Goal: Task Accomplishment & Management: Manage account settings

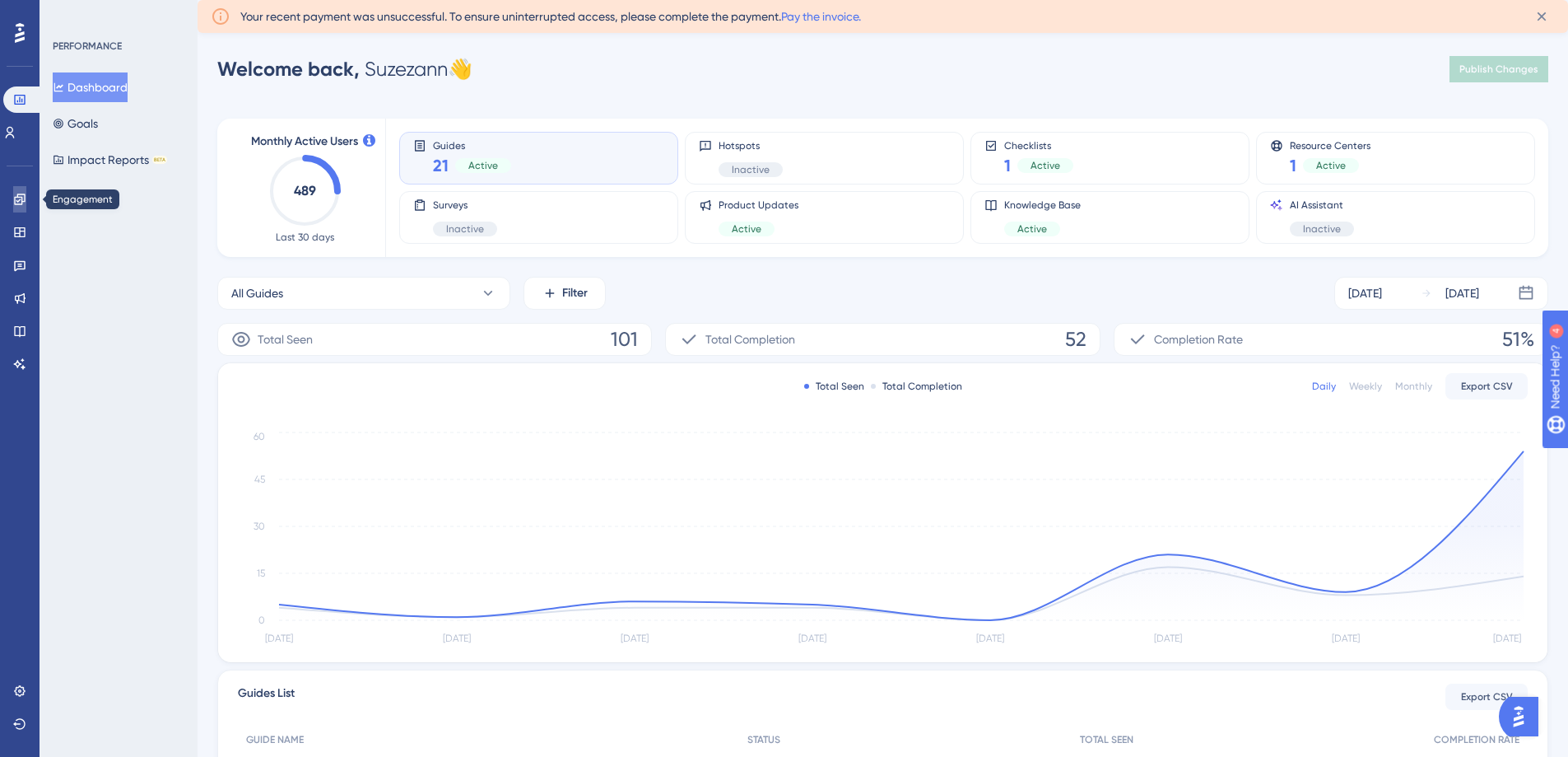
click at [17, 199] on icon at bounding box center [20, 200] width 14 height 14
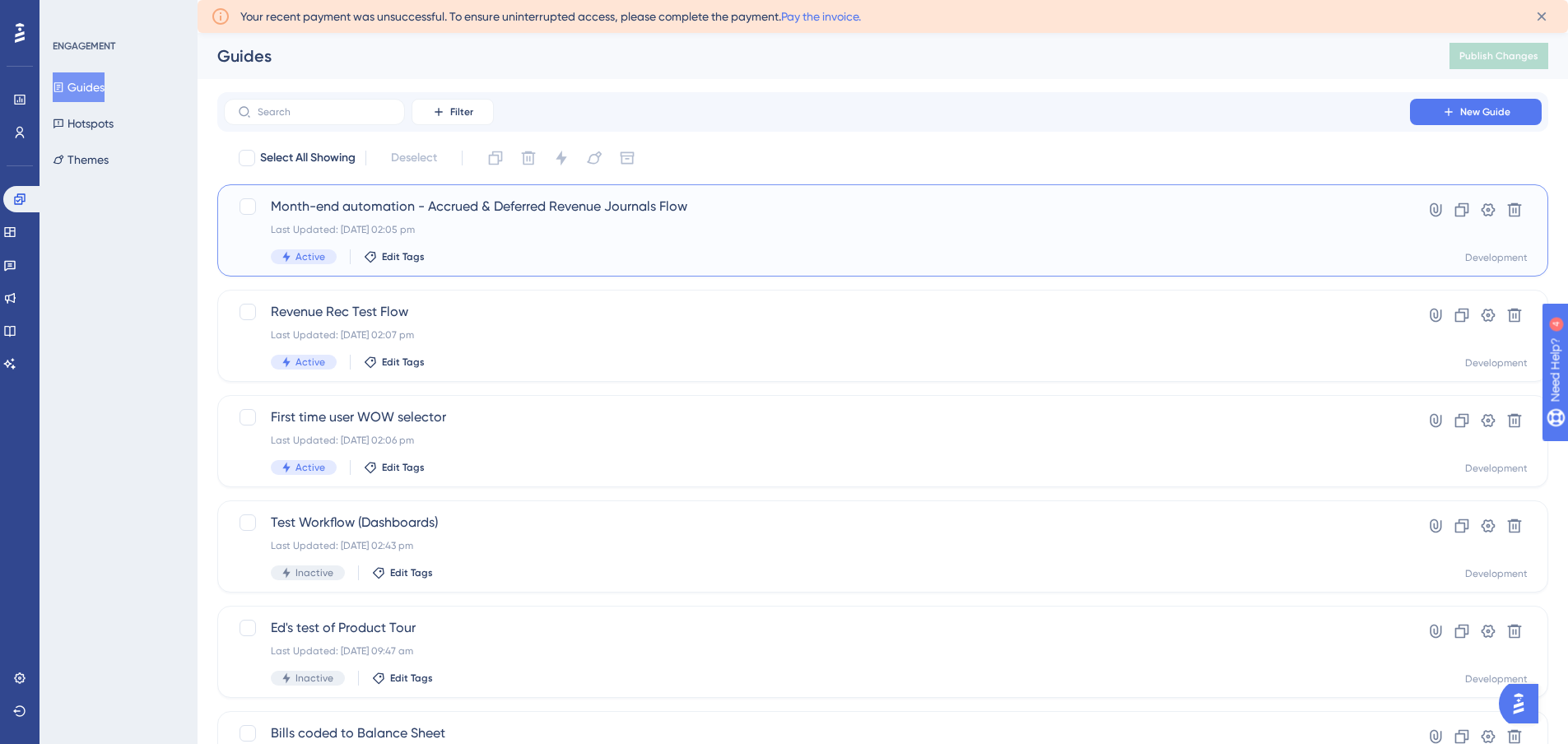
drag, startPoint x: 482, startPoint y: 230, endPoint x: 467, endPoint y: 209, distance: 25.8
click at [467, 209] on span "Month-end automation - Accrued & Deferred Revenue Journals Flow" at bounding box center [817, 206] width 1092 height 20
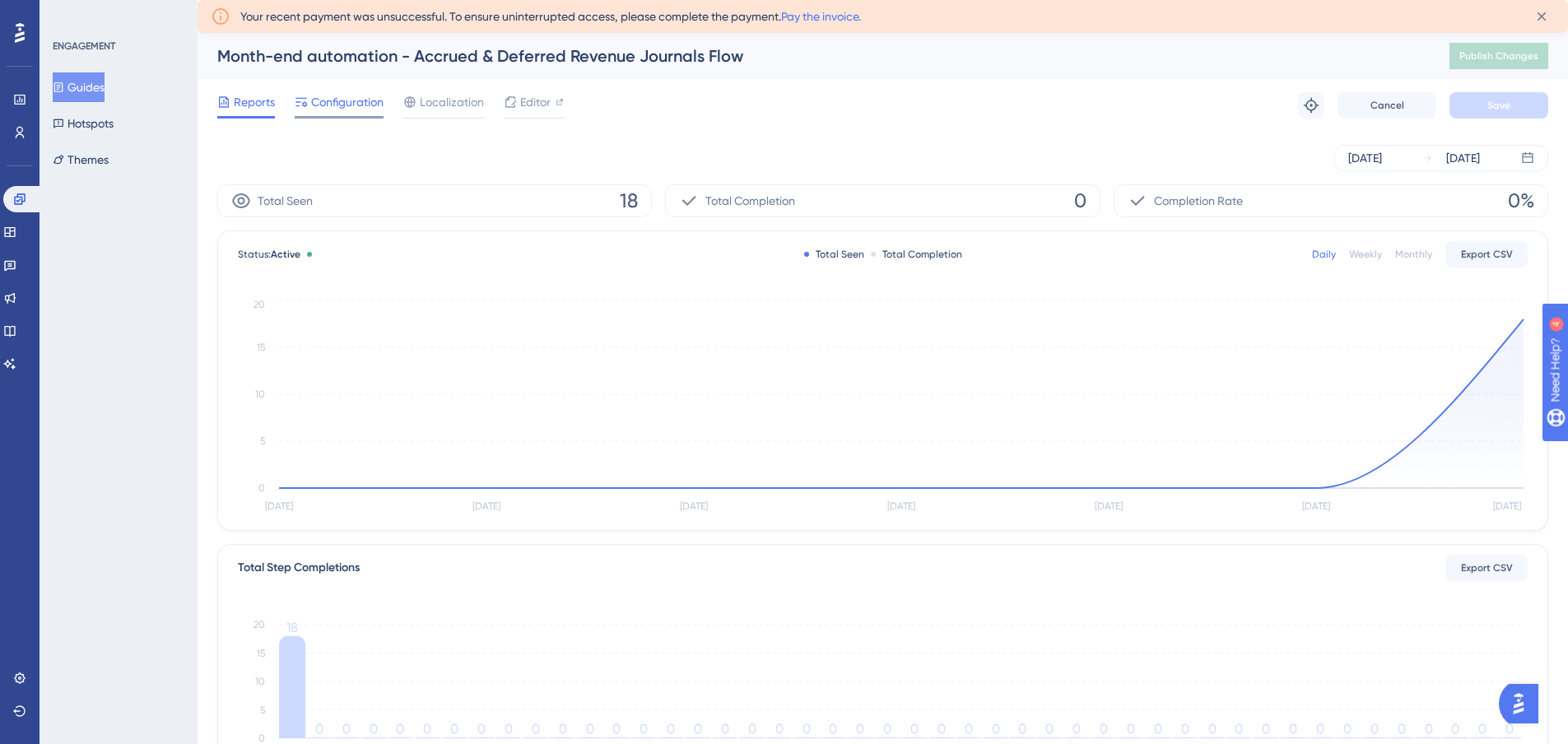
click at [330, 108] on span "Configuration" at bounding box center [347, 102] width 72 height 20
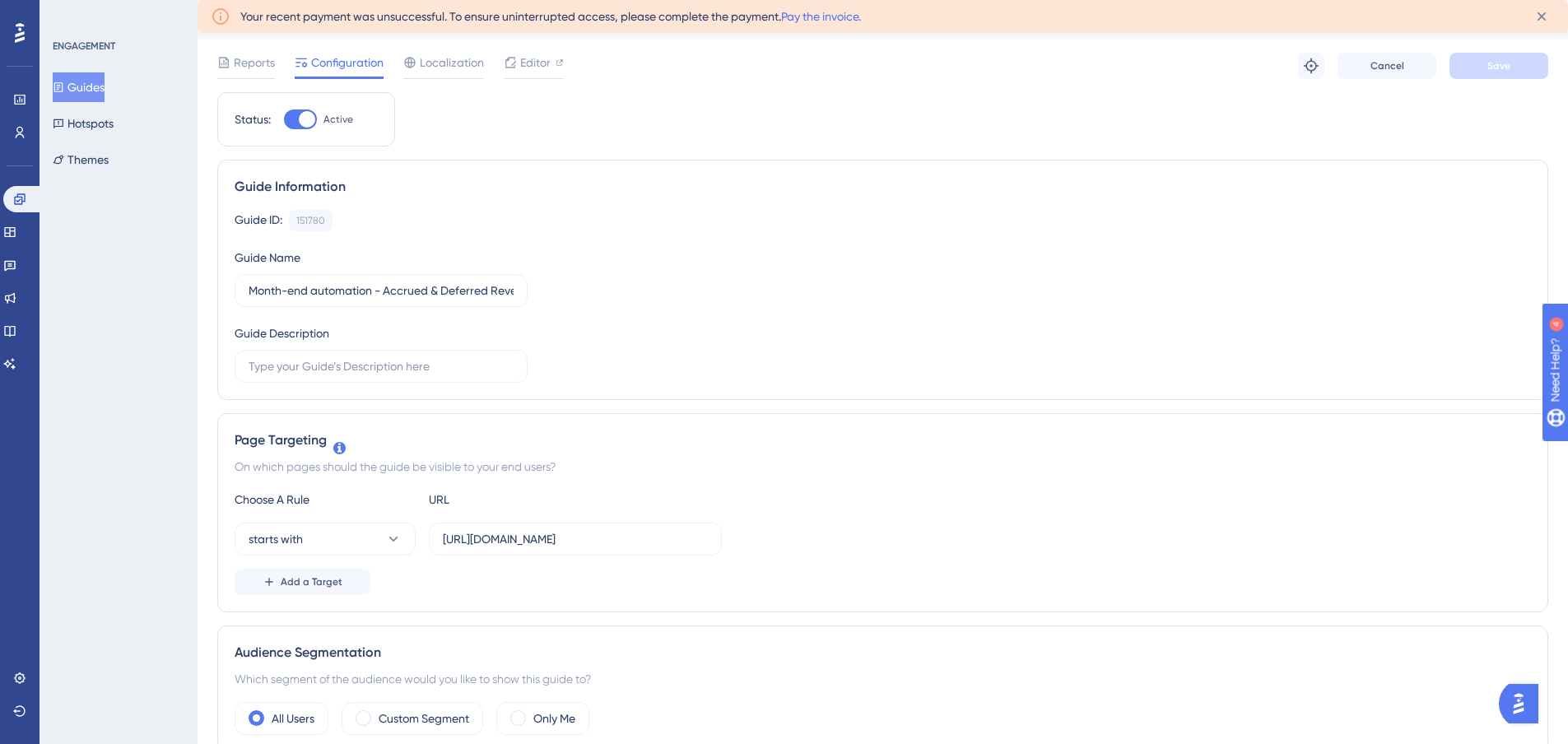
scroll to position [247, 0]
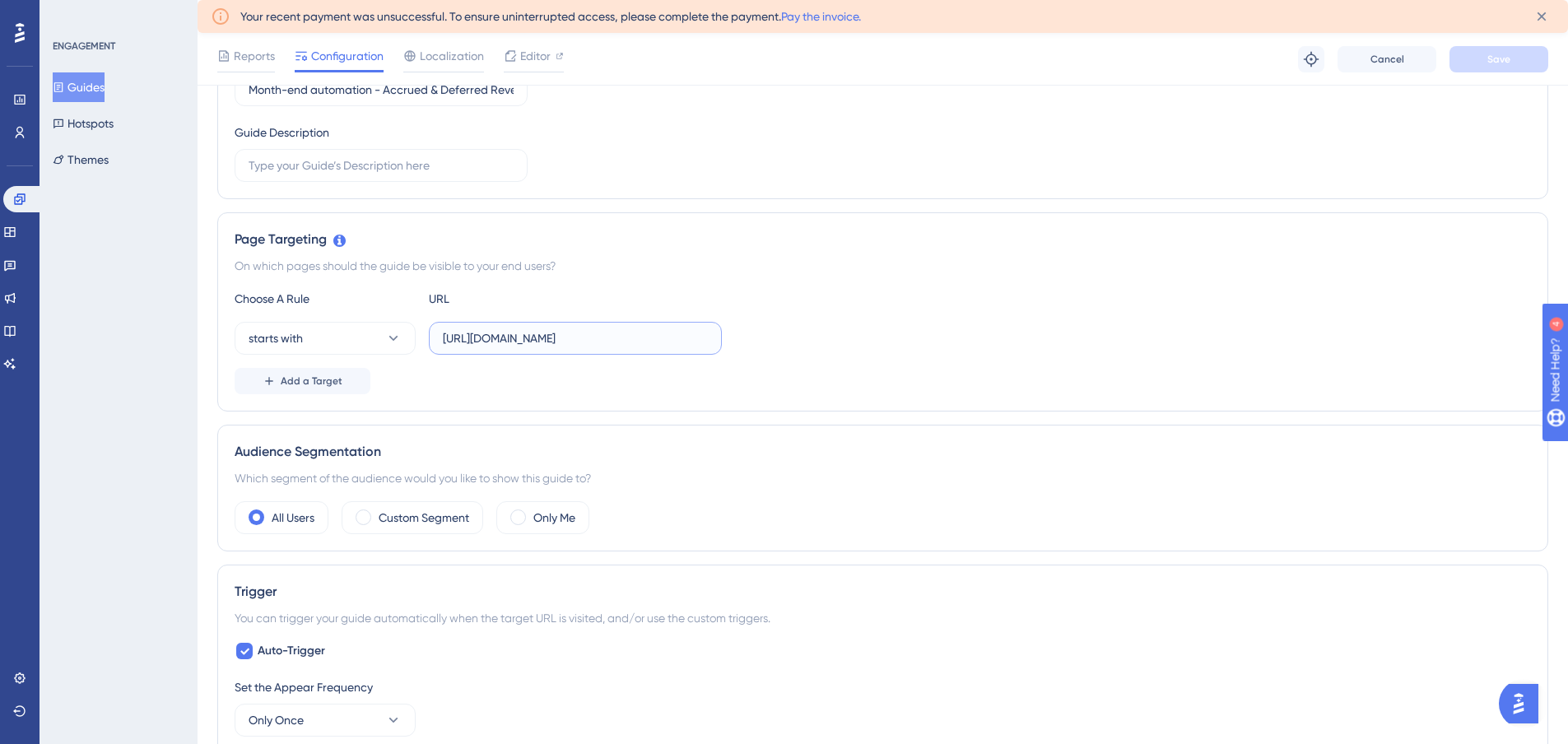
drag, startPoint x: 443, startPoint y: 337, endPoint x: 747, endPoint y: 337, distance: 304.0
click at [747, 337] on div "starts with https://app.scalexp.com/analysis/net-revenue" at bounding box center [883, 338] width 1296 height 33
click at [798, 358] on div "Choose A Rule URL starts with https://app.scalexp.com/analysis/net-revenue Add …" at bounding box center [883, 341] width 1296 height 105
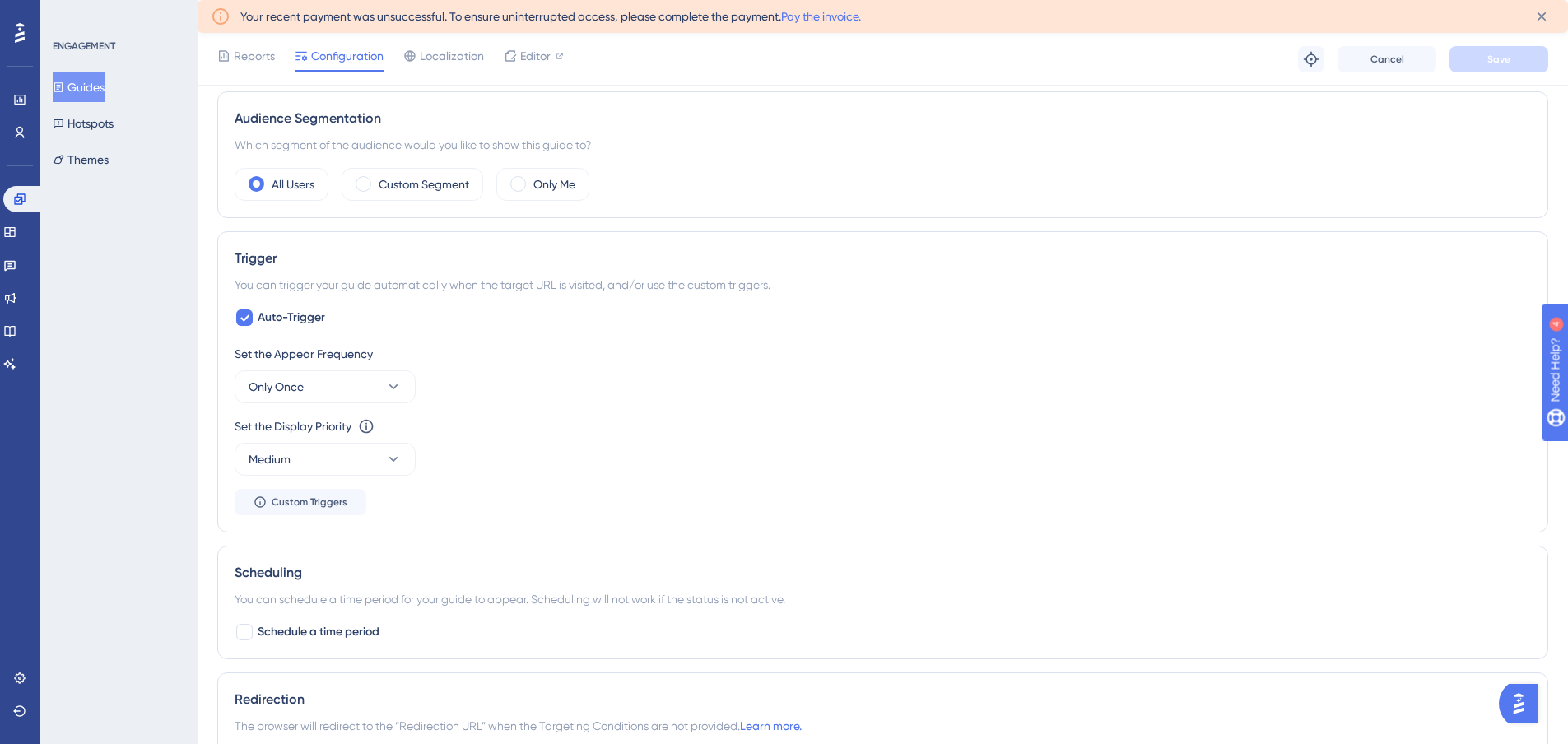
scroll to position [576, 0]
click at [319, 391] on button "Only Once" at bounding box center [324, 391] width 181 height 33
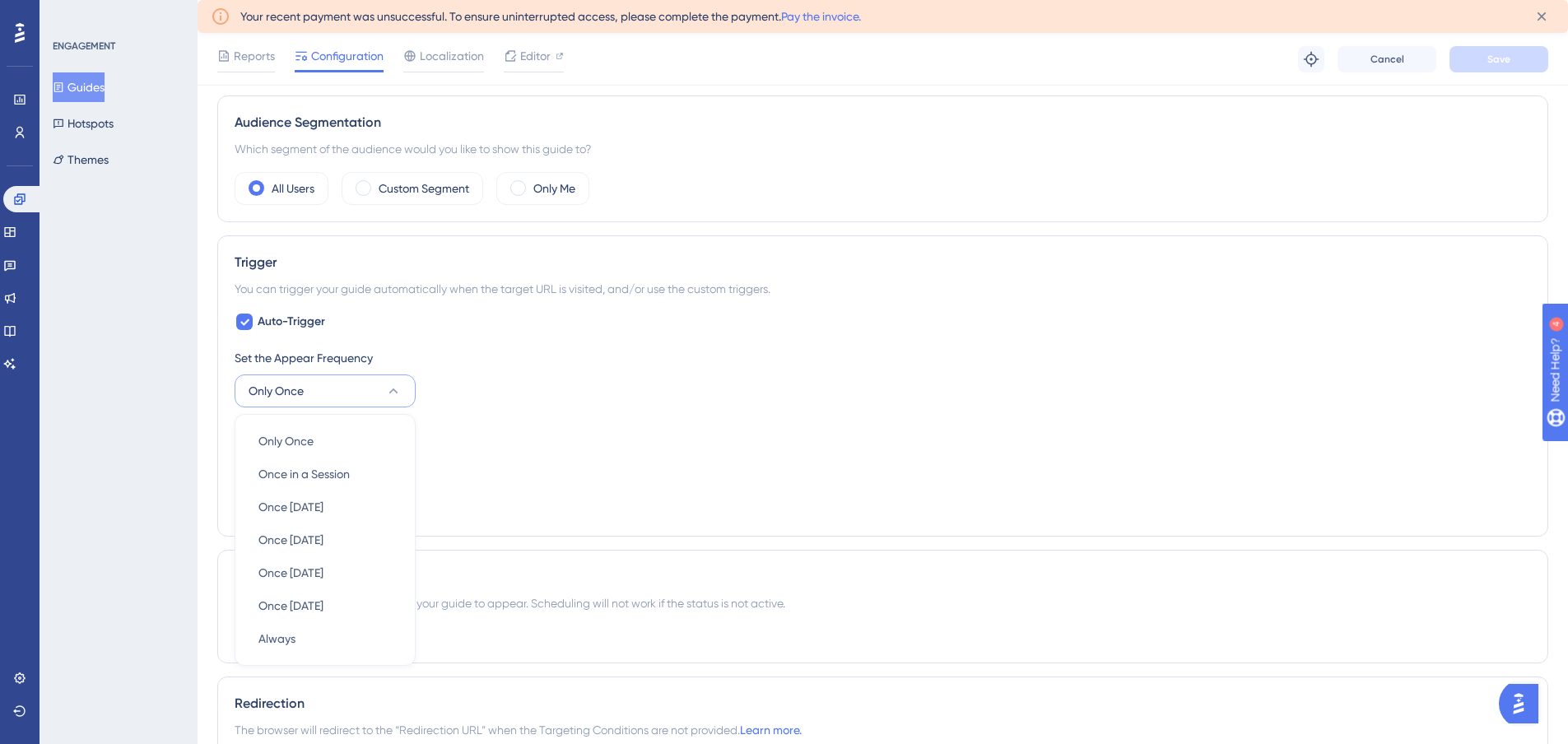
scroll to position [744, 0]
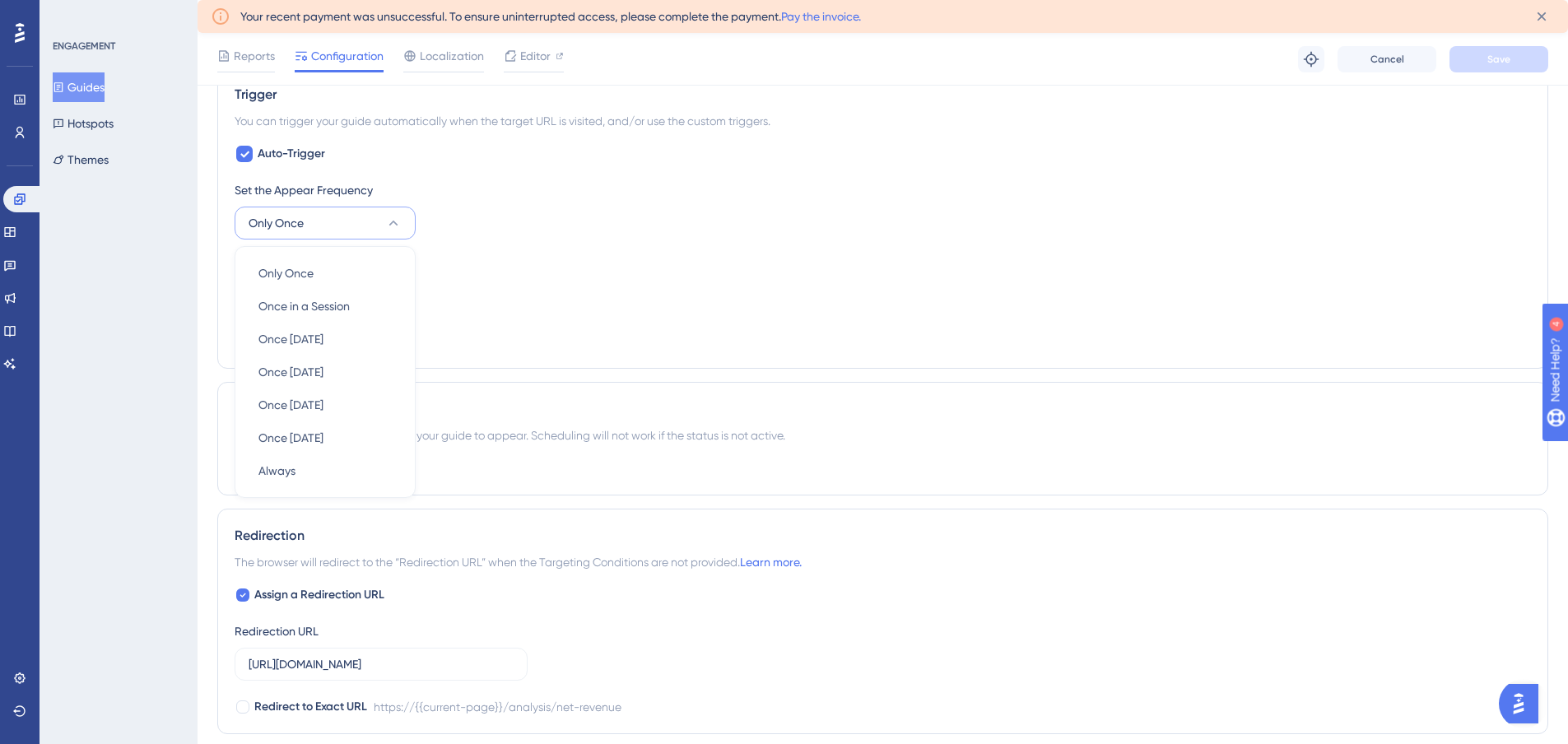
click at [494, 294] on div "Set the Display Priority This option will set the display priority between auto…" at bounding box center [883, 283] width 1296 height 59
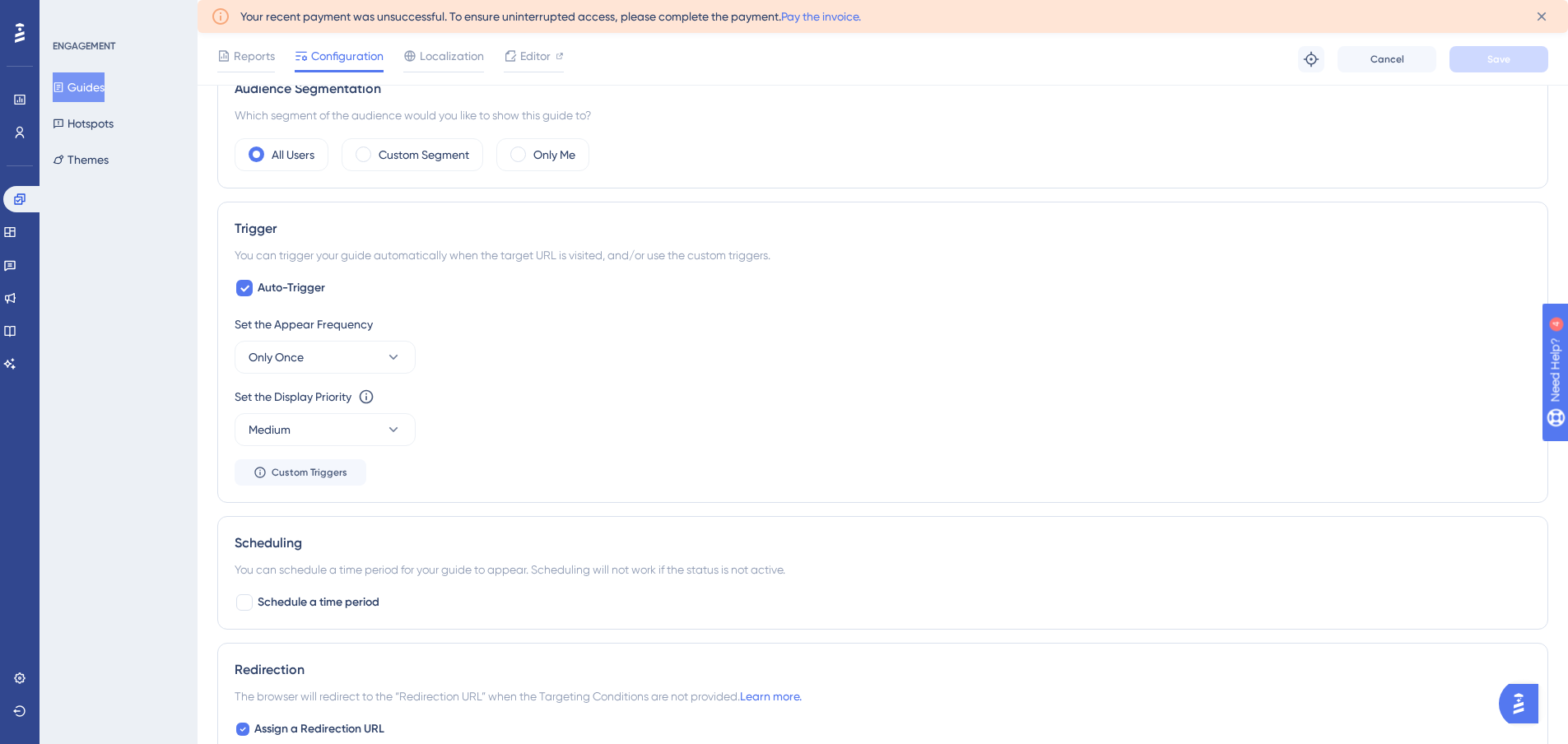
scroll to position [579, 0]
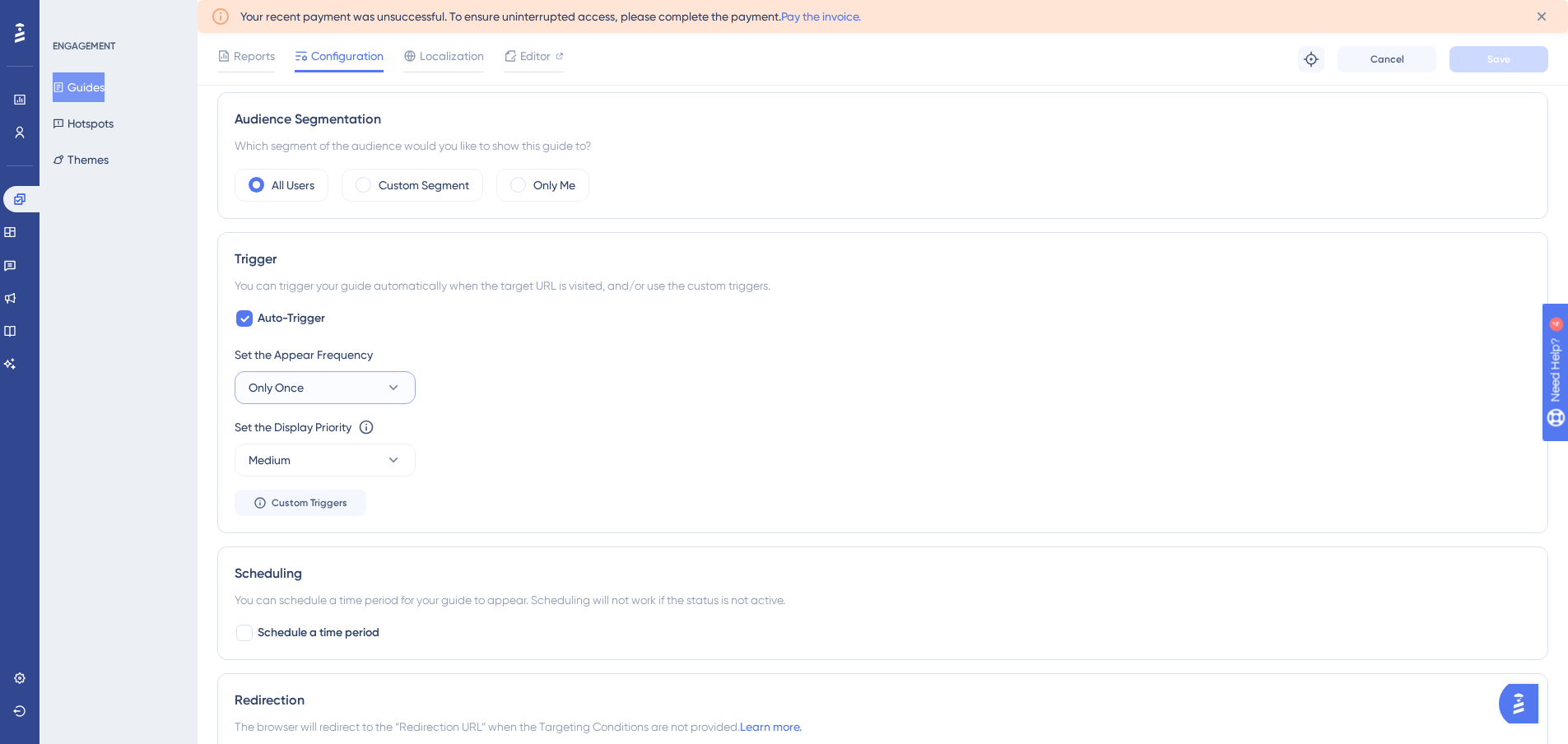
click at [323, 380] on button "Only Once" at bounding box center [324, 387] width 181 height 33
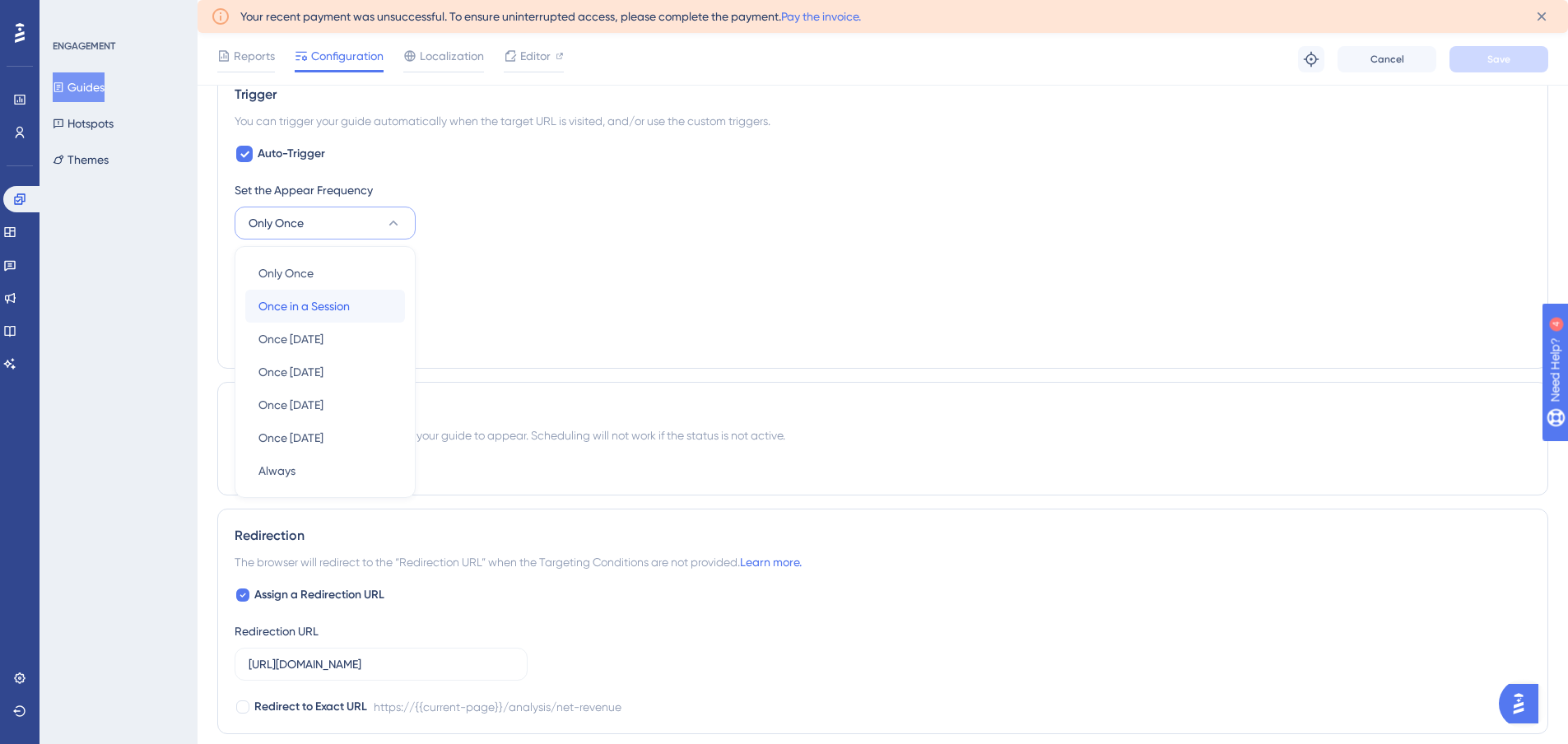
click at [302, 310] on span "Once in a Session" at bounding box center [304, 306] width 92 height 20
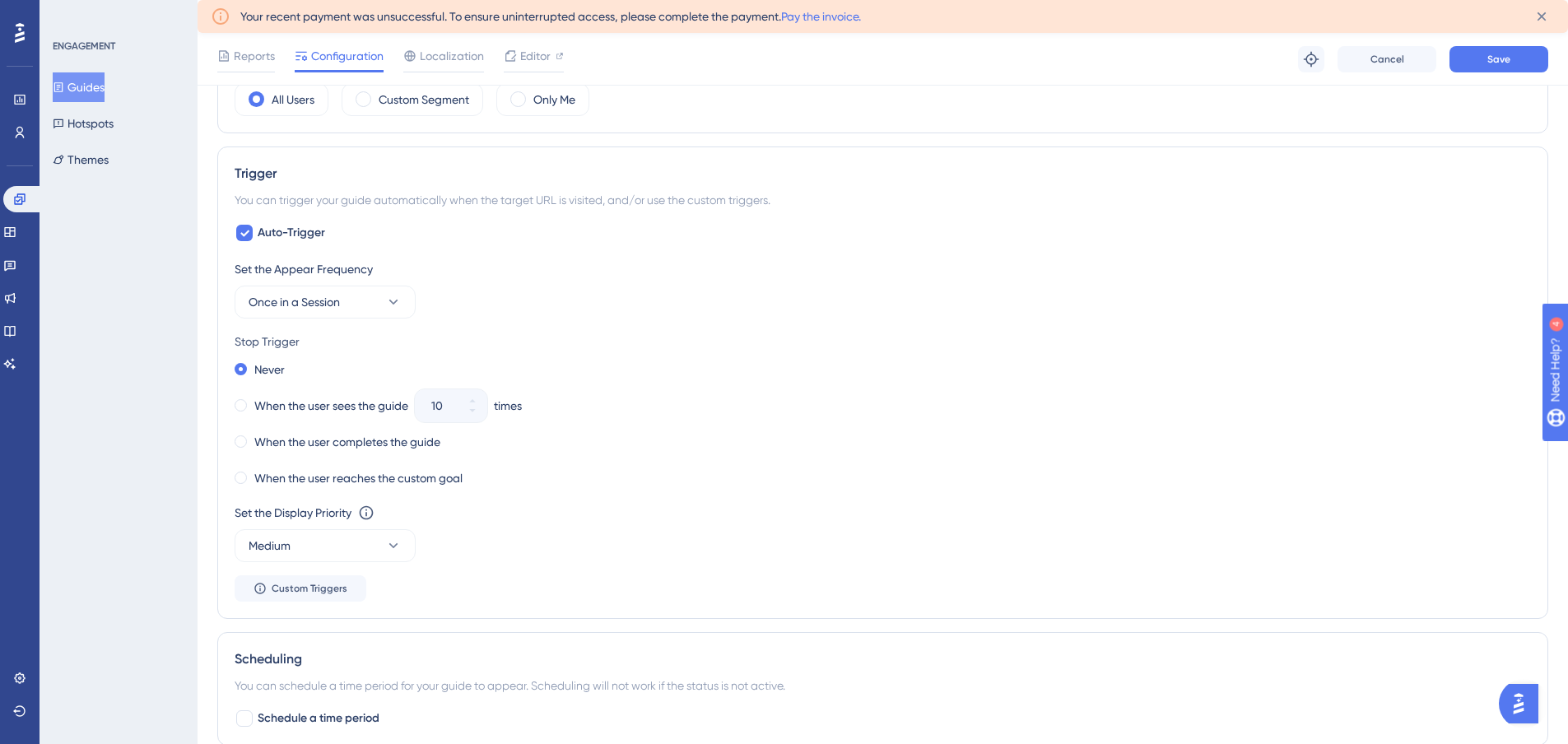
scroll to position [662, 0]
drag, startPoint x: 234, startPoint y: 273, endPoint x: 397, endPoint y: 272, distance: 163.0
click at [397, 272] on div "Set the Appear Frequency" at bounding box center [883, 272] width 1296 height 20
click at [313, 443] on label "When the user completes the guide" at bounding box center [347, 445] width 186 height 20
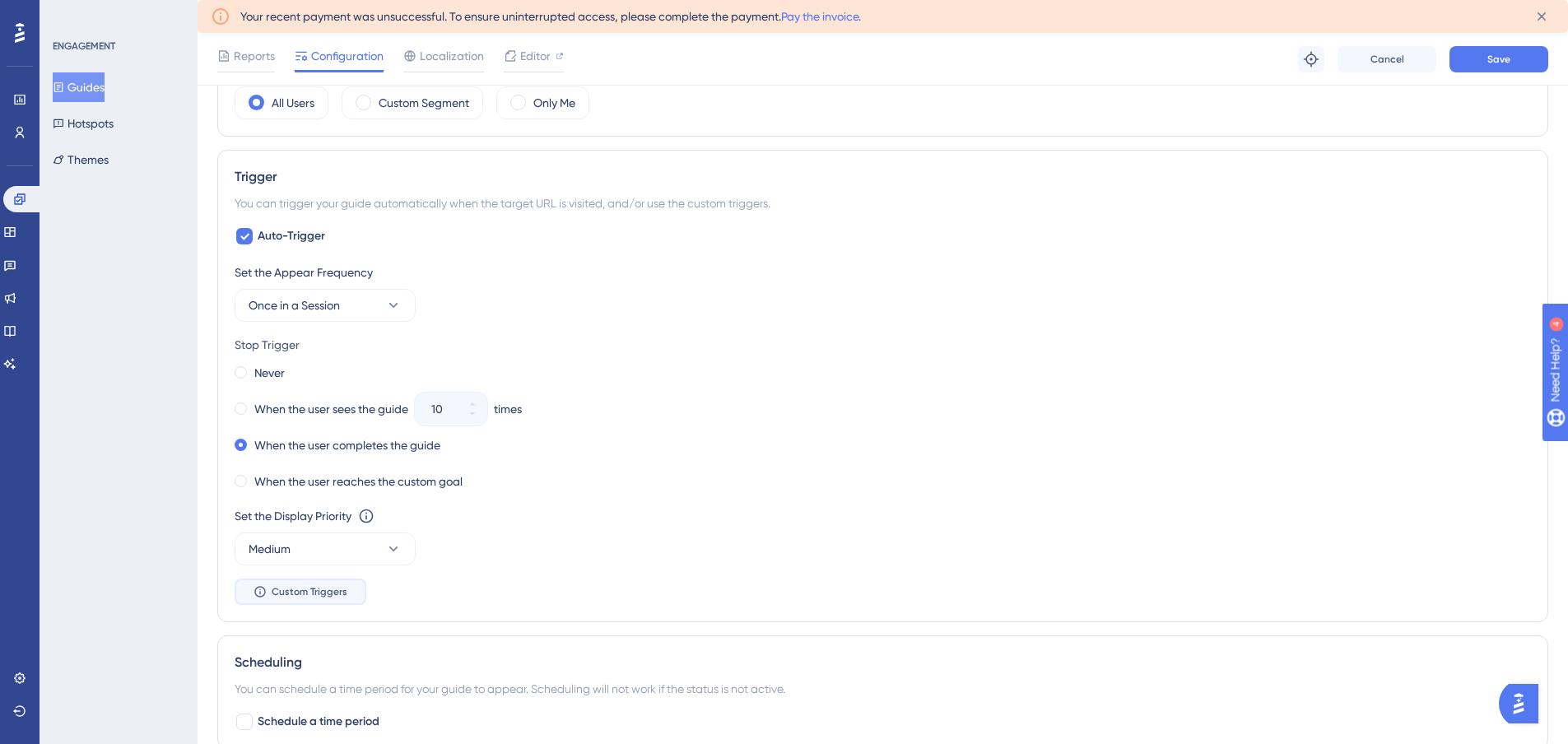
click at [285, 591] on span "Custom Triggers" at bounding box center [309, 592] width 76 height 14
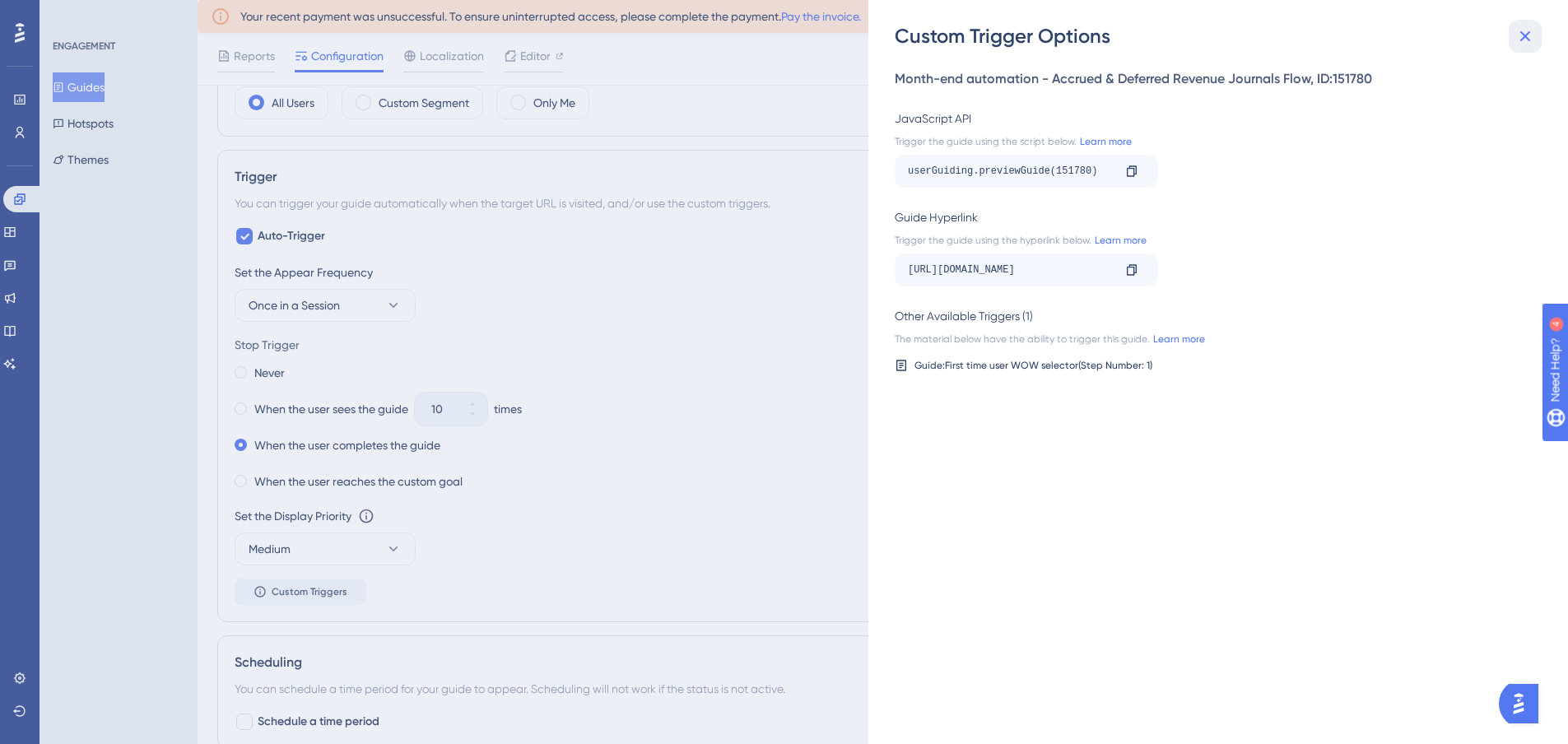
click at [1529, 40] on icon at bounding box center [1526, 37] width 11 height 11
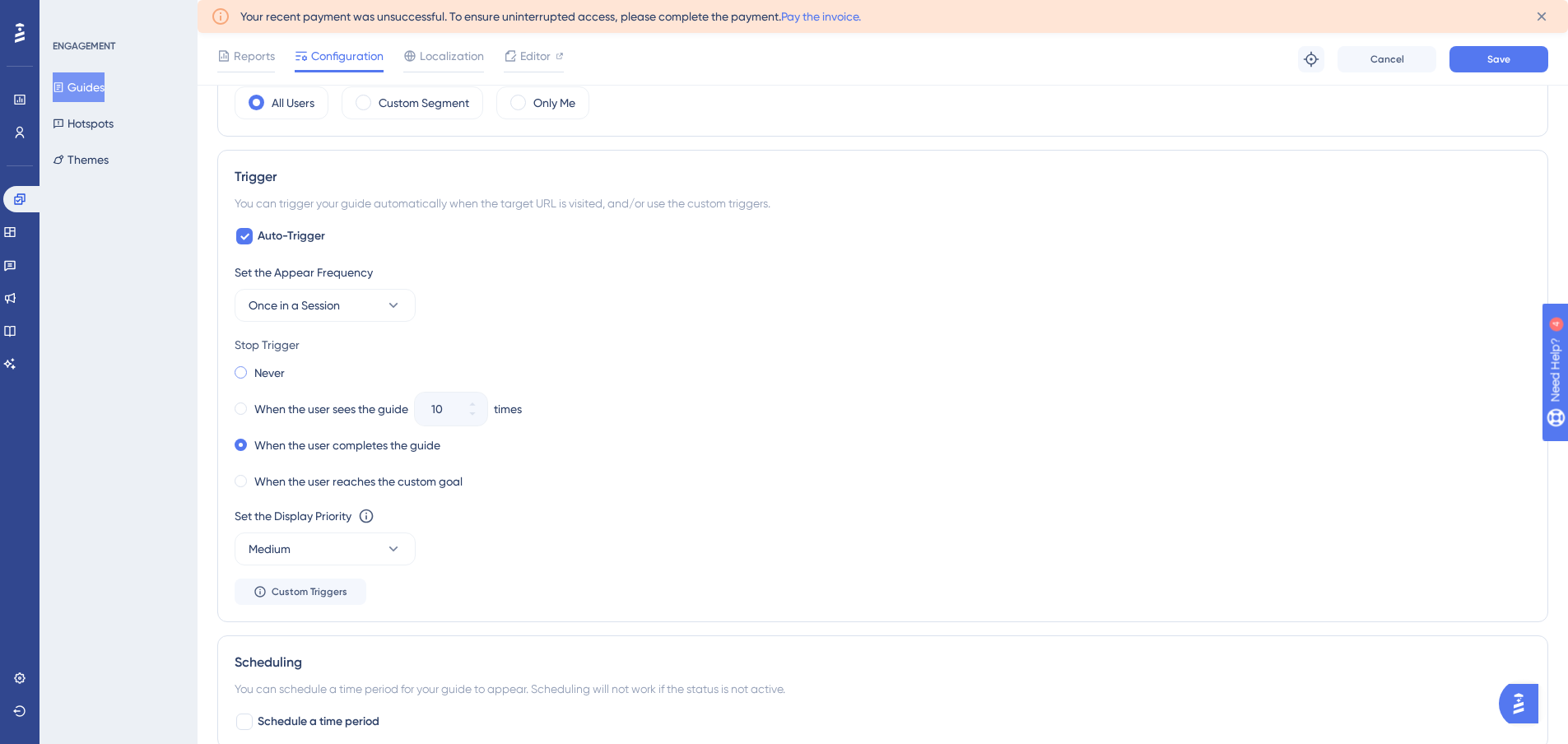
click at [244, 369] on span at bounding box center [240, 372] width 13 height 13
click at [252, 369] on input "radio" at bounding box center [252, 369] width 0 height 0
click at [602, 381] on div "Never" at bounding box center [883, 372] width 1296 height 23
click at [1487, 60] on span "Save" at bounding box center [1498, 59] width 23 height 14
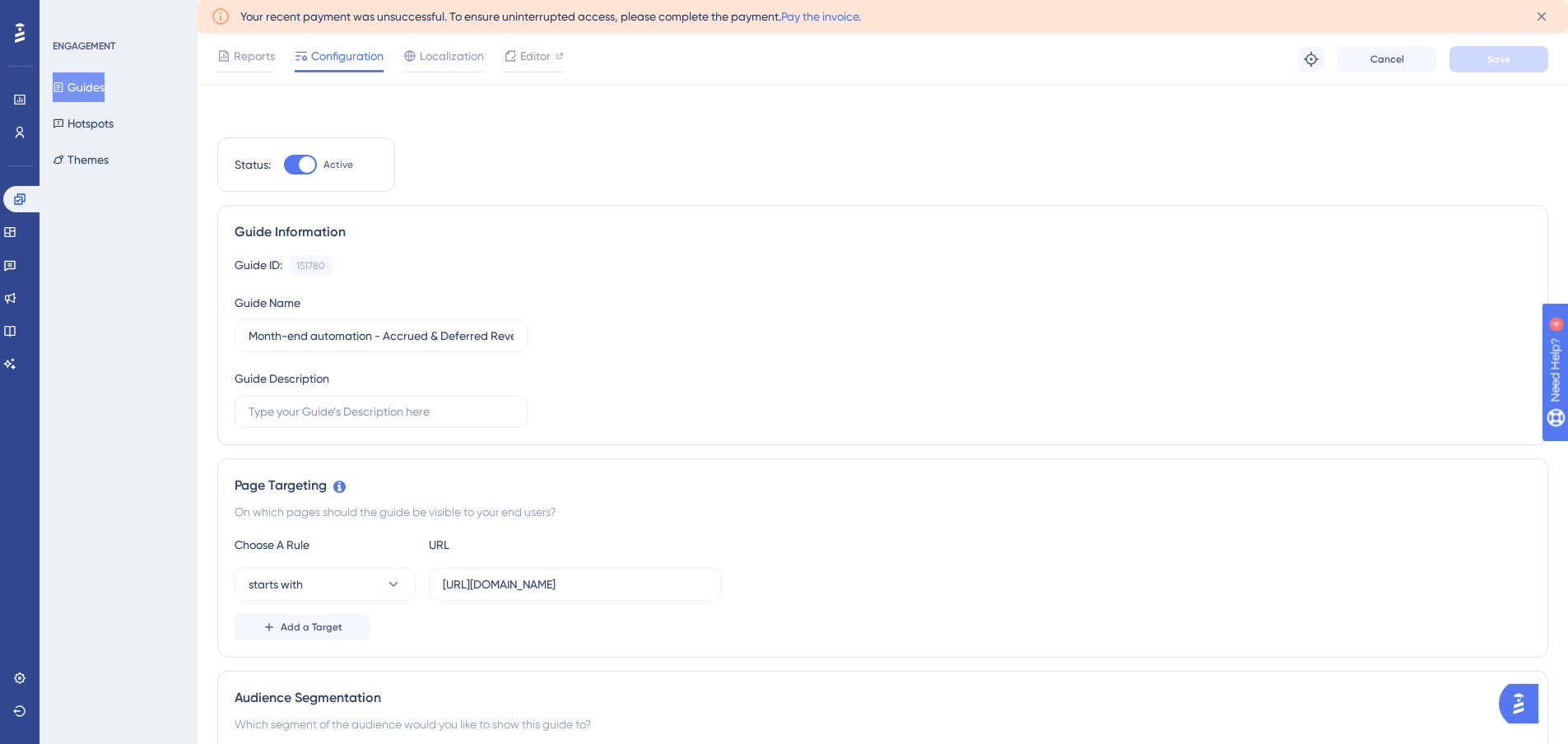
scroll to position [0, 0]
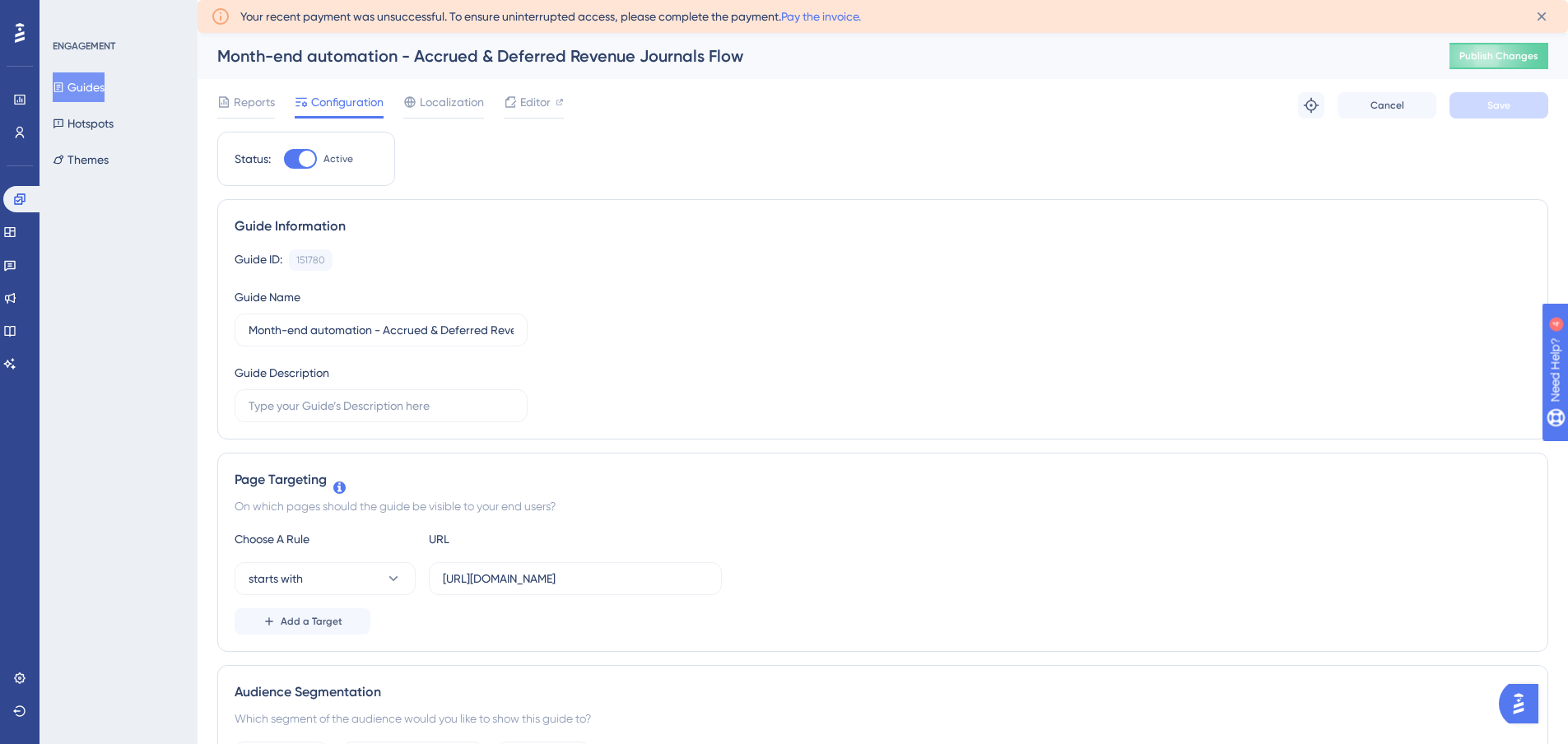
click at [94, 81] on button "Guides" at bounding box center [78, 87] width 52 height 30
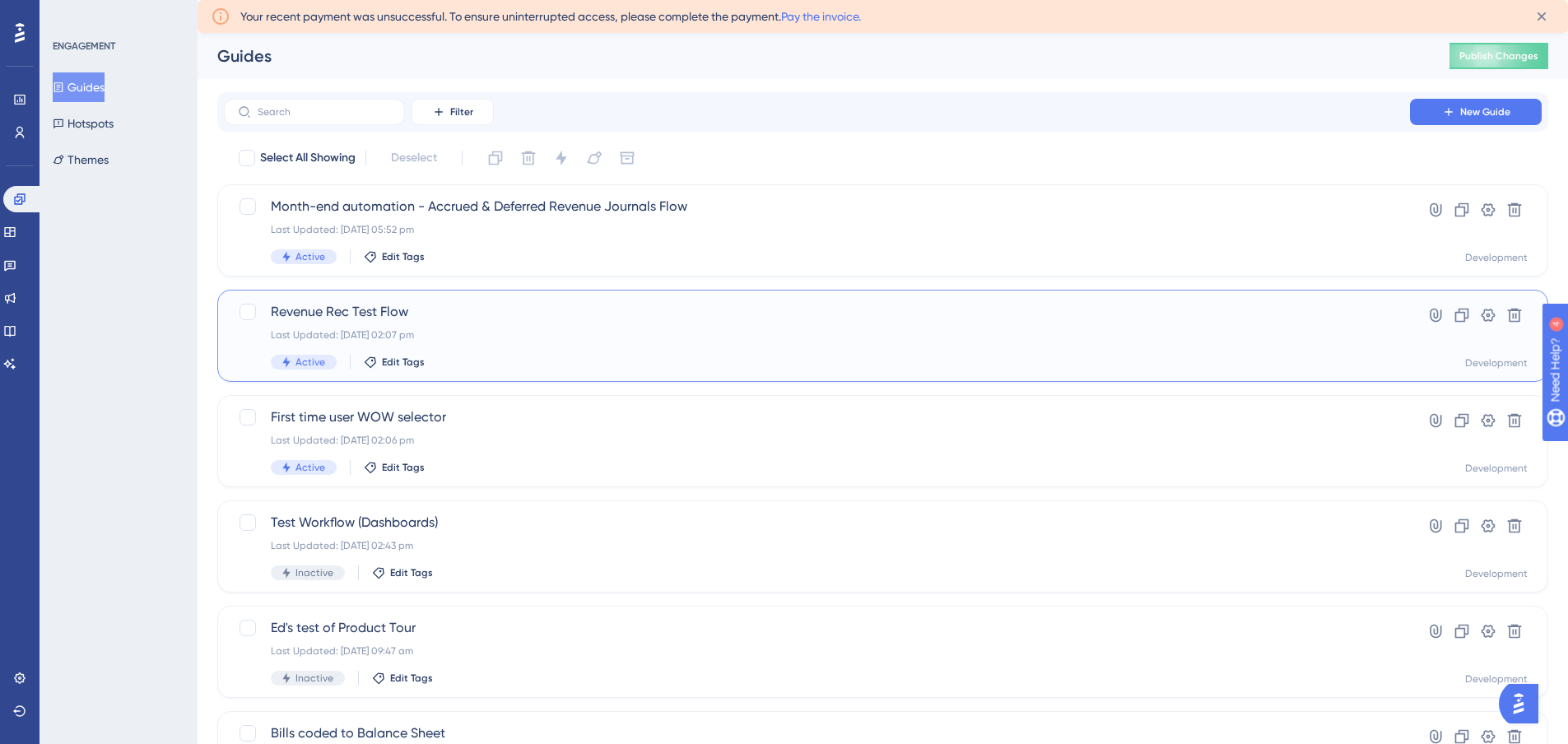
click at [490, 322] on div "Revenue Rec Test Flow Last Updated: 24 Sept 2025 02:07 pm Active Edit Tags" at bounding box center [817, 335] width 1092 height 67
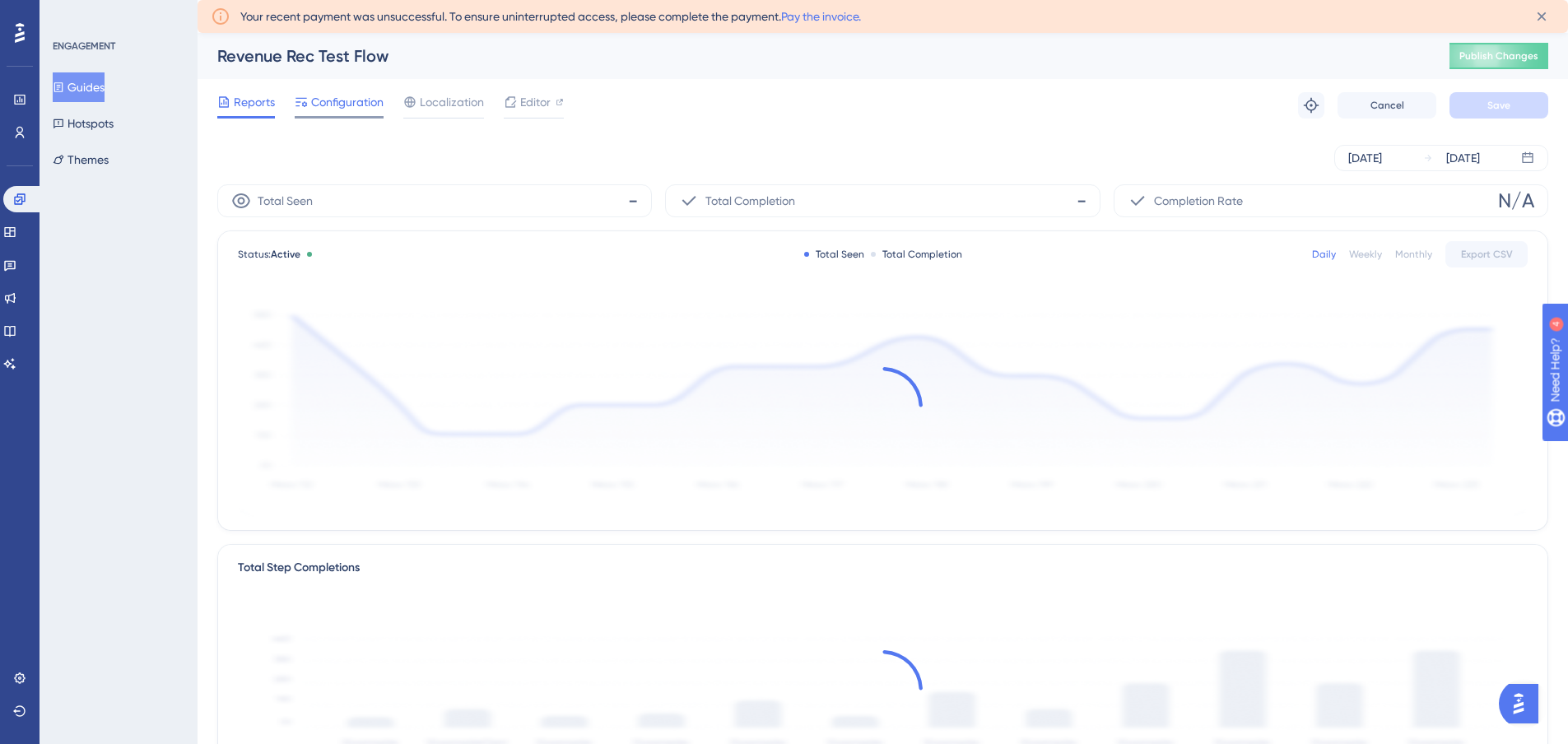
click at [345, 99] on span "Configuration" at bounding box center [347, 102] width 72 height 20
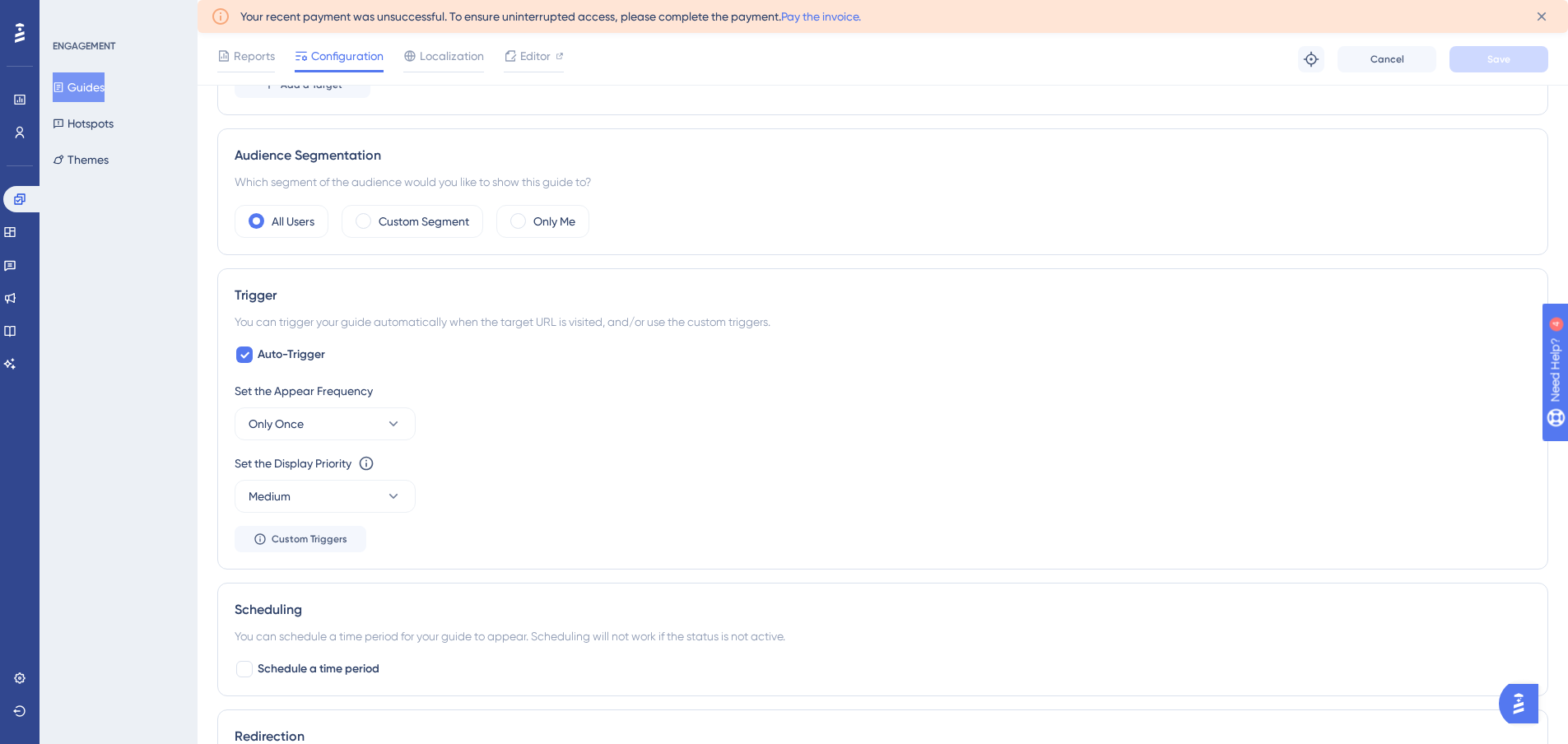
scroll to position [576, 0]
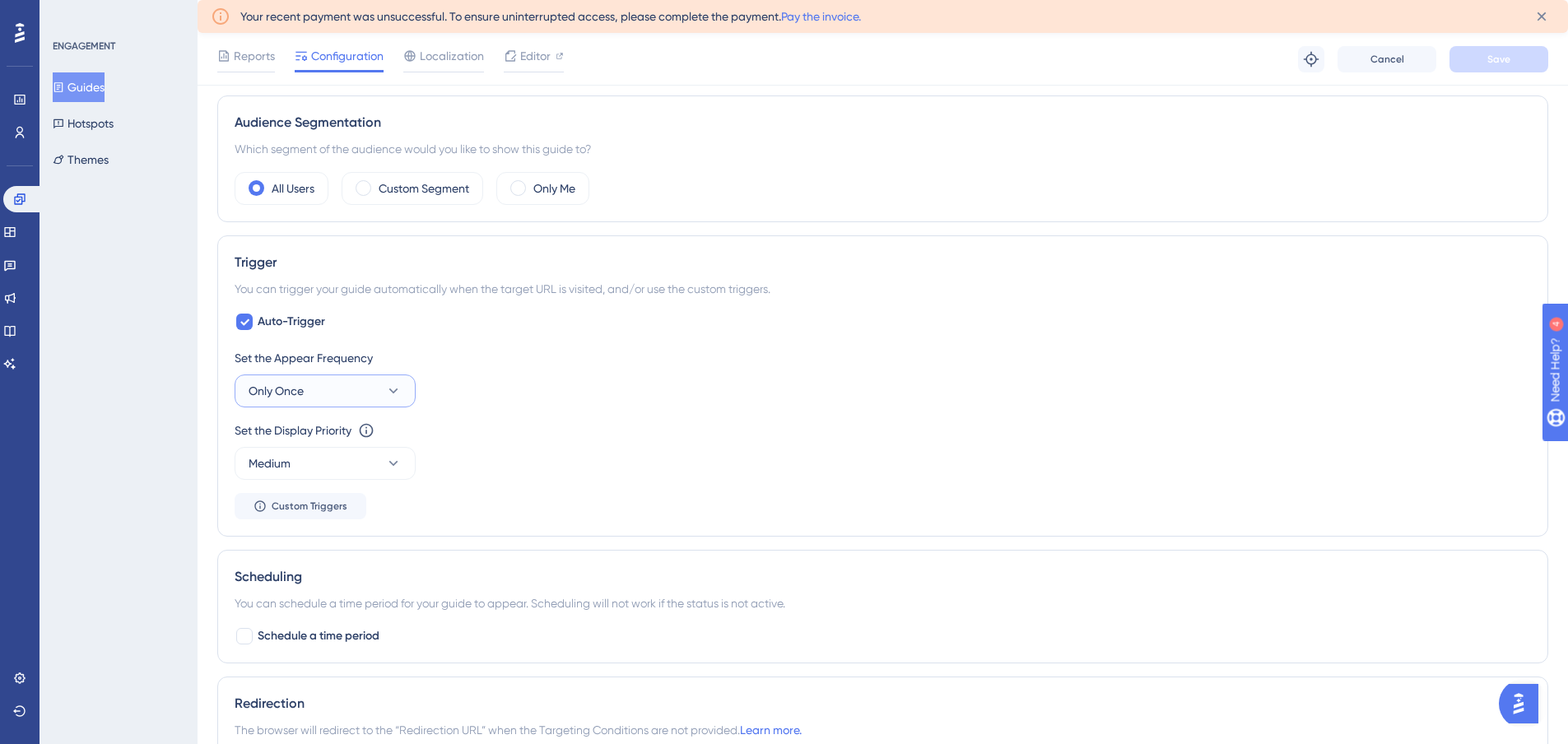
click at [290, 400] on span "Only Once" at bounding box center [276, 391] width 55 height 20
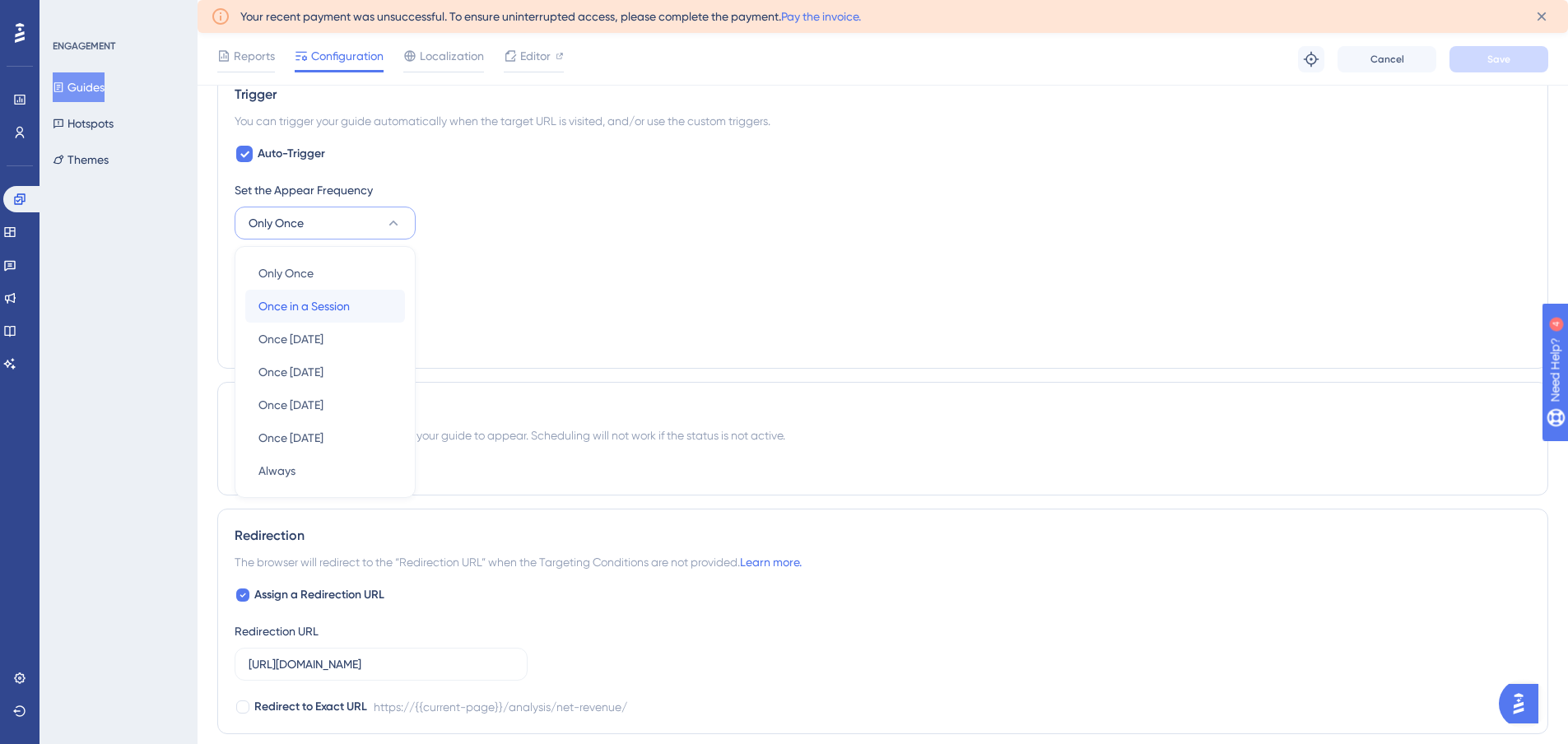
click at [303, 299] on span "Once in a Session" at bounding box center [304, 306] width 92 height 20
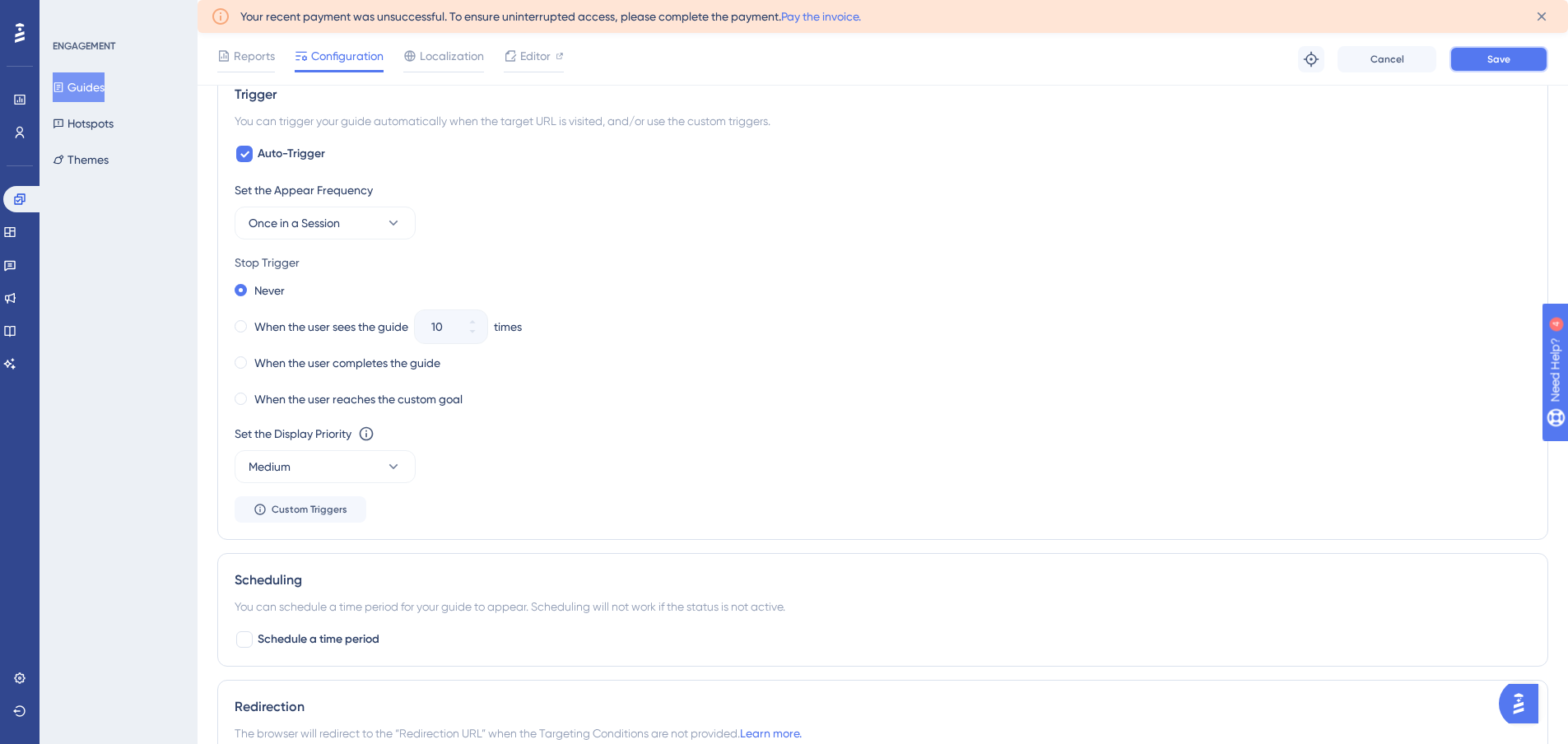
click at [1497, 57] on span "Save" at bounding box center [1498, 59] width 23 height 14
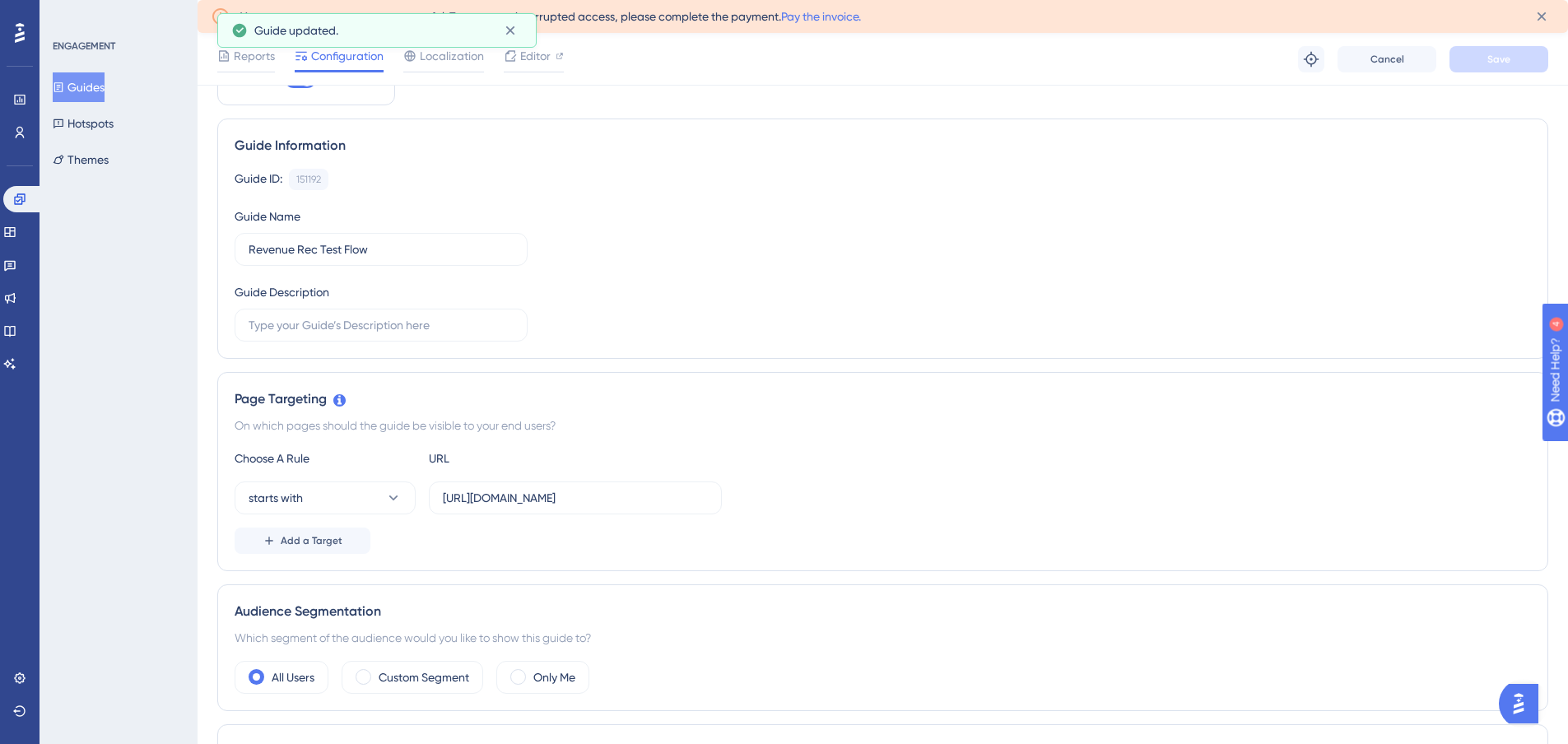
scroll to position [86, 0]
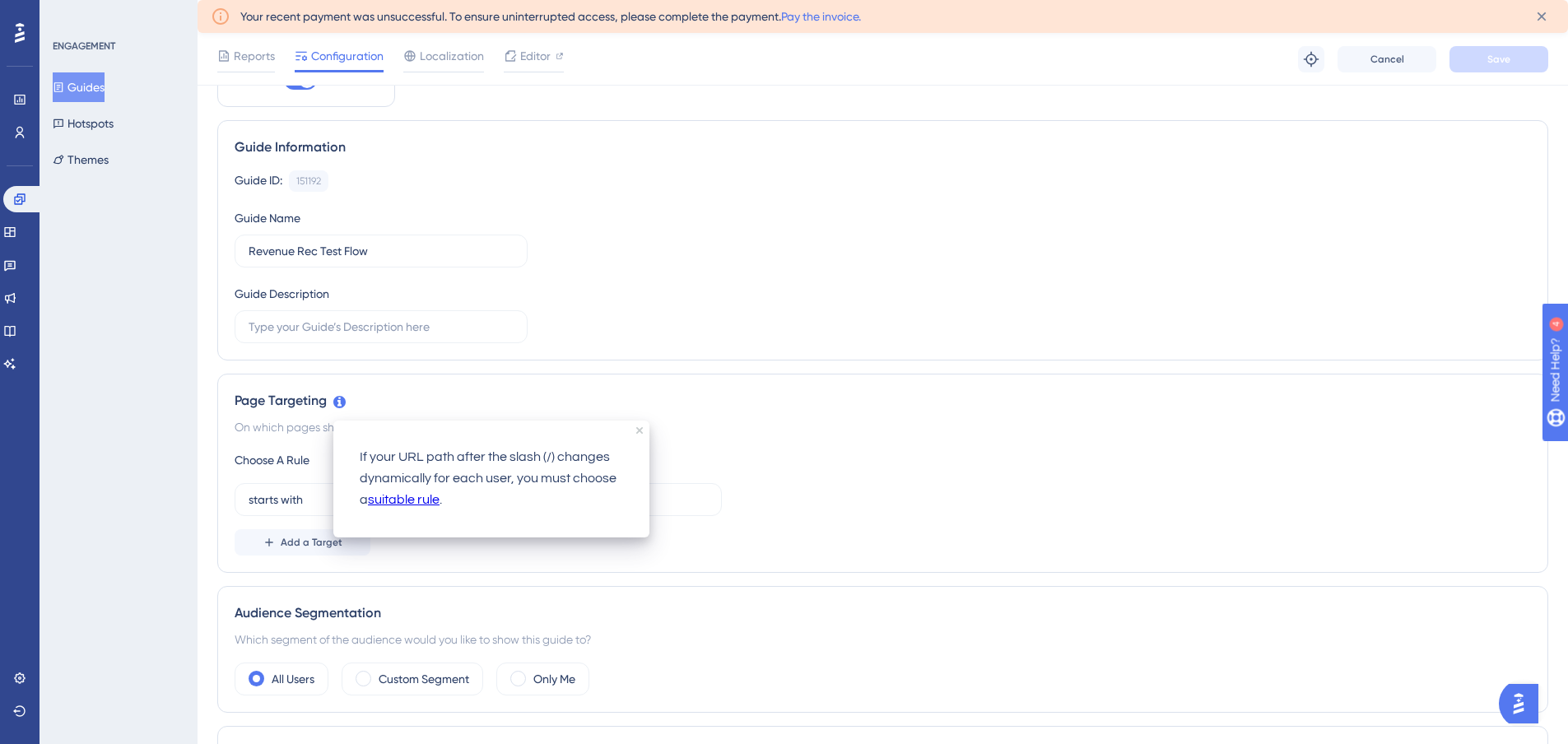
click at [438, 389] on div "Page Targeting On which pages should the guide be visible to your end users? Ch…" at bounding box center [883, 473] width 1331 height 200
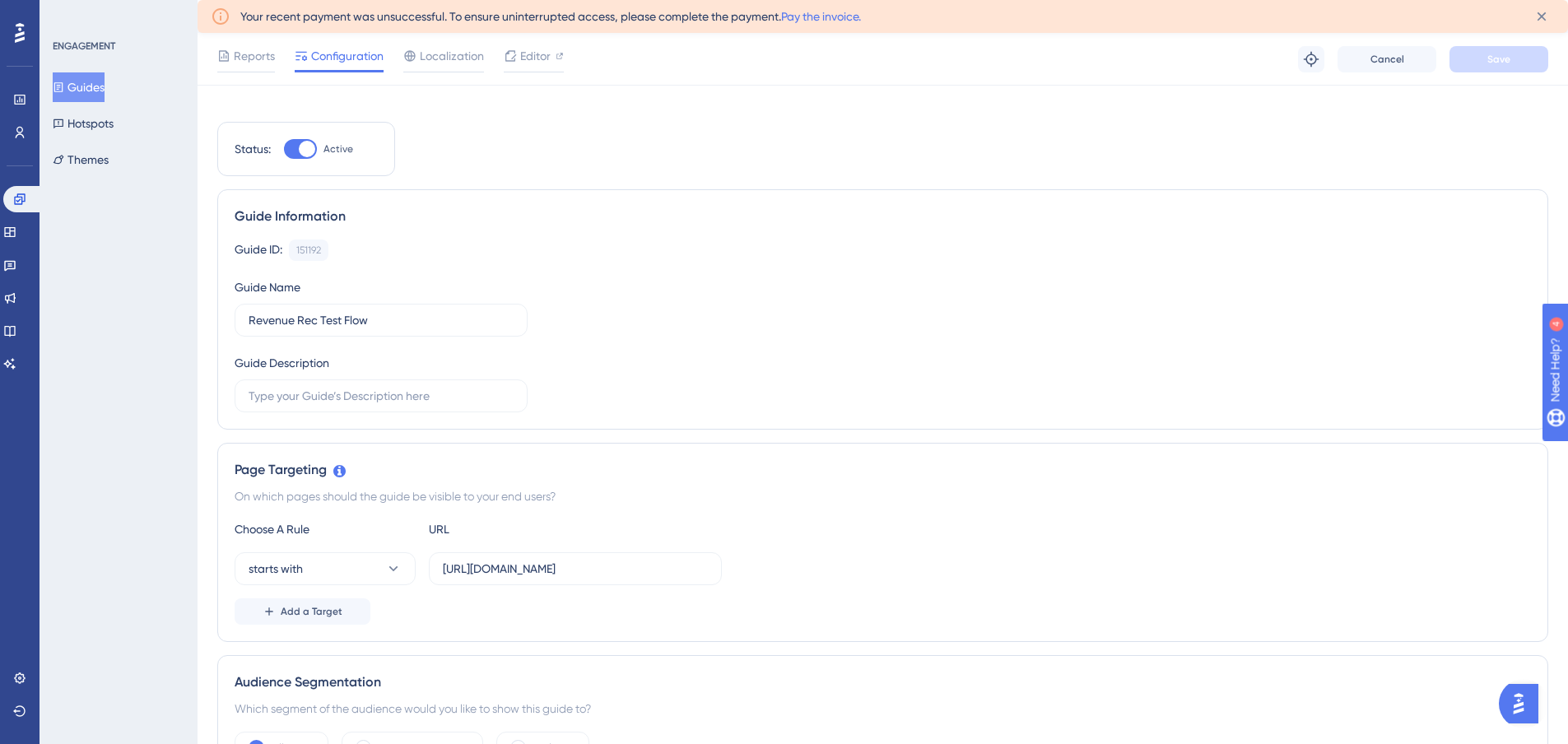
scroll to position [0, 0]
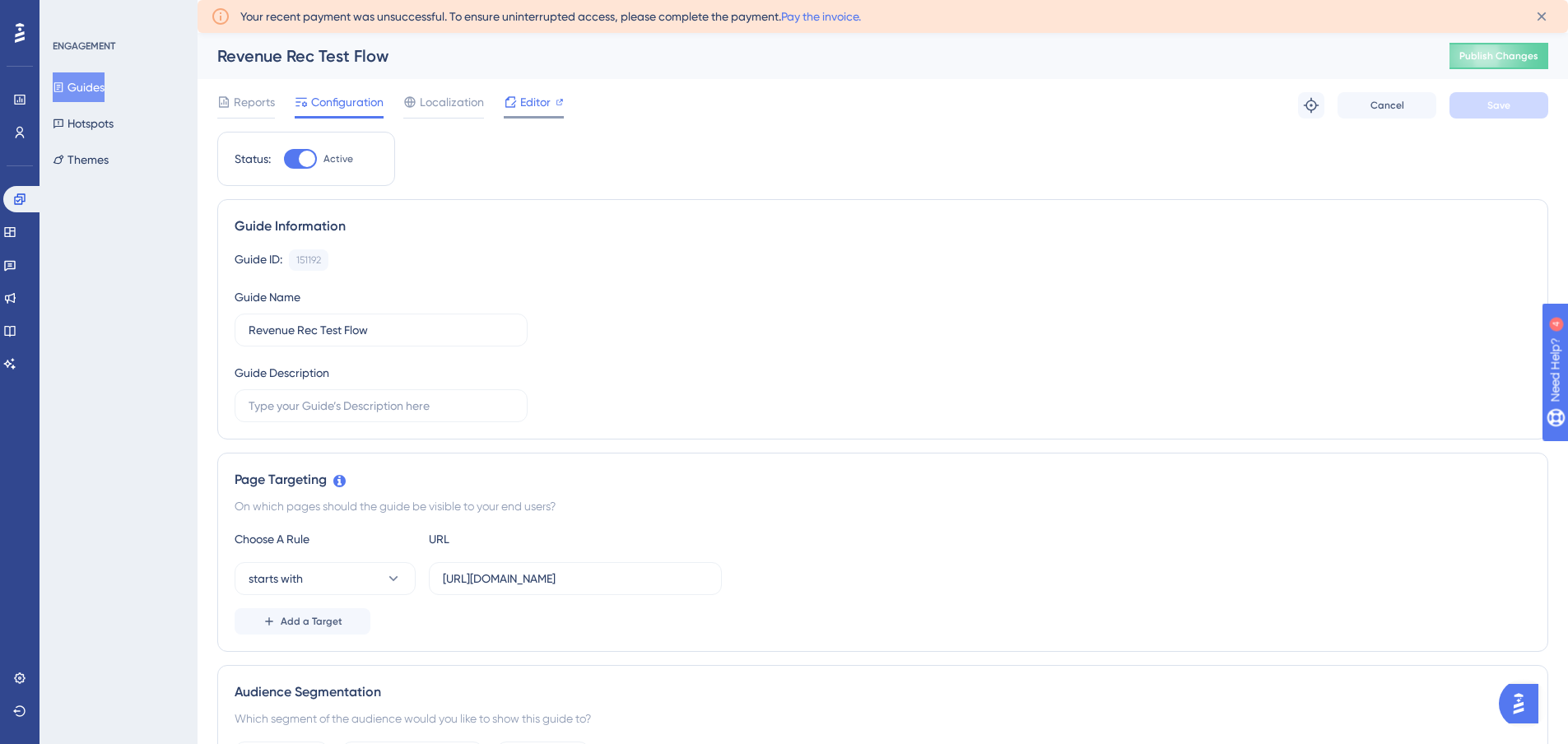
click at [527, 105] on span "Editor" at bounding box center [535, 102] width 31 height 20
click at [98, 80] on button "Guides" at bounding box center [78, 87] width 52 height 30
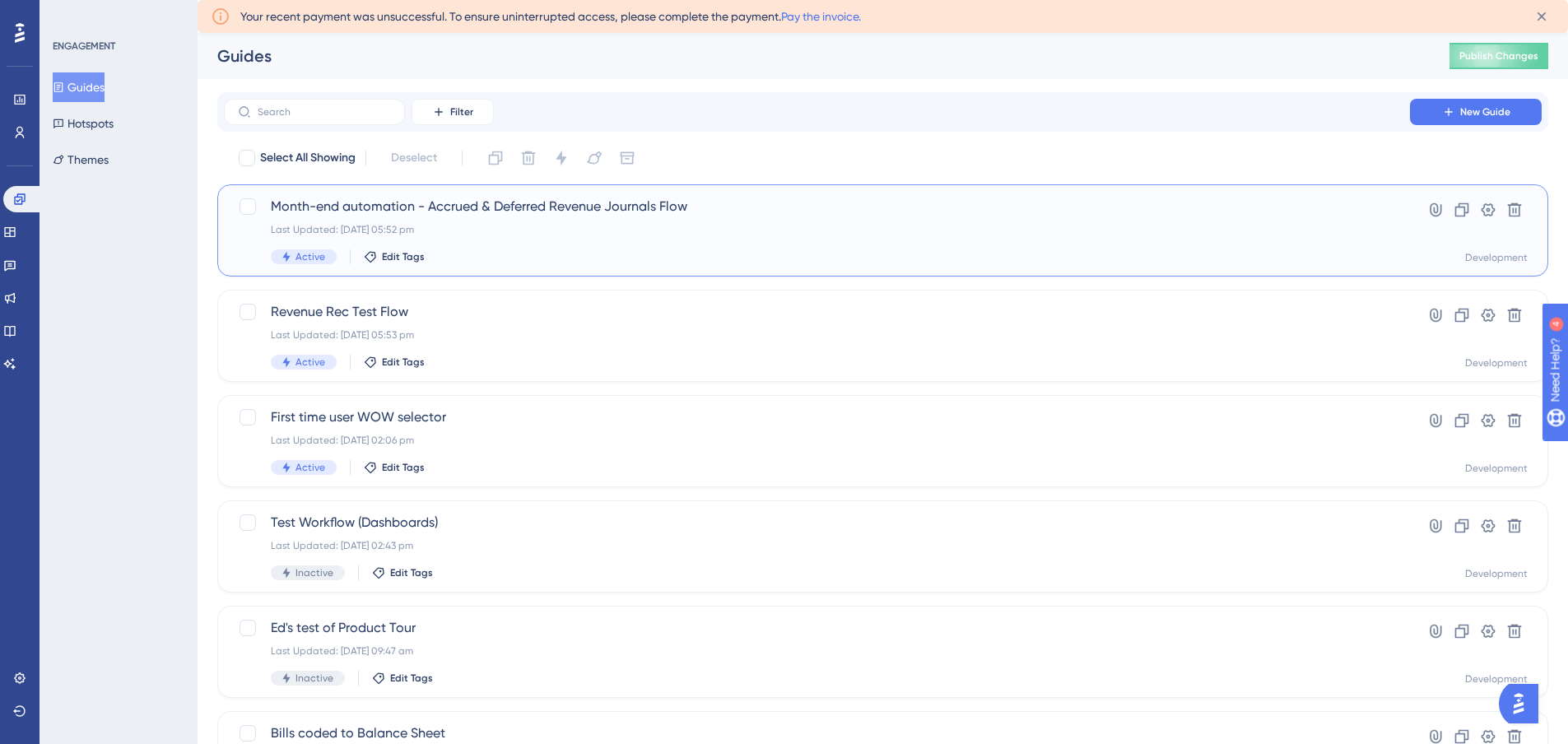
click at [528, 217] on div "Month-end automation - Accrued & Deferred Revenue Journals Flow Last Updated: 2…" at bounding box center [817, 230] width 1092 height 67
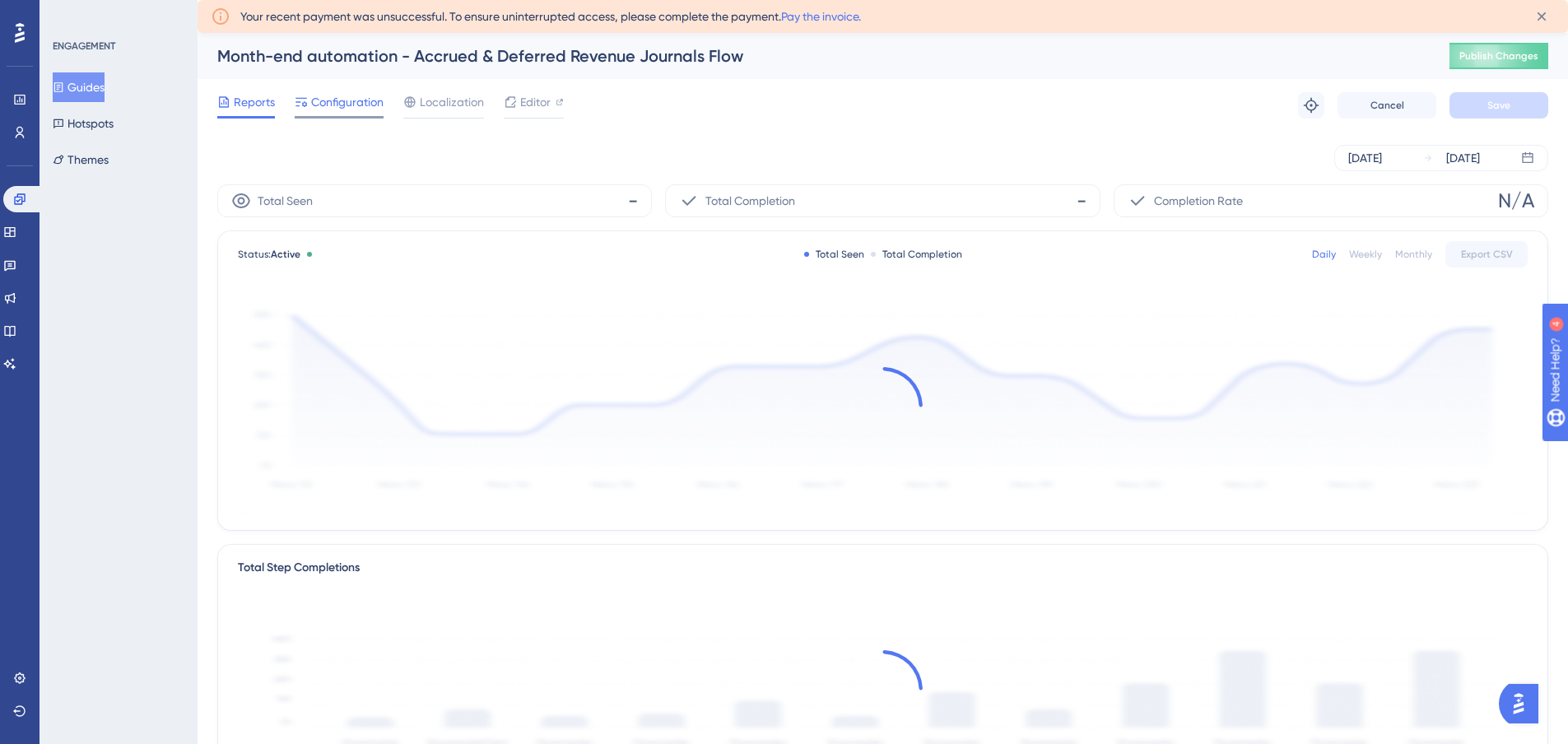
click at [358, 111] on span "Configuration" at bounding box center [347, 102] width 72 height 20
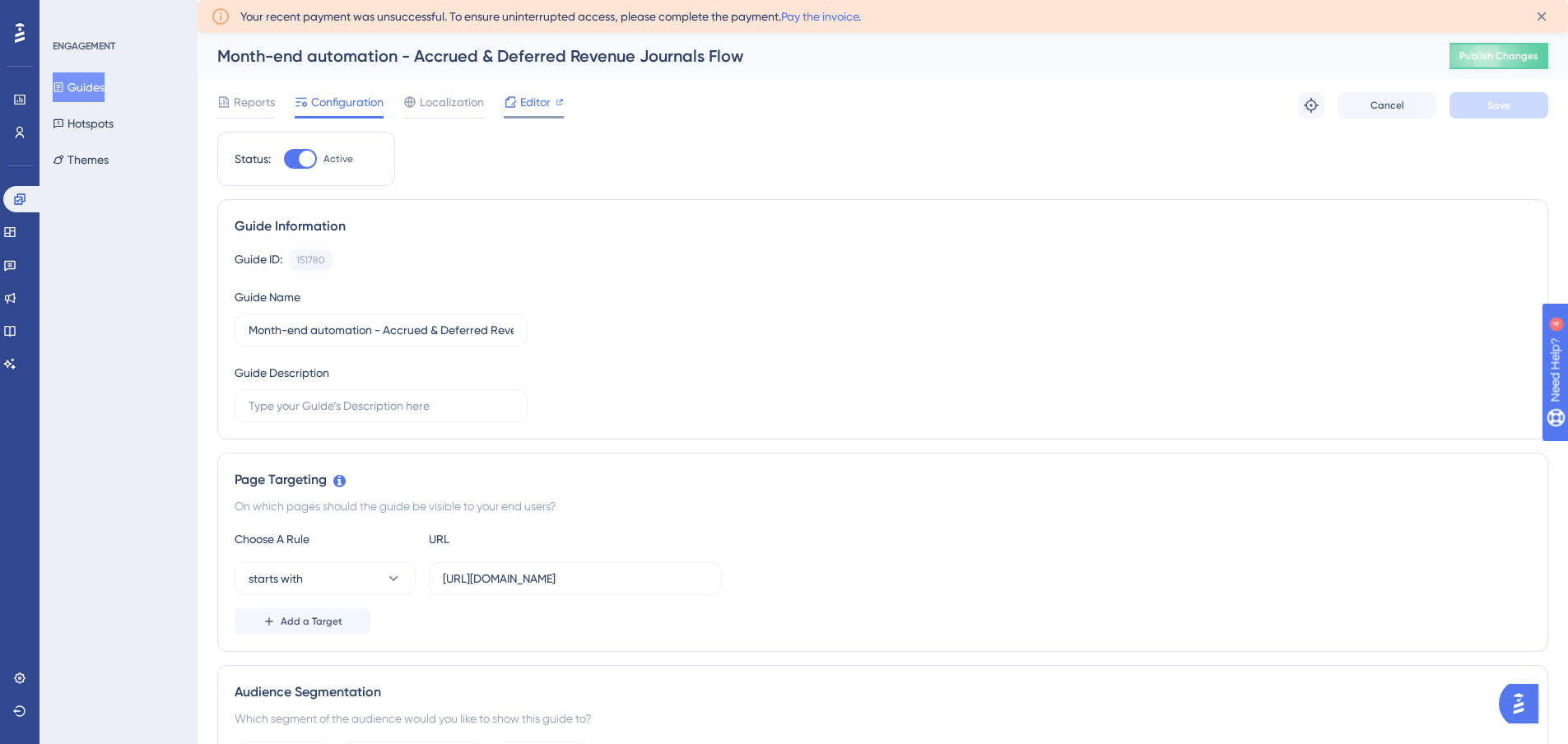
click at [523, 102] on span "Editor" at bounding box center [535, 102] width 31 height 20
click at [1513, 49] on span "Publish Changes" at bounding box center [1498, 56] width 79 height 14
click at [90, 82] on button "Guides" at bounding box center [78, 87] width 52 height 30
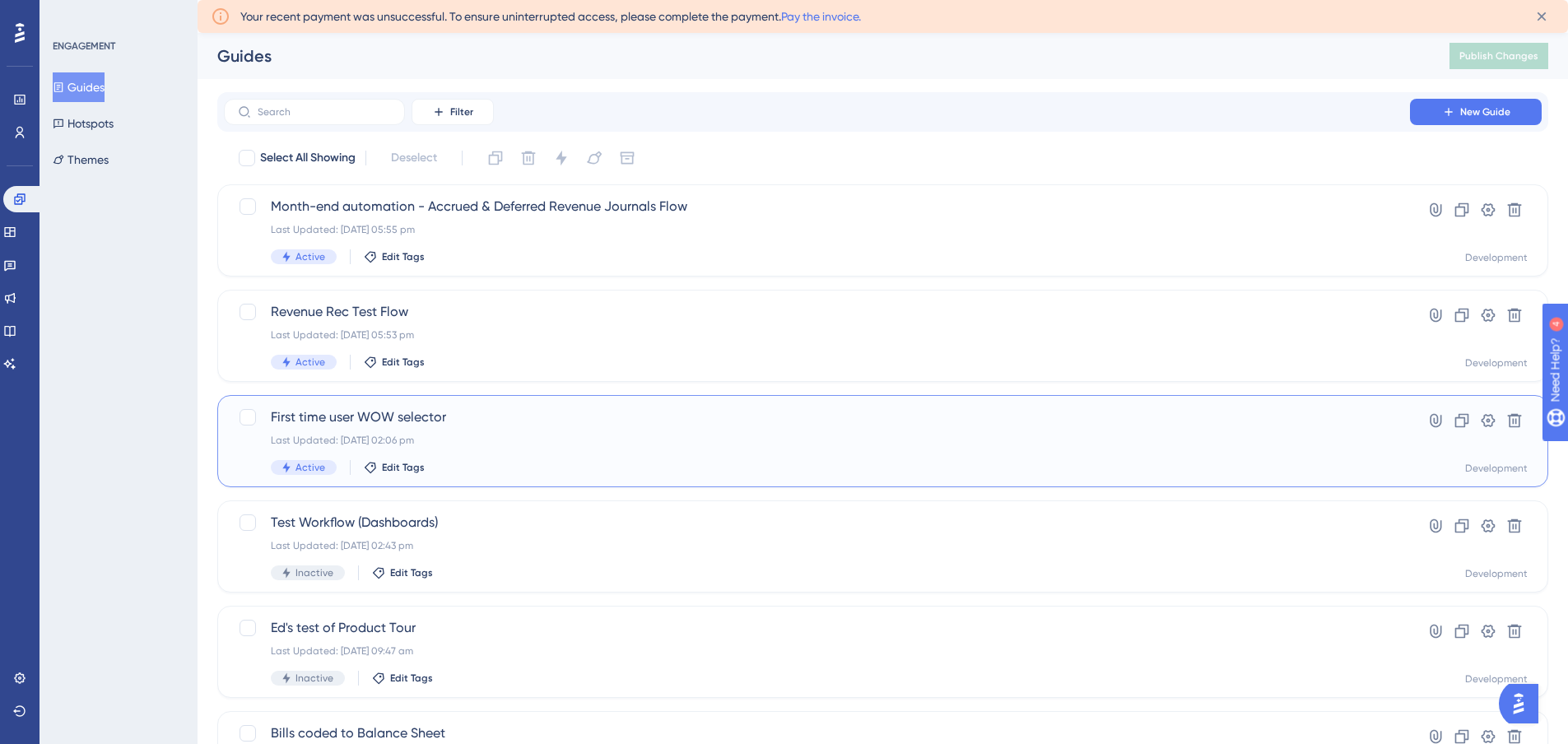
click at [488, 426] on span "First time user WOW selector" at bounding box center [817, 417] width 1092 height 20
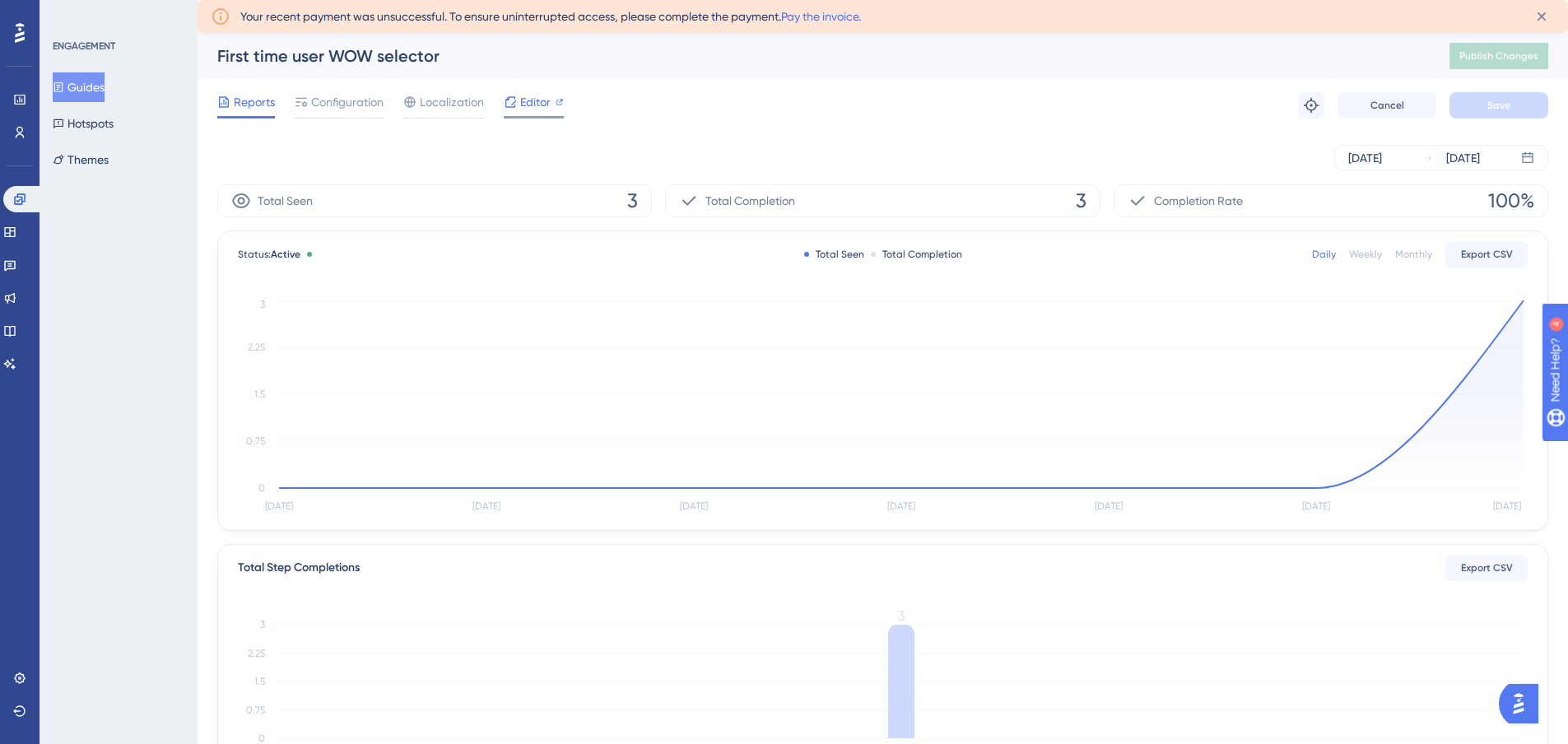
click at [527, 104] on span "Editor" at bounding box center [535, 102] width 31 height 20
click at [336, 110] on span "Configuration" at bounding box center [347, 102] width 72 height 20
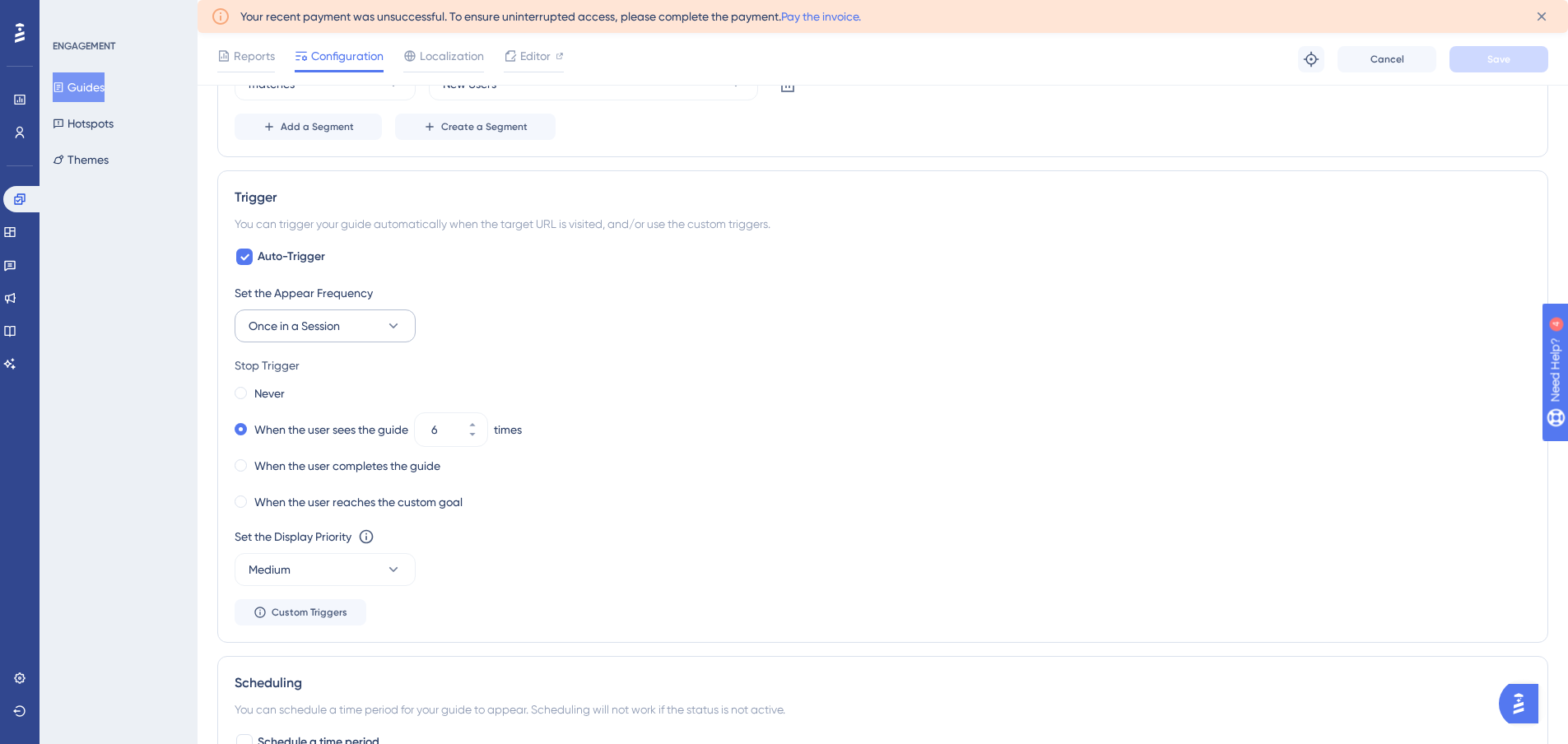
scroll to position [741, 0]
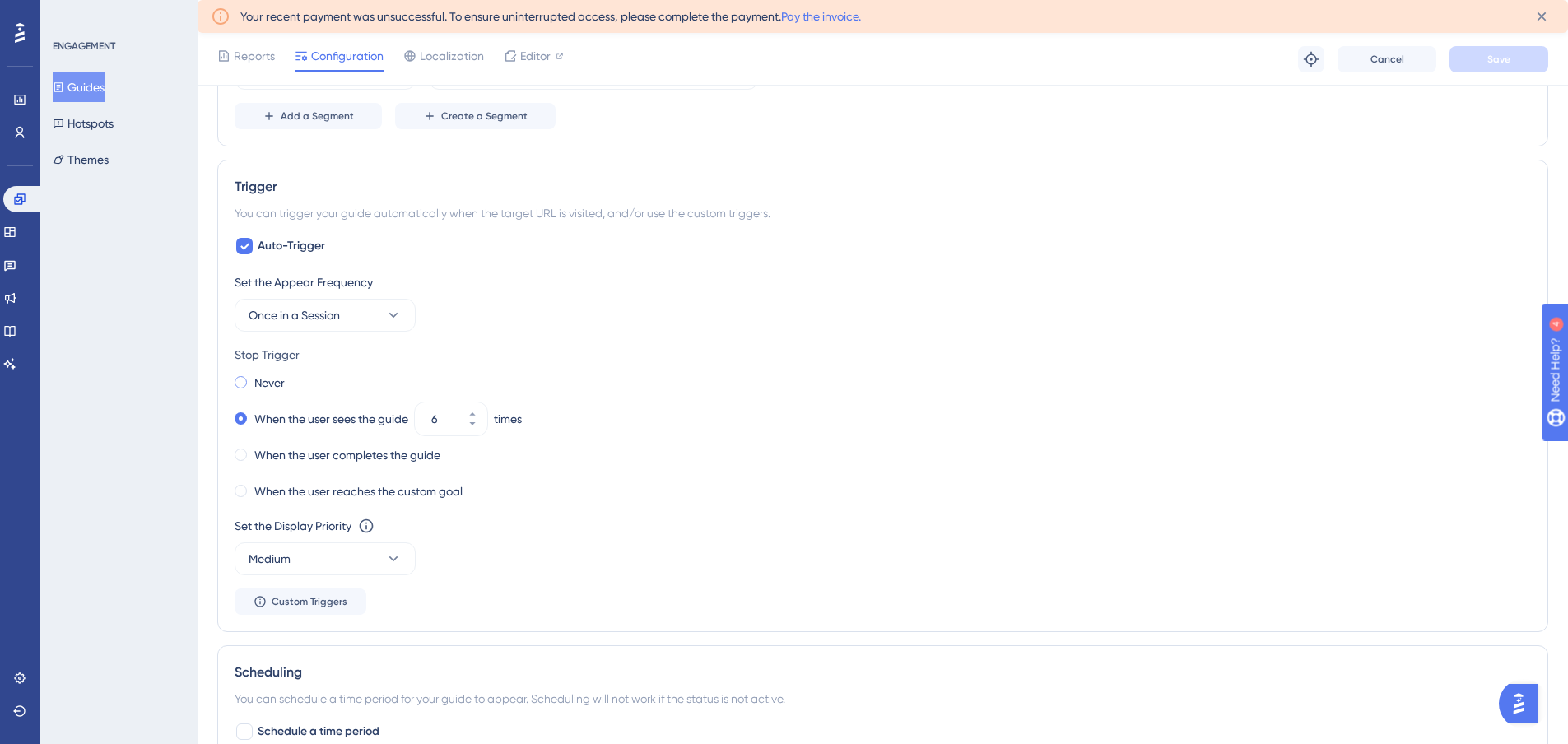
click at [239, 384] on span at bounding box center [240, 382] width 13 height 13
click at [252, 379] on input "radio" at bounding box center [252, 379] width 0 height 0
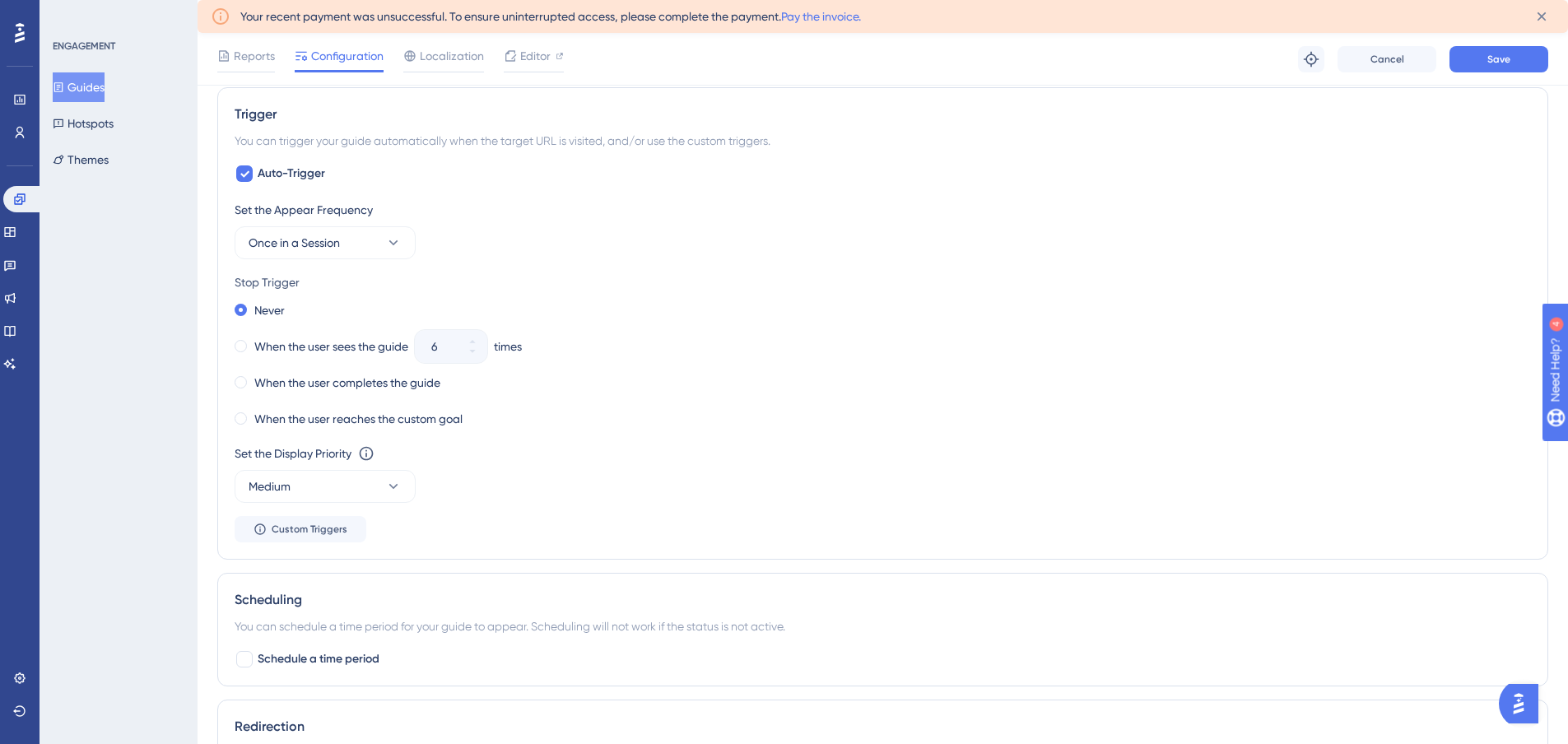
scroll to position [823, 0]
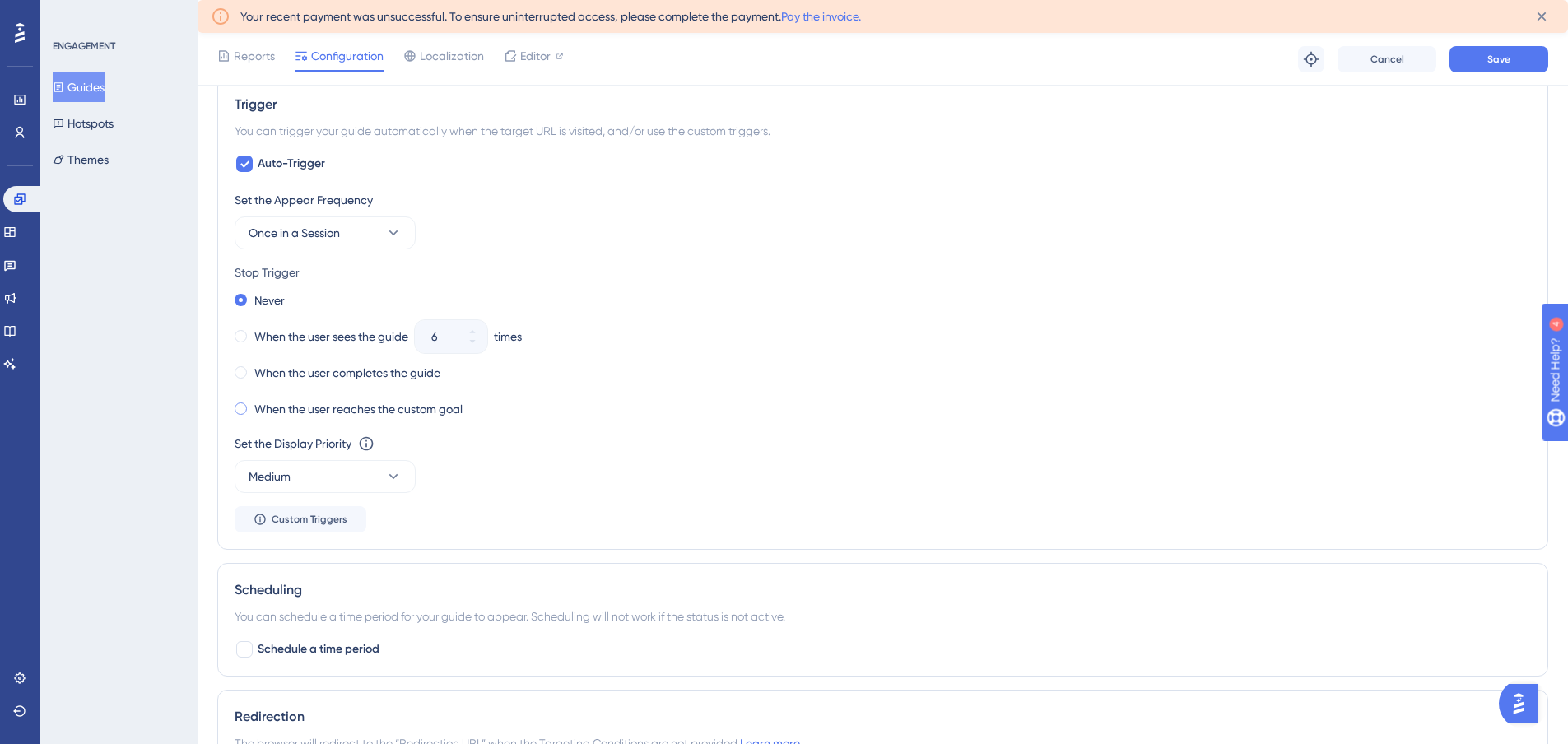
click at [238, 413] on span at bounding box center [240, 409] width 13 height 13
click at [252, 405] on input "radio" at bounding box center [252, 405] width 0 height 0
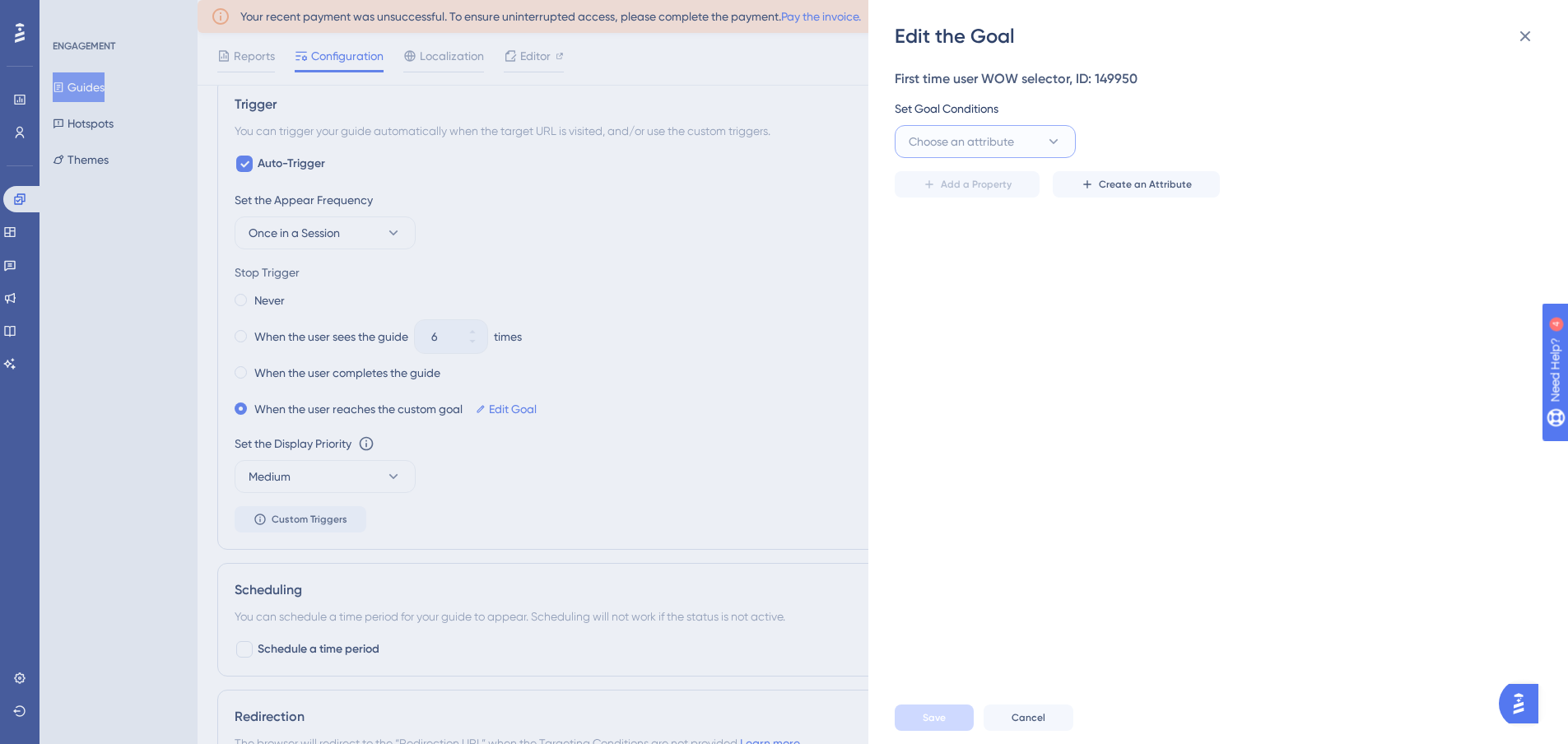
click at [977, 145] on span "Choose an attribute" at bounding box center [962, 141] width 105 height 20
click at [950, 459] on div "First time user WOW selector, ID: 149950 Set Goal Conditions Choose an attribut…" at bounding box center [1226, 370] width 663 height 642
click at [1525, 37] on icon at bounding box center [1526, 37] width 11 height 11
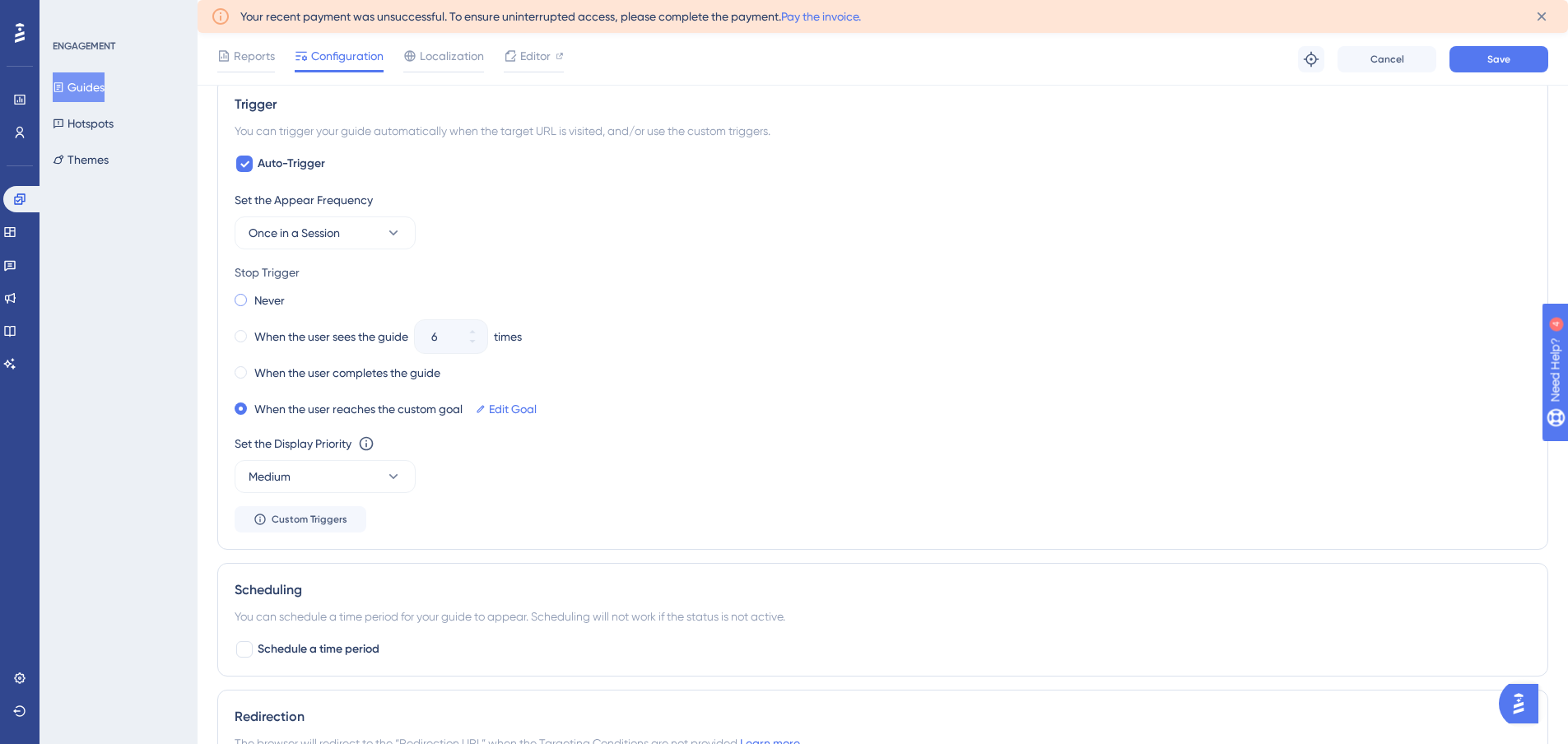
click at [240, 300] on span at bounding box center [240, 300] width 13 height 13
click at [252, 296] on input "radio" at bounding box center [252, 296] width 0 height 0
click at [1502, 56] on span "Save" at bounding box center [1498, 59] width 23 height 14
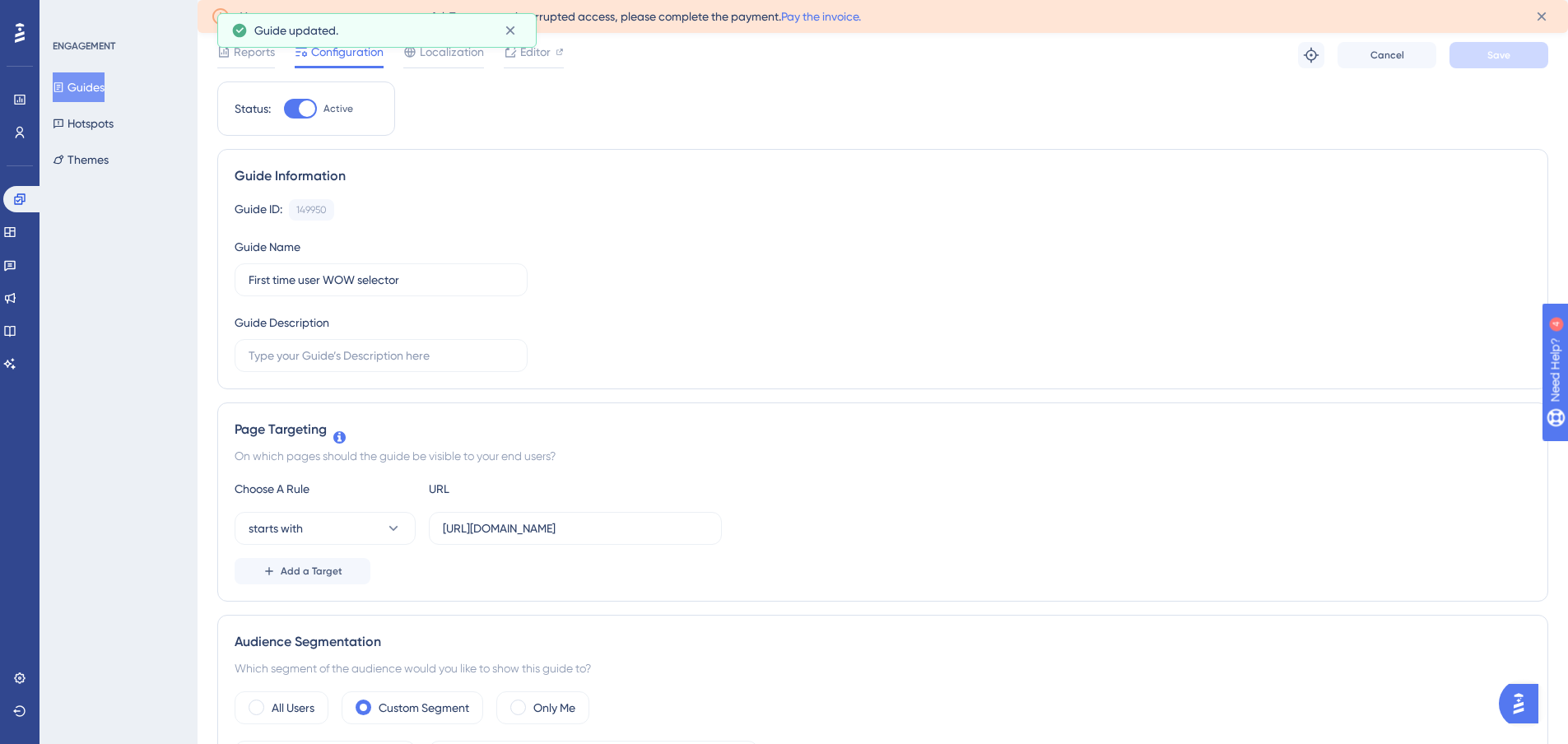
scroll to position [0, 0]
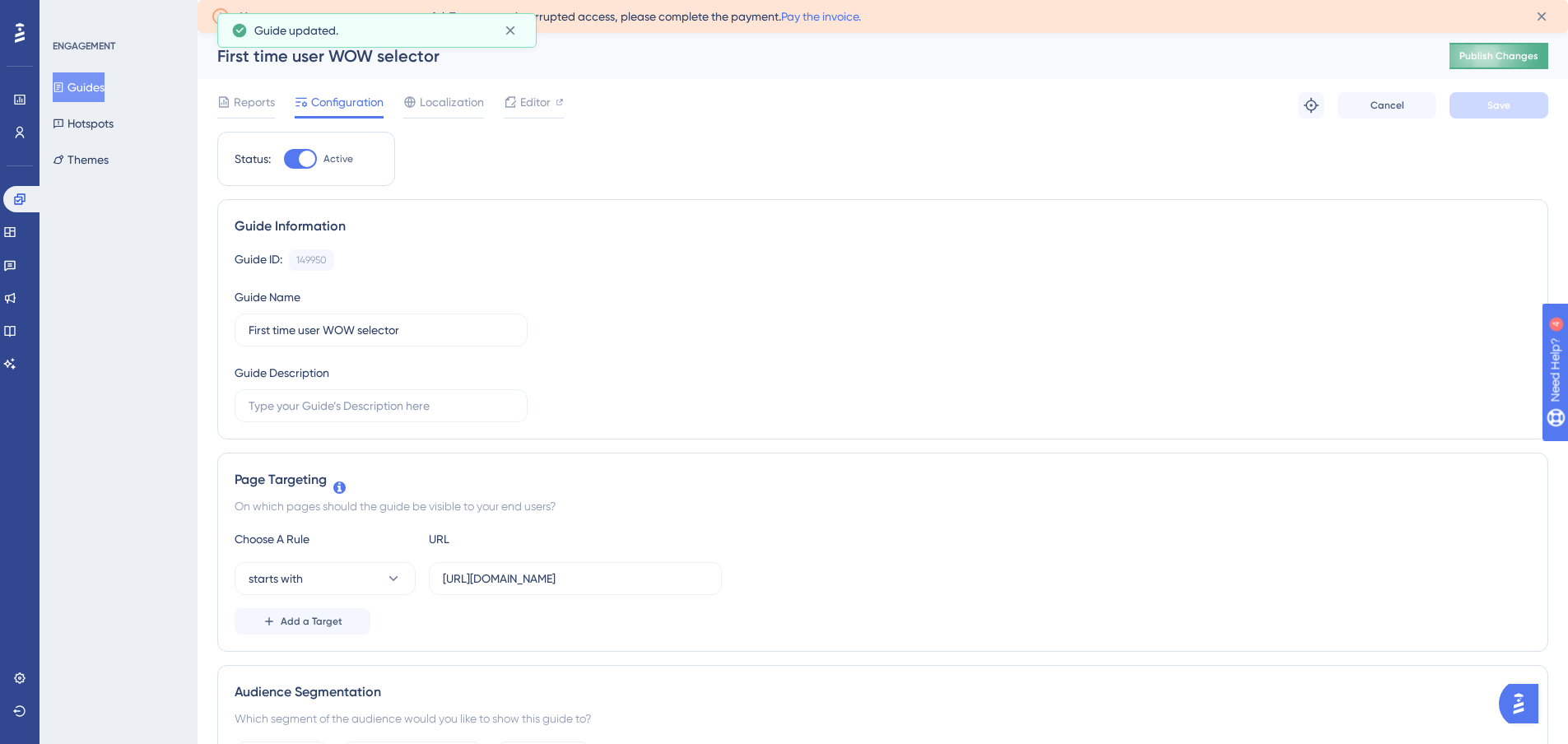
click at [1484, 66] on button "Publish Changes" at bounding box center [1499, 55] width 99 height 26
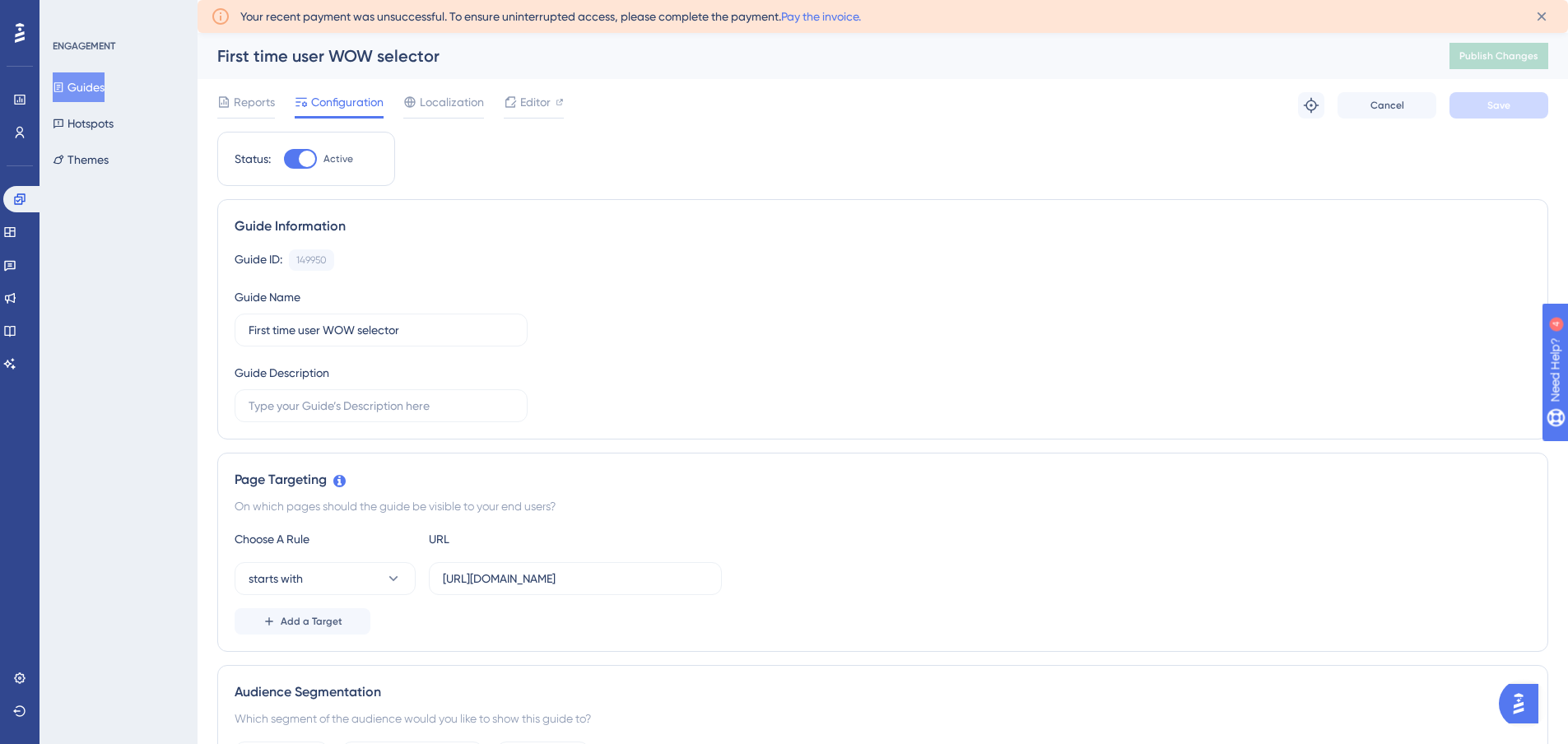
click at [93, 74] on button "Guides" at bounding box center [78, 87] width 52 height 30
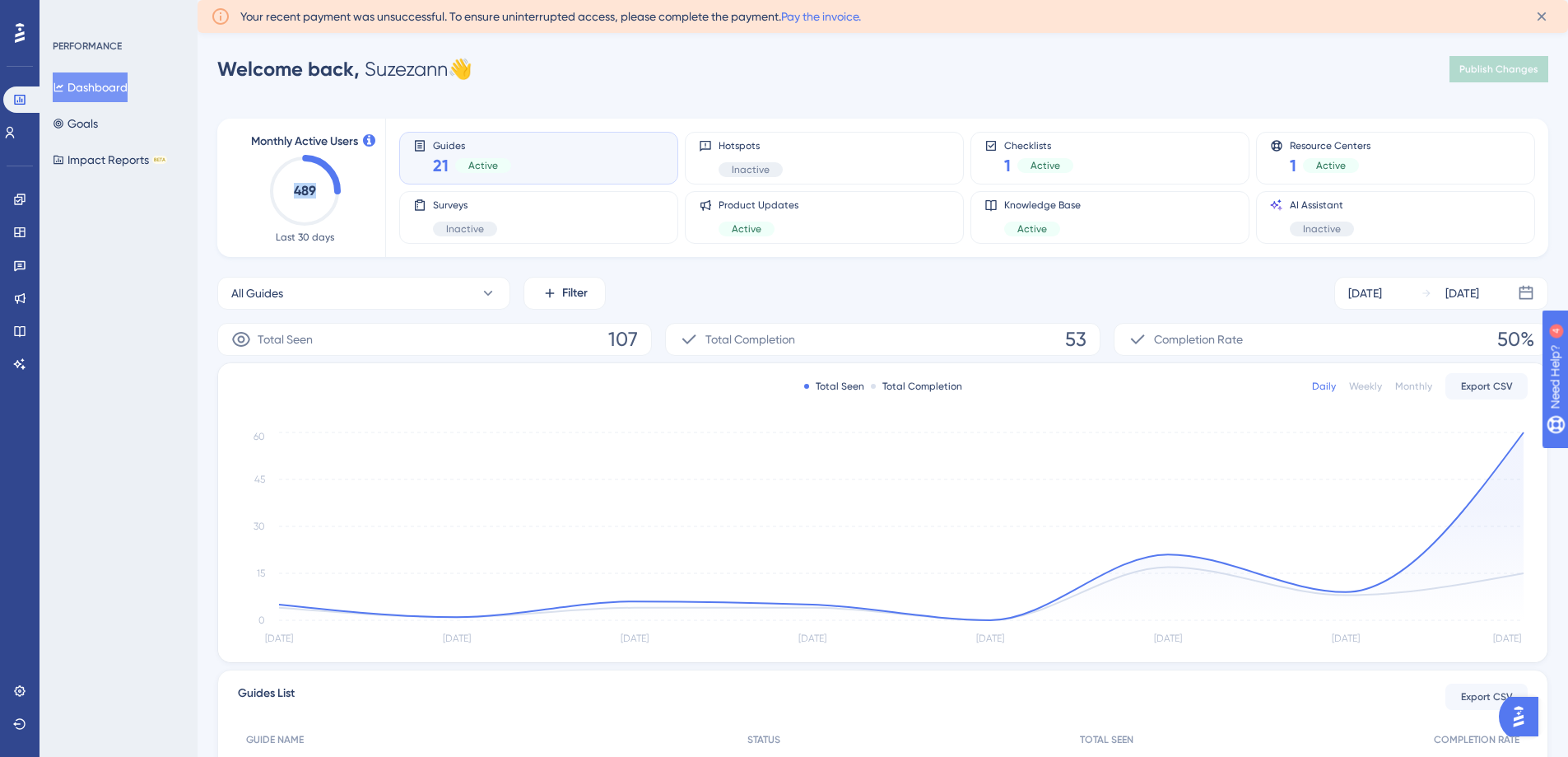
drag, startPoint x: 295, startPoint y: 190, endPoint x: 328, endPoint y: 190, distance: 33.0
click at [328, 190] on icon "489" at bounding box center [304, 190] width 72 height 72
click at [1371, 288] on div "Sep 18 2025" at bounding box center [1365, 292] width 34 height 20
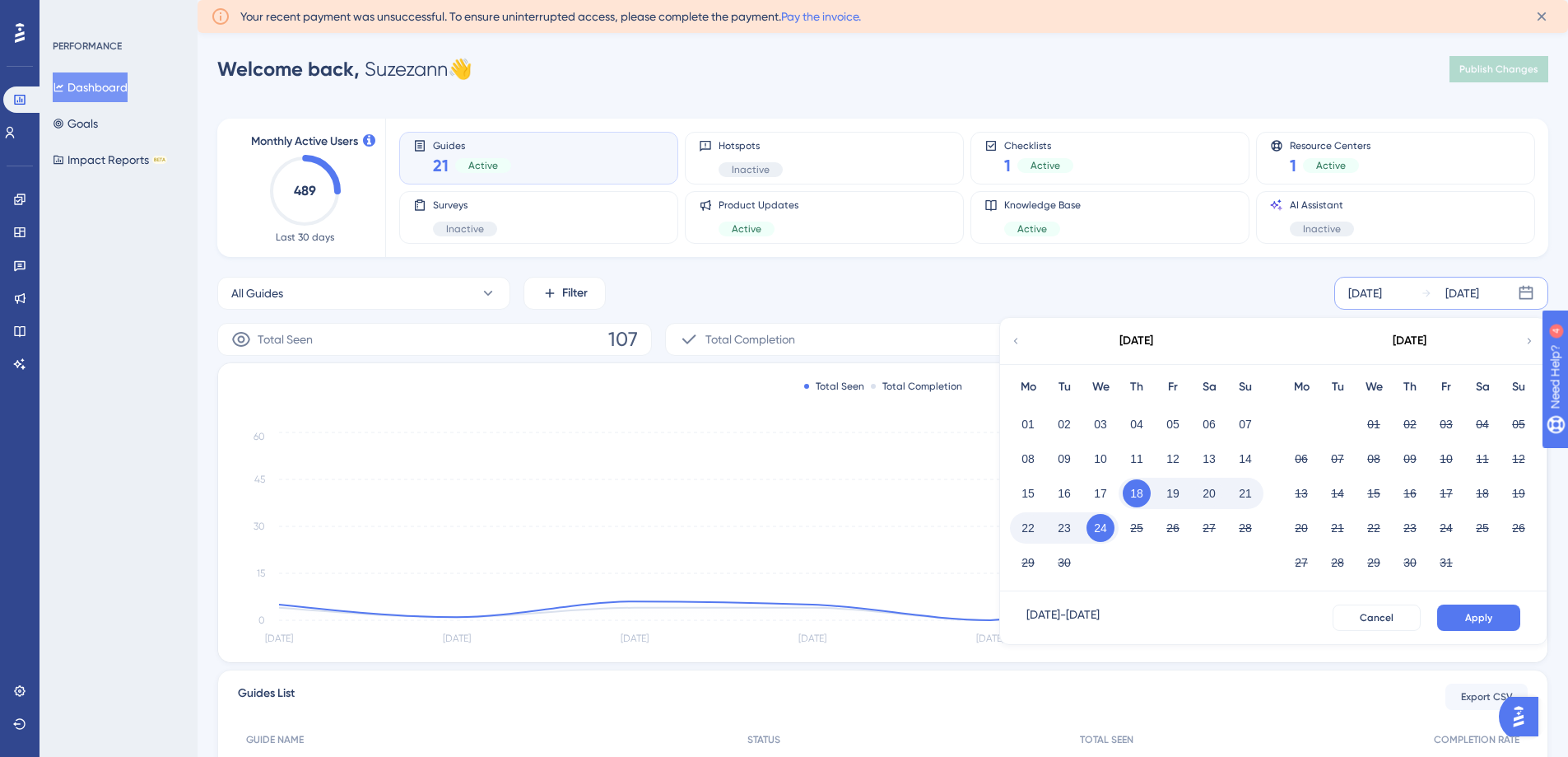
click at [1245, 493] on button "21" at bounding box center [1245, 493] width 28 height 28
click at [1014, 339] on icon at bounding box center [1016, 340] width 12 height 14
click at [1382, 285] on div "Sep 18 2025" at bounding box center [1365, 292] width 34 height 20
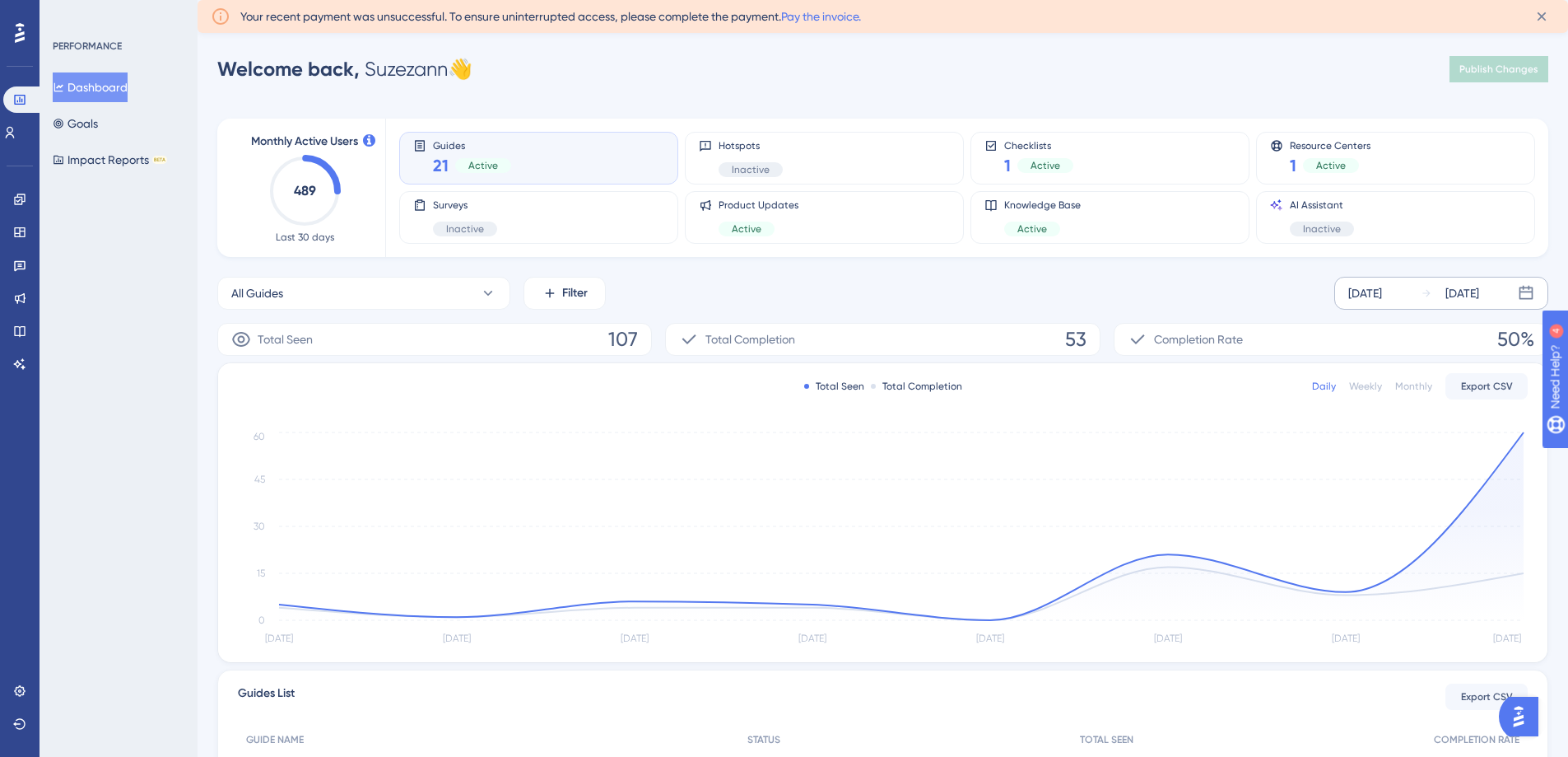
click at [1373, 292] on div "Sep 18 2025" at bounding box center [1365, 292] width 34 height 20
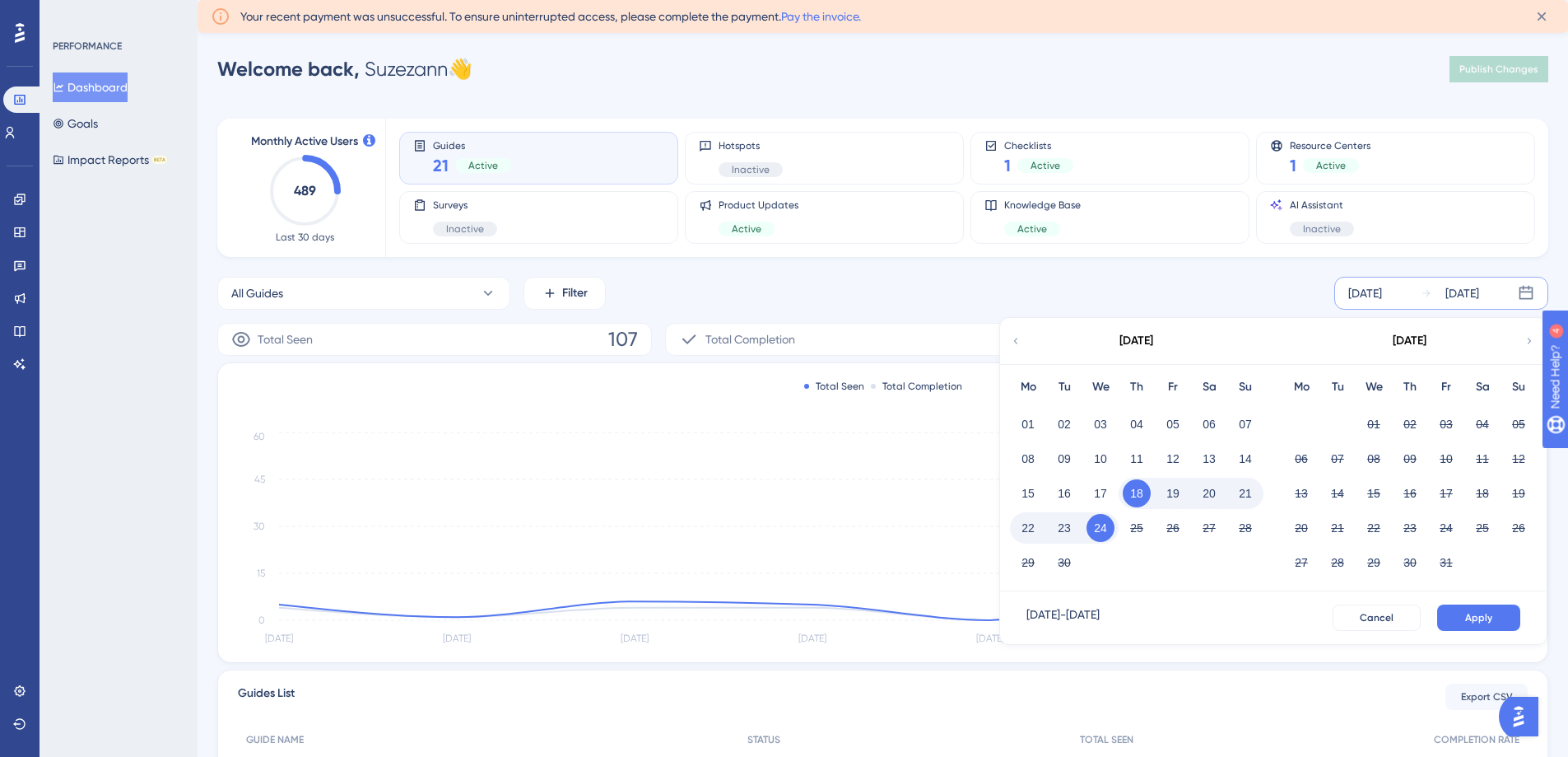
click at [1018, 336] on icon at bounding box center [1016, 340] width 12 height 14
click at [1411, 528] on button "21" at bounding box center [1410, 528] width 28 height 28
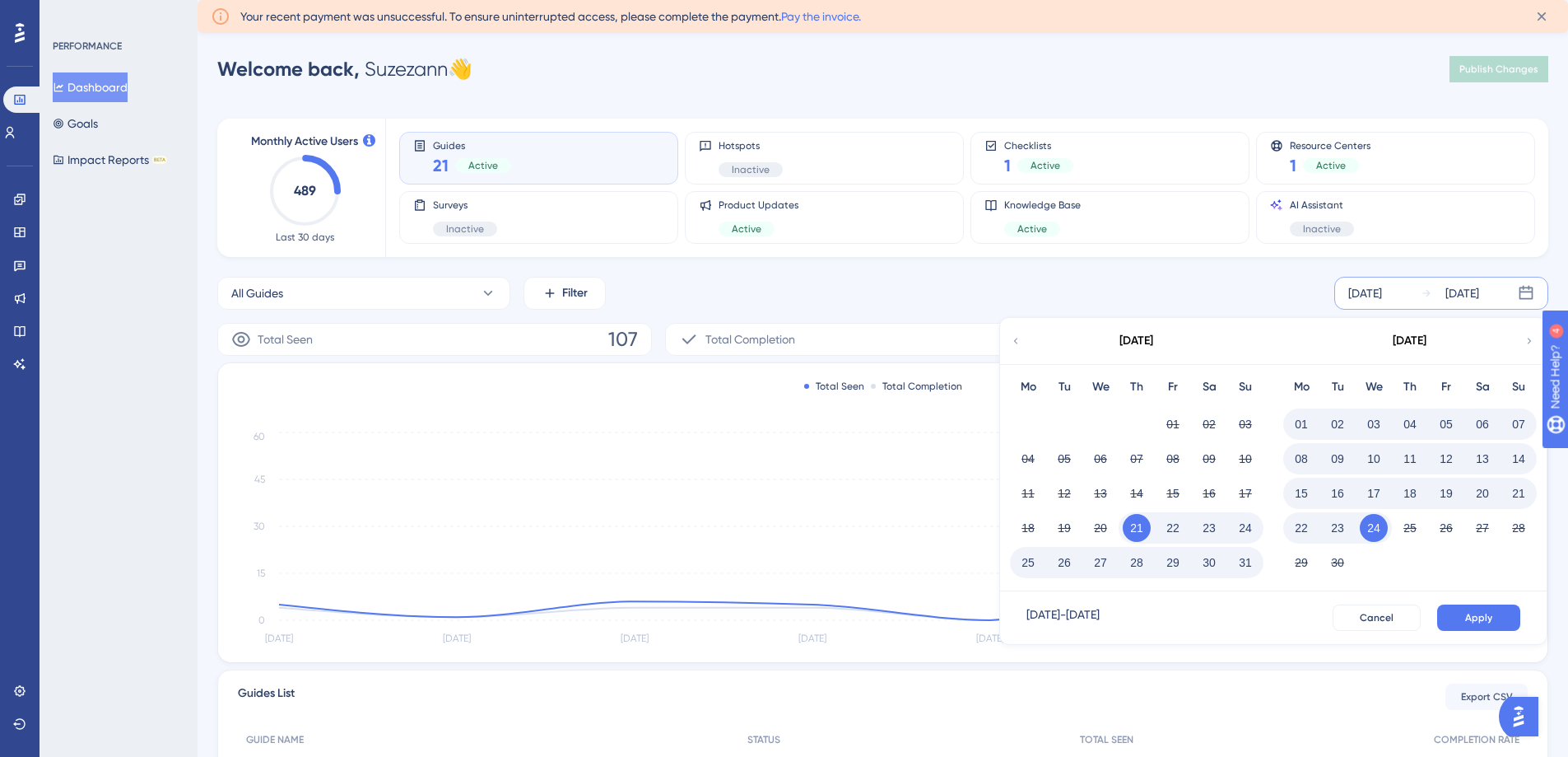
click at [1512, 494] on button "21" at bounding box center [1518, 493] width 28 height 28
click at [1176, 528] on button "22" at bounding box center [1172, 528] width 28 height 28
click at [1463, 613] on button "Apply" at bounding box center [1479, 617] width 83 height 26
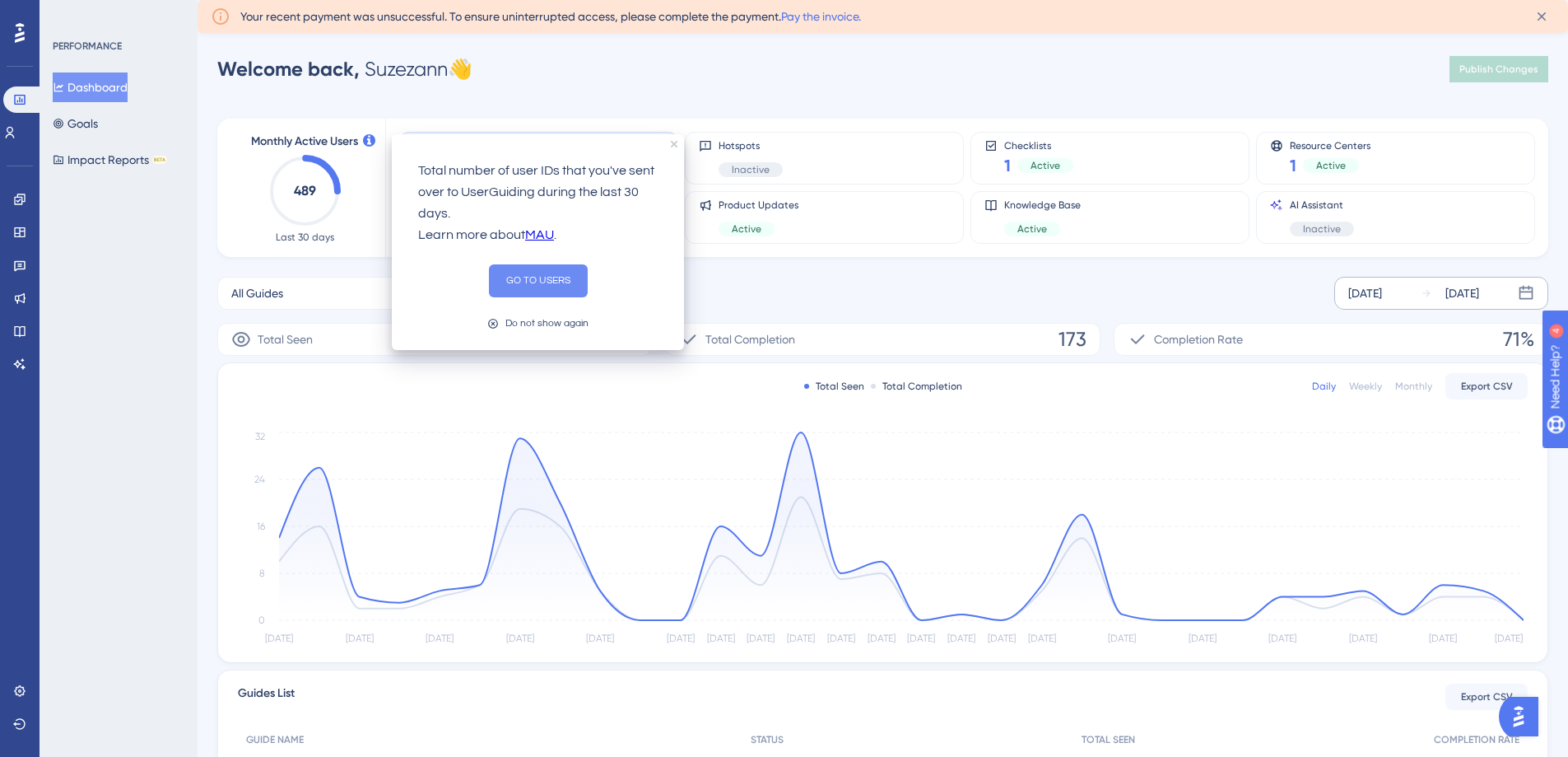
click at [515, 277] on button "GO TO USERS" at bounding box center [539, 280] width 99 height 33
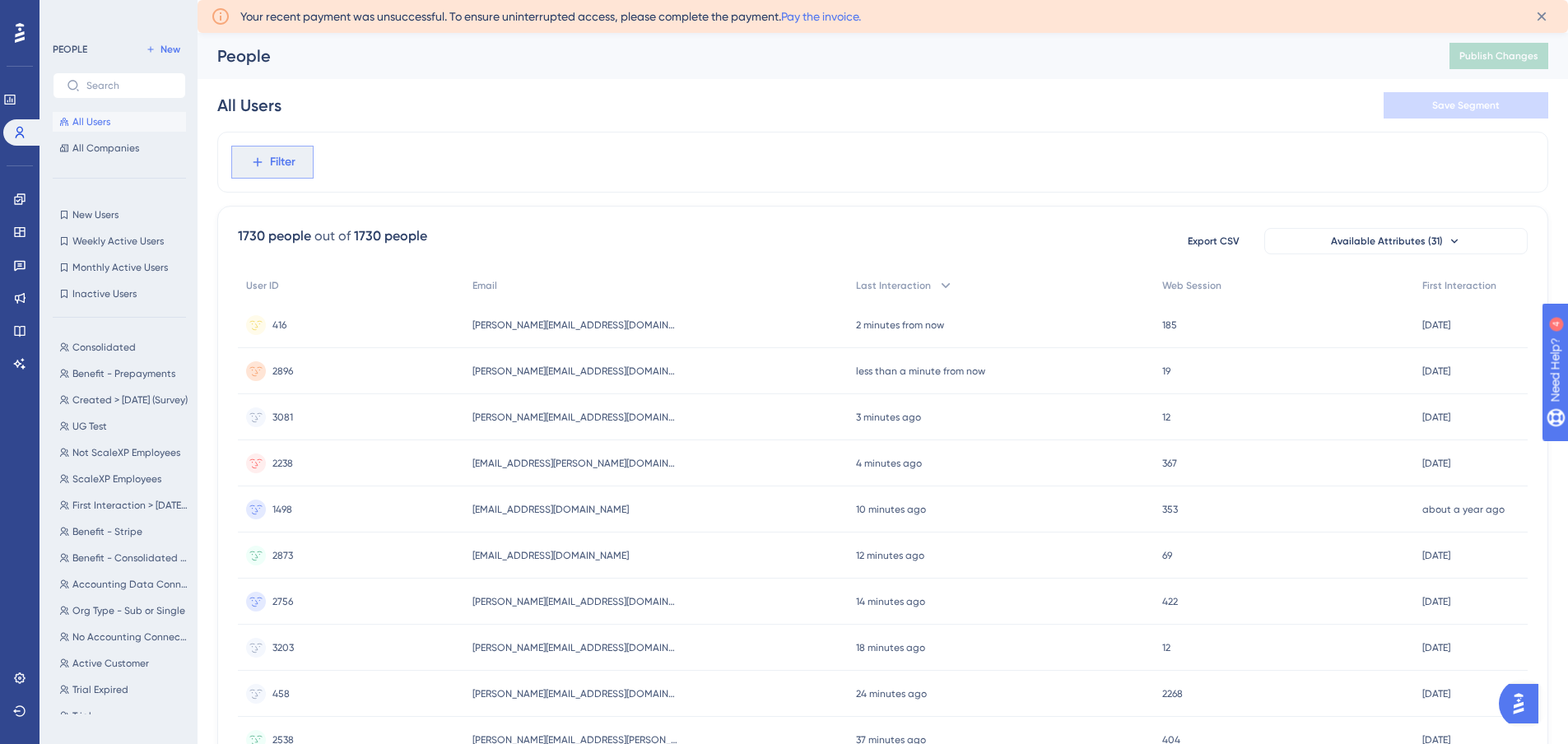
click at [286, 148] on button "Filter" at bounding box center [272, 162] width 82 height 33
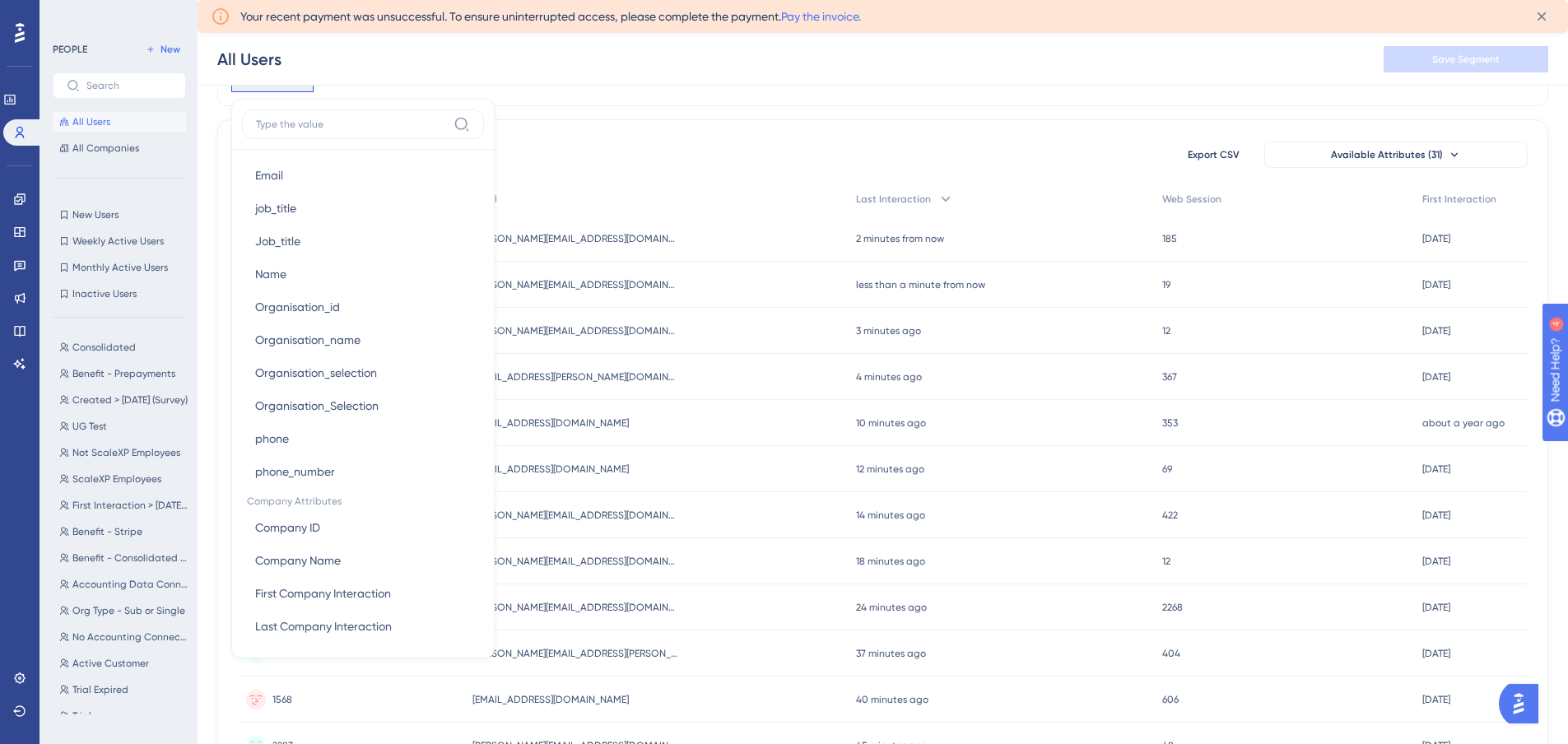
scroll to position [1326, 0]
click at [557, 112] on div "Filter Browser Attributes Language Language Browser Browser Device Device Opera…" at bounding box center [883, 628] width 1331 height 1165
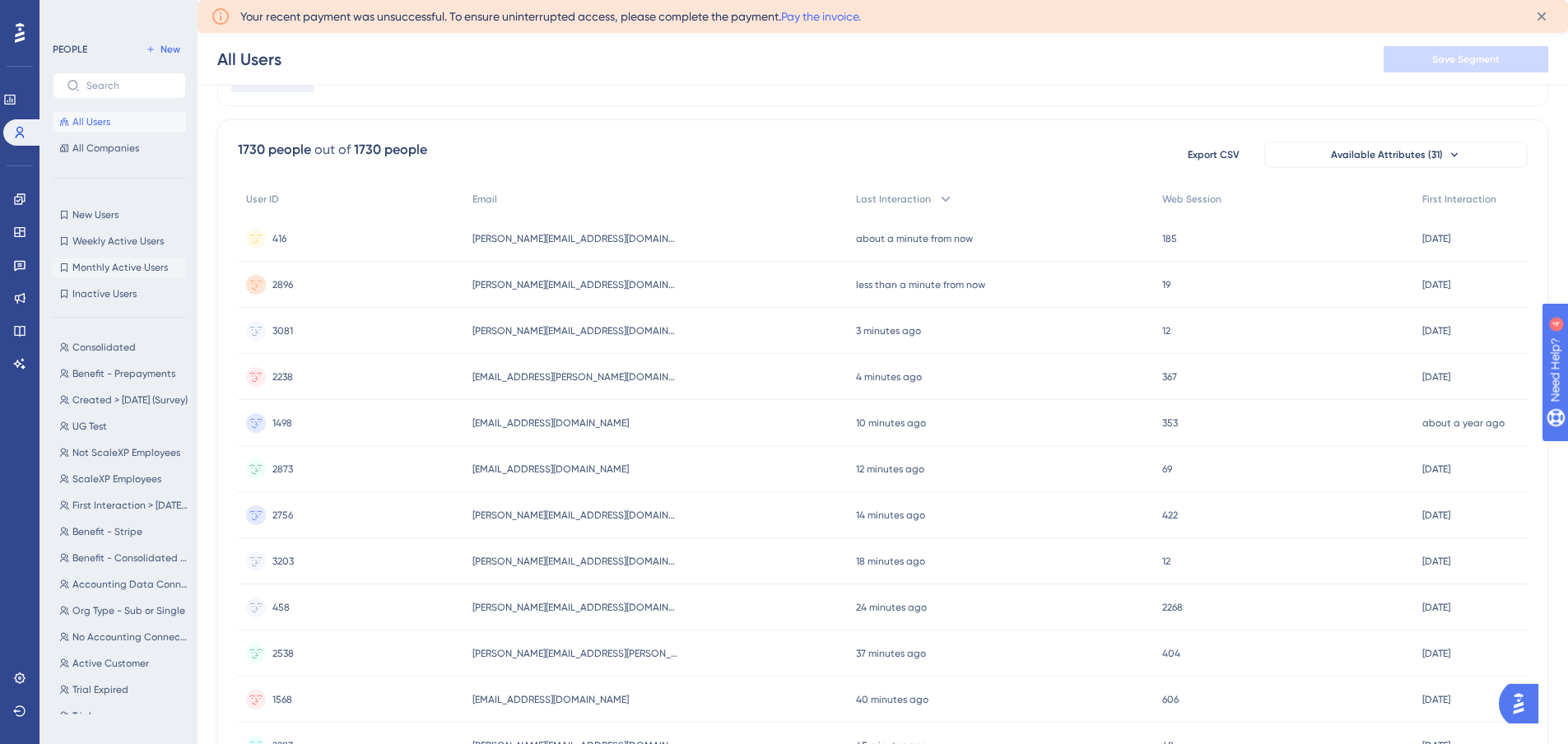
click at [99, 262] on span "Monthly Active Users" at bounding box center [120, 268] width 95 height 14
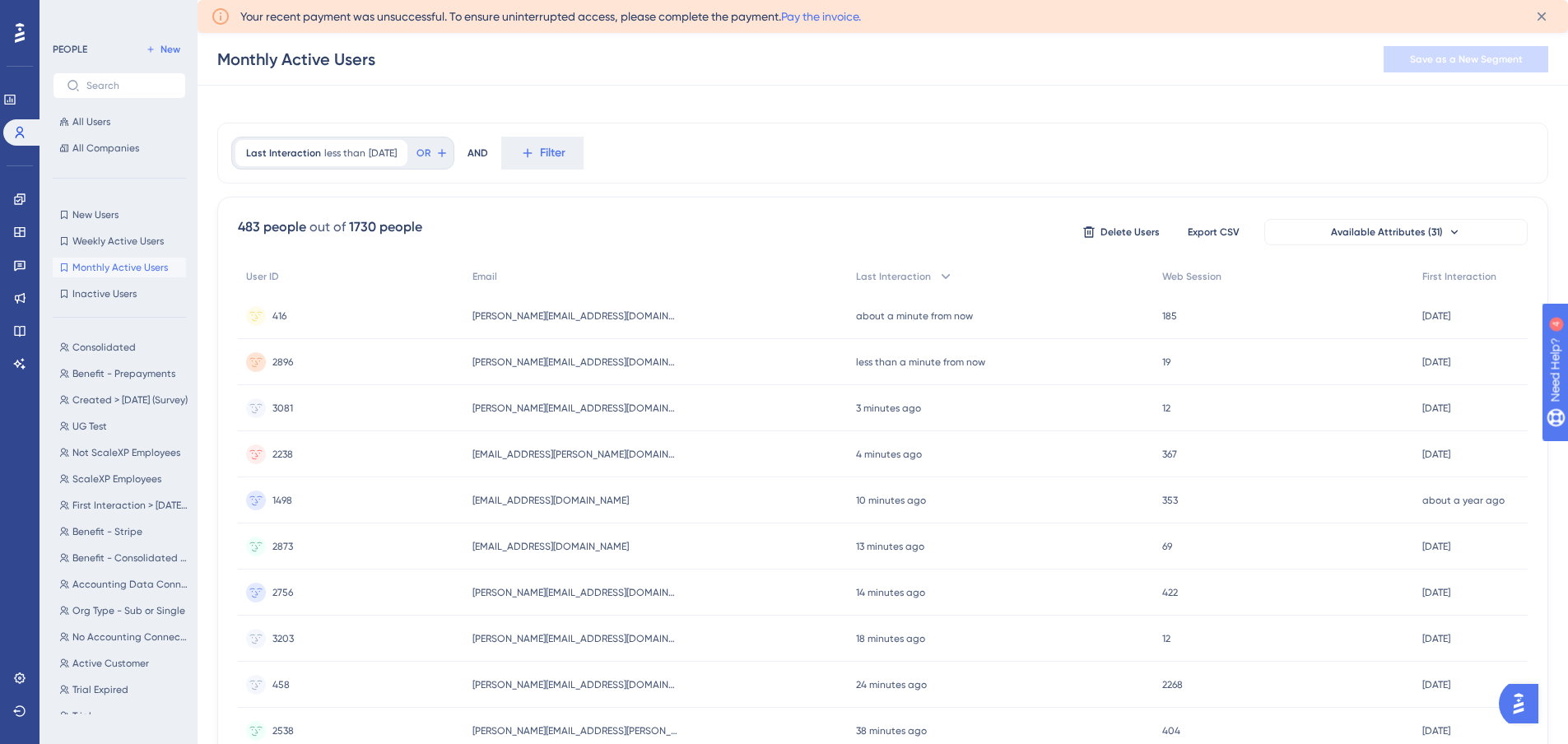
scroll to position [0, 0]
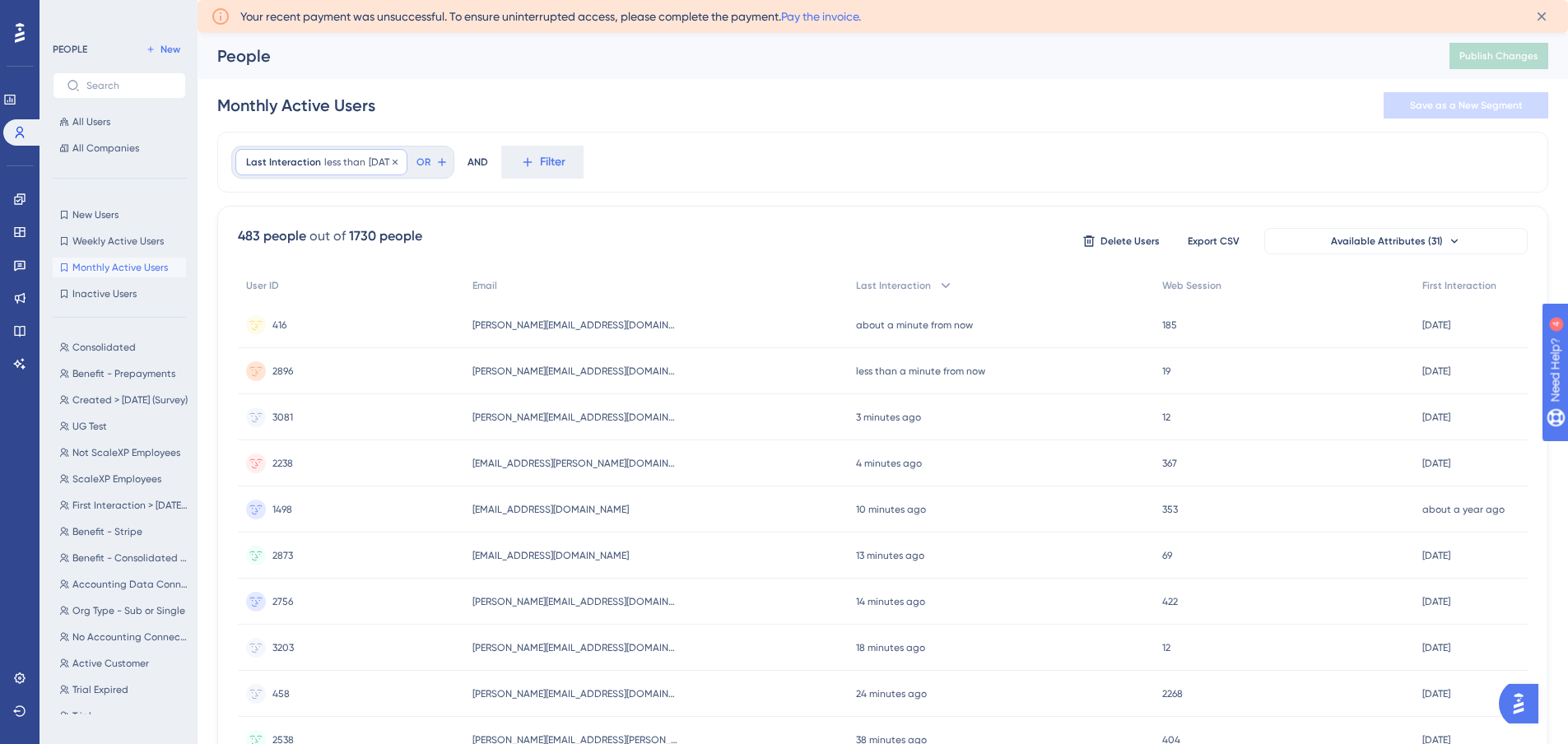
click at [328, 166] on span "less than" at bounding box center [345, 162] width 41 height 14
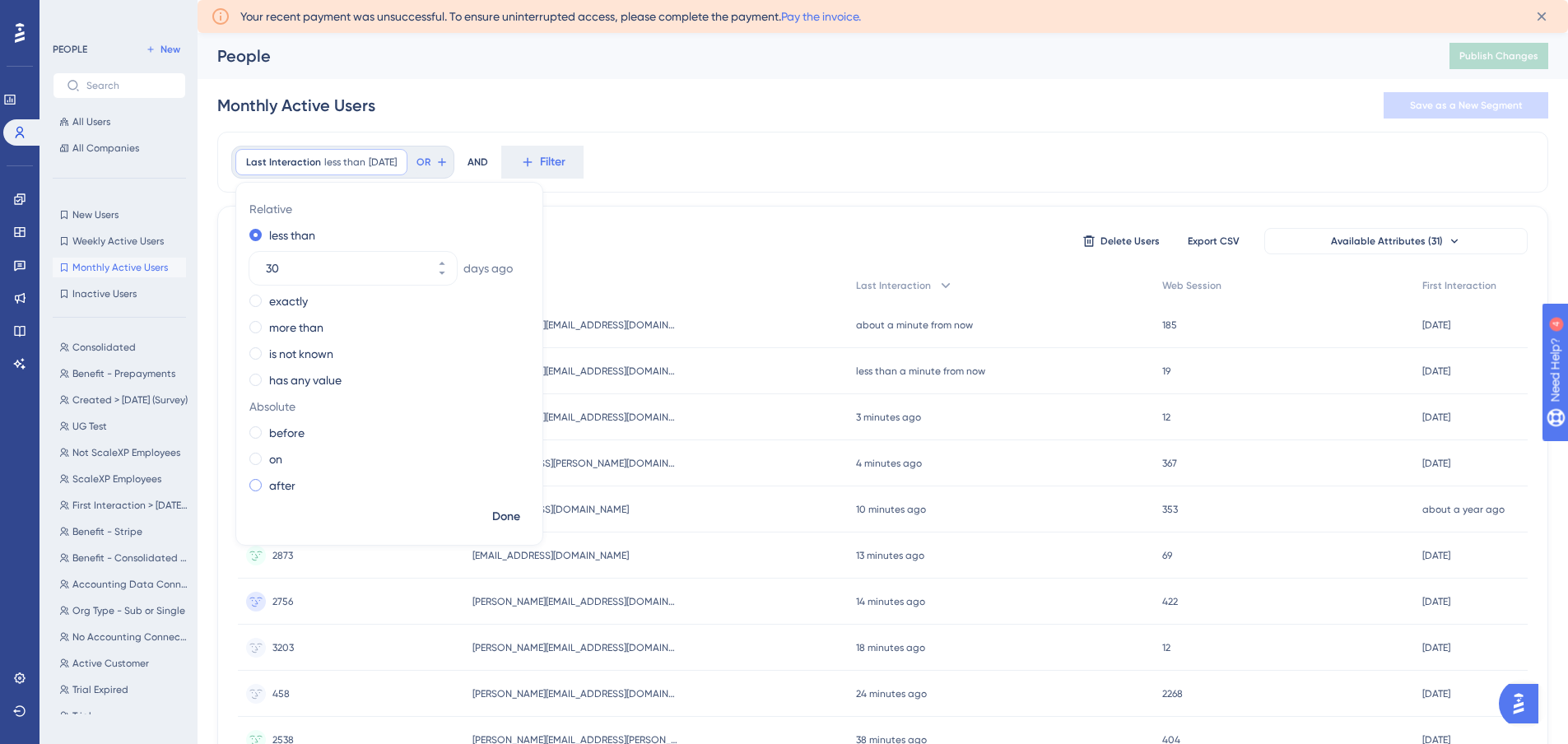
click at [258, 479] on span at bounding box center [256, 485] width 13 height 13
click at [267, 482] on input "radio" at bounding box center [267, 482] width 0 height 0
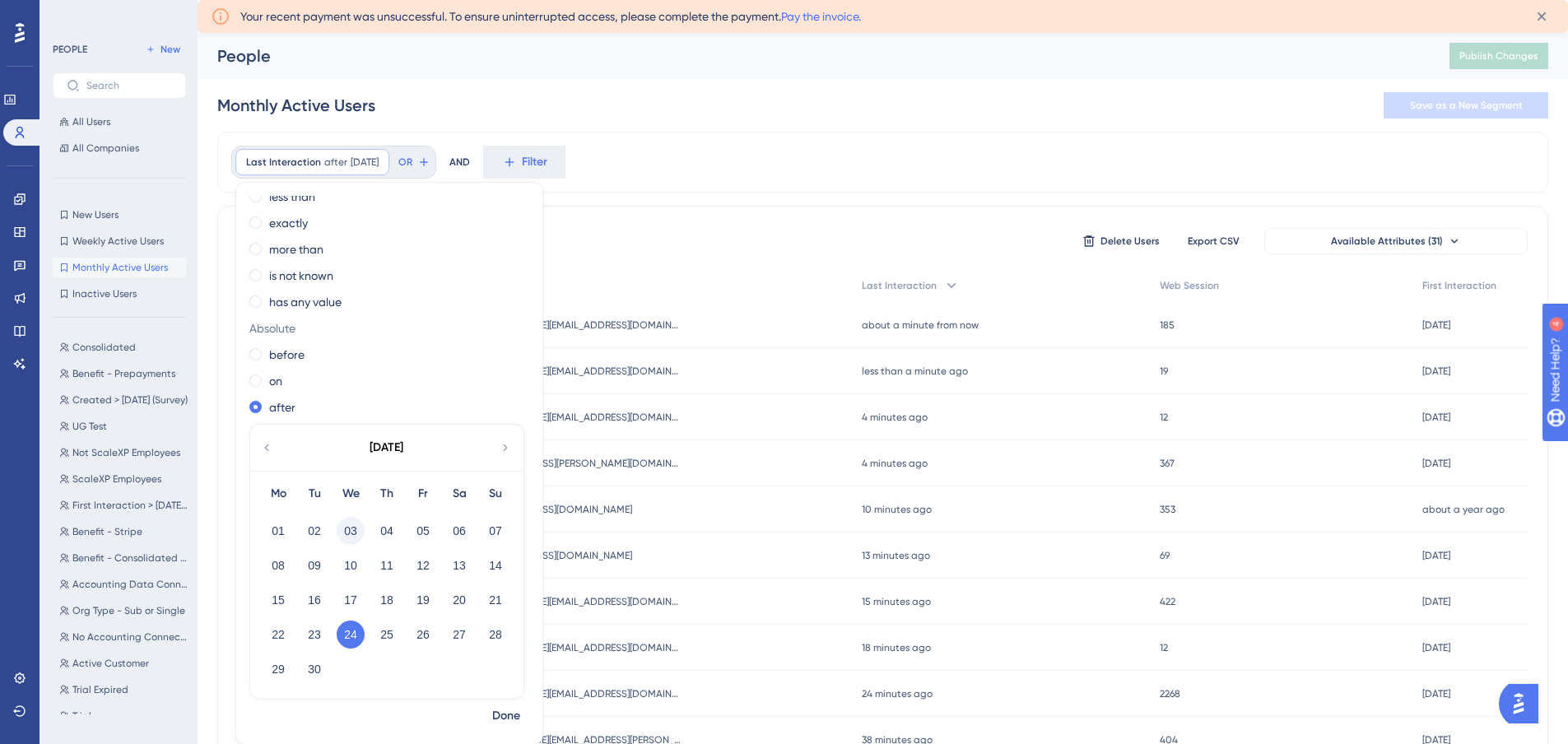
scroll to position [42, 0]
click at [269, 445] on icon at bounding box center [267, 443] width 14 height 14
click at [420, 636] on button "22" at bounding box center [423, 630] width 28 height 28
click at [509, 712] on span "Done" at bounding box center [506, 715] width 28 height 20
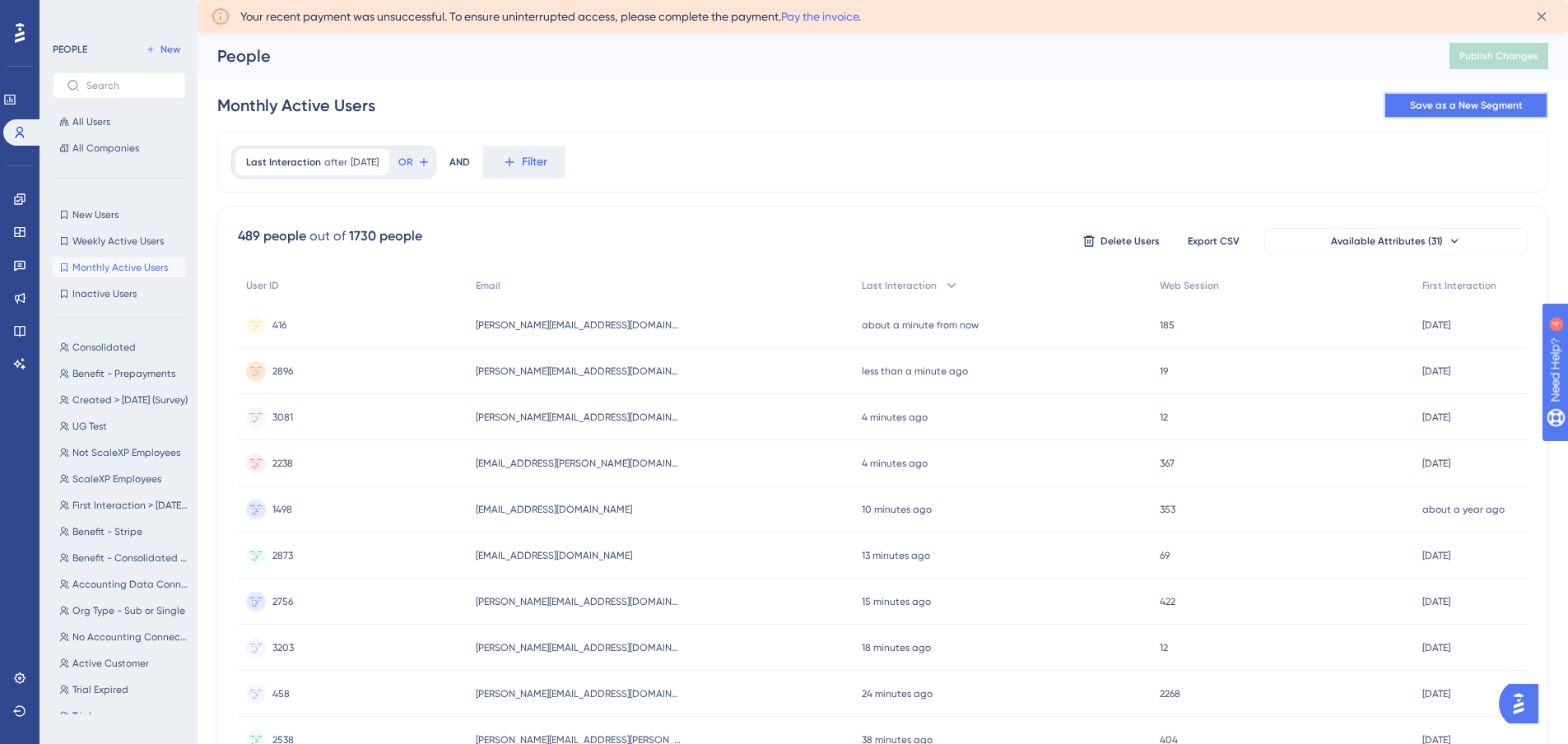
click at [1430, 107] on span "Save as a New Segment" at bounding box center [1466, 105] width 113 height 14
click at [339, 154] on div "Last Interaction after 8/22/2025 8/22/2025 Remove" at bounding box center [312, 161] width 154 height 26
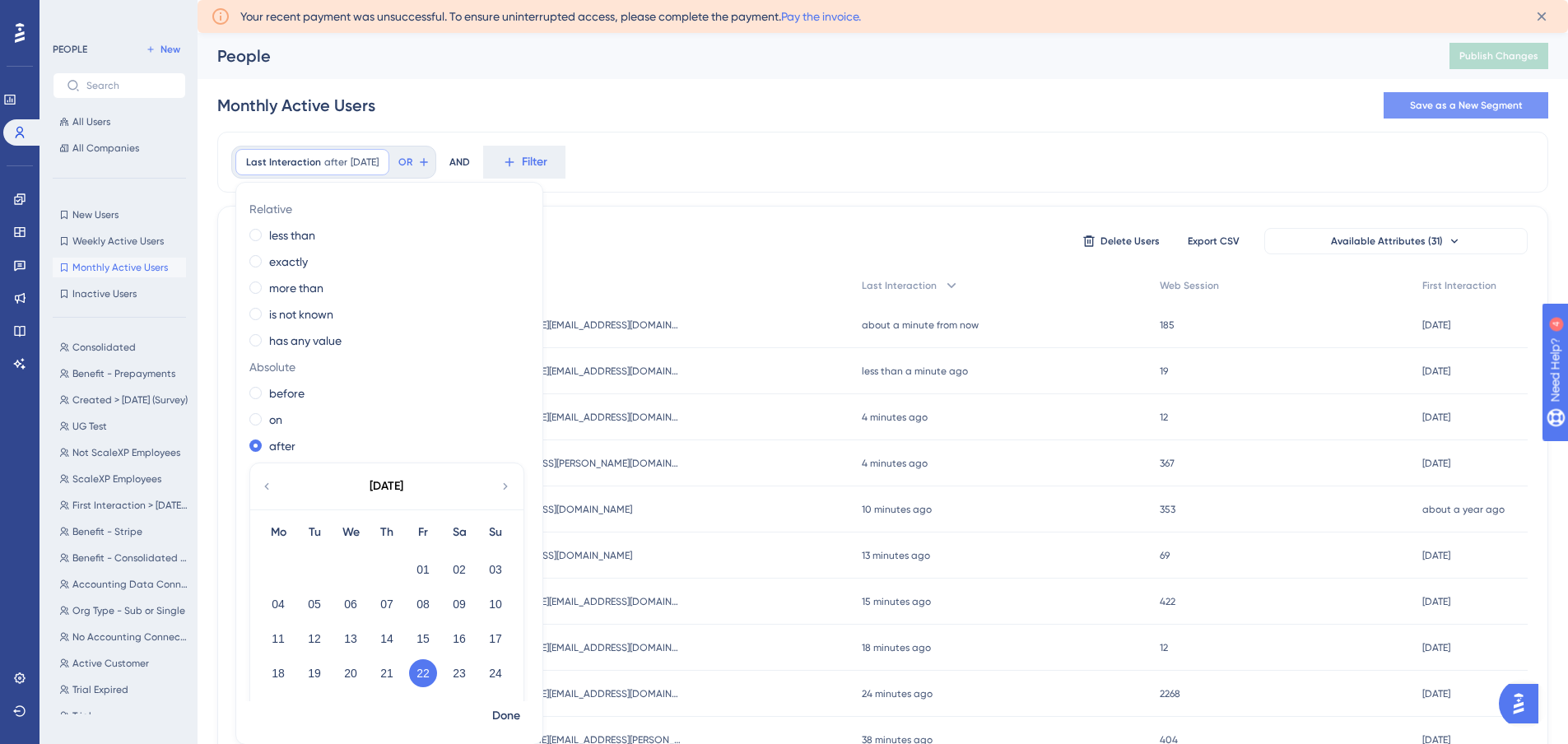
click at [634, 190] on div "Last Interaction after 8/22/2025 8/22/2025 Remove Relative less than exactly mo…" at bounding box center [883, 162] width 1331 height 61
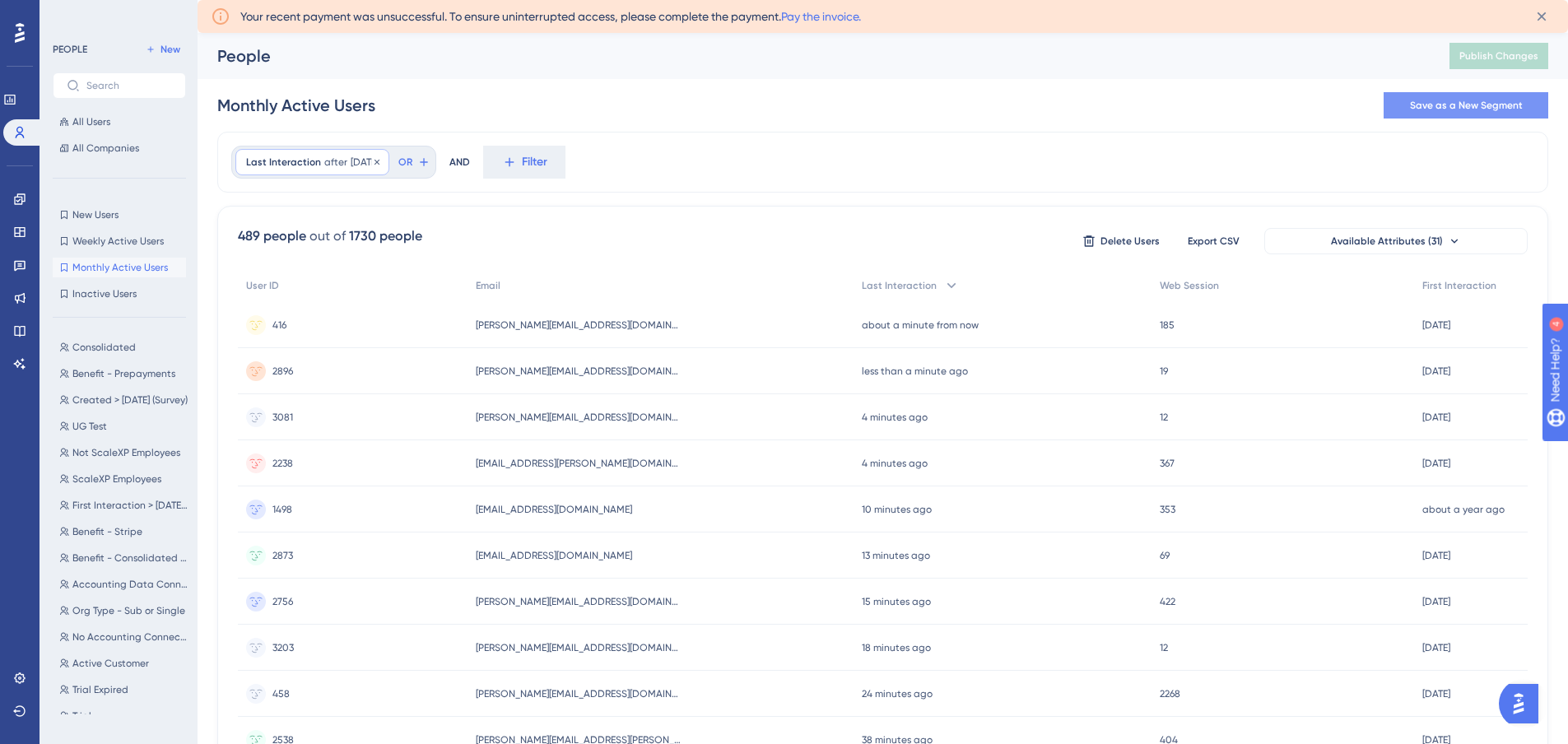
click at [260, 164] on span "Last Interaction" at bounding box center [284, 162] width 75 height 14
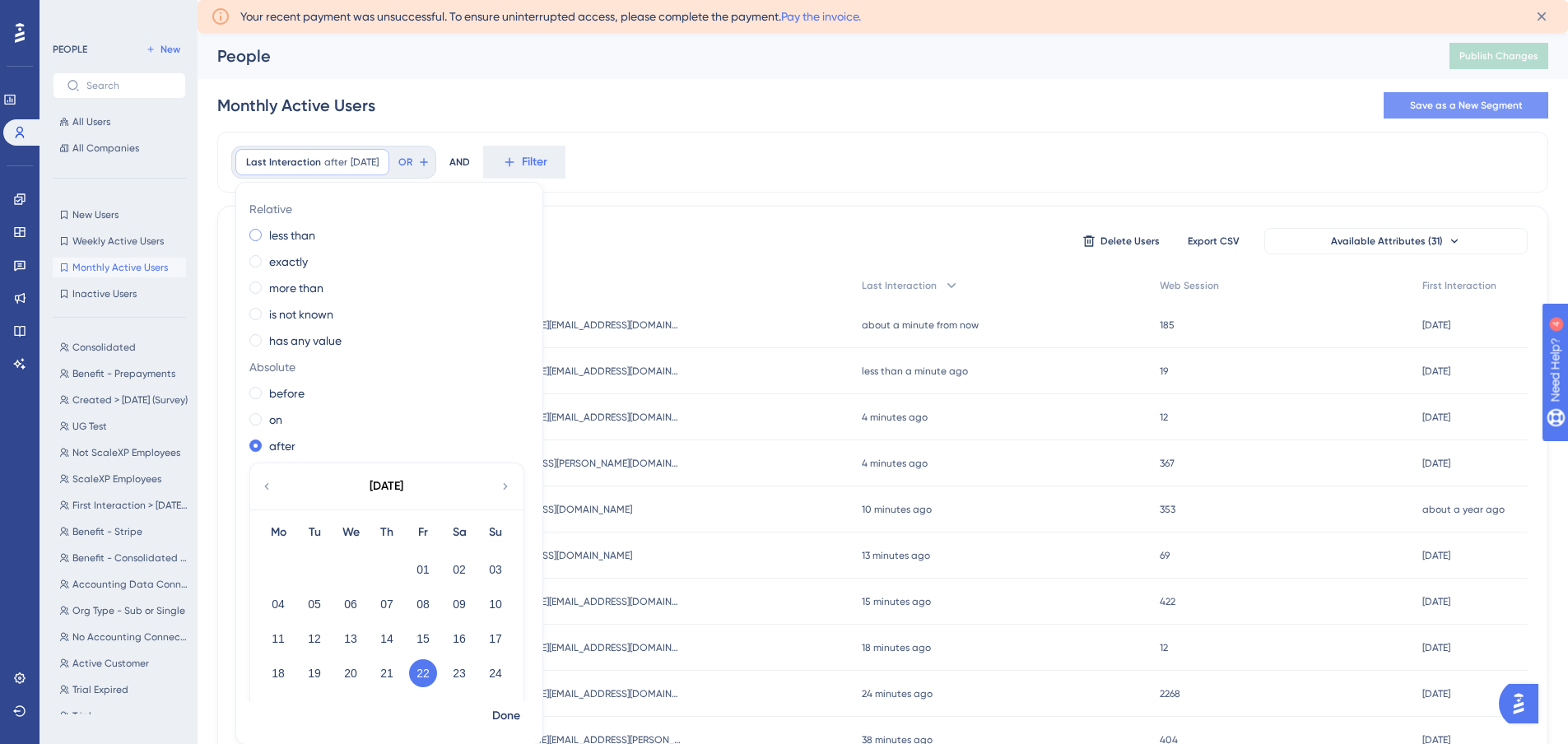
click at [254, 233] on span at bounding box center [256, 234] width 13 height 13
click at [267, 231] on input "radio" at bounding box center [267, 231] width 0 height 0
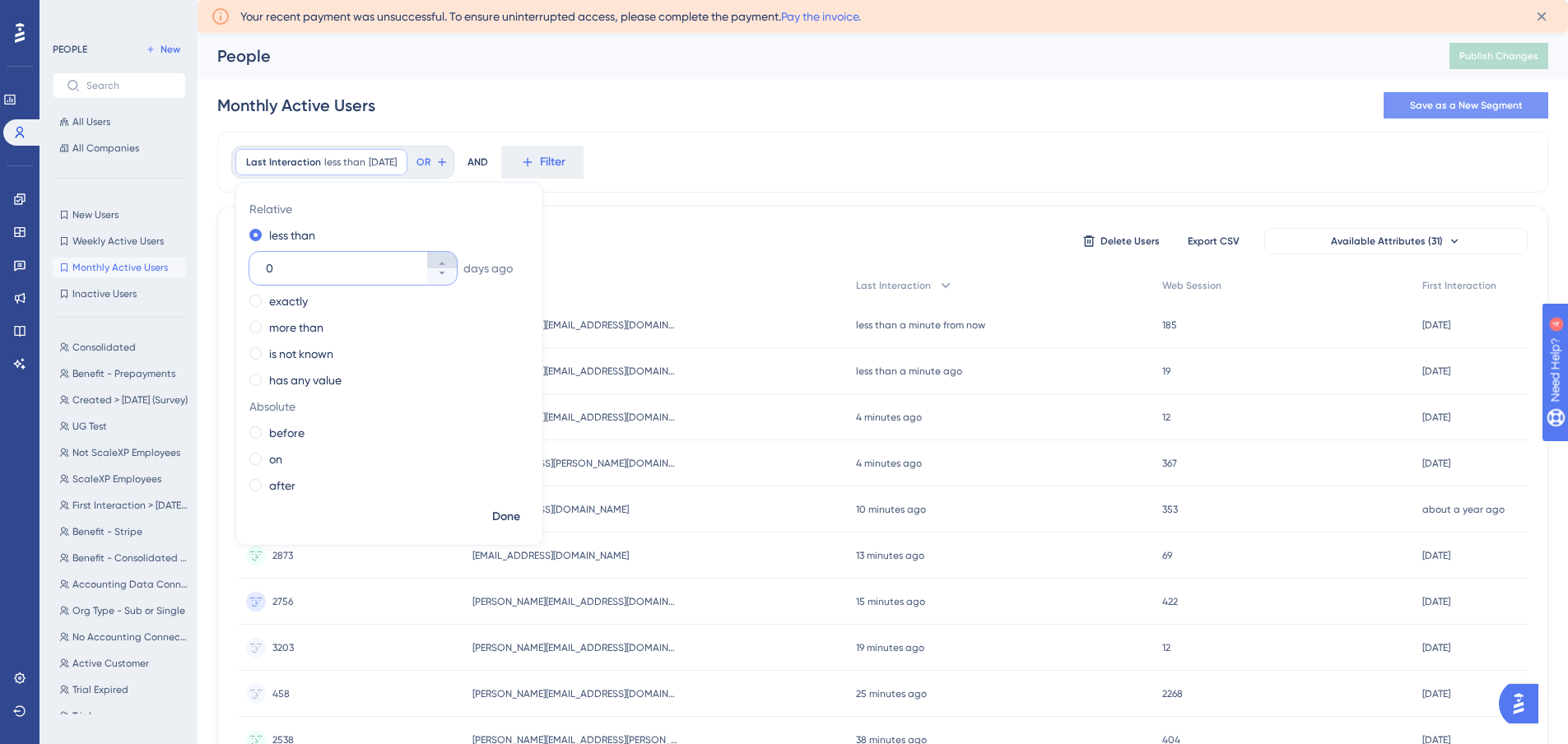
click at [439, 267] on icon at bounding box center [443, 263] width 10 height 10
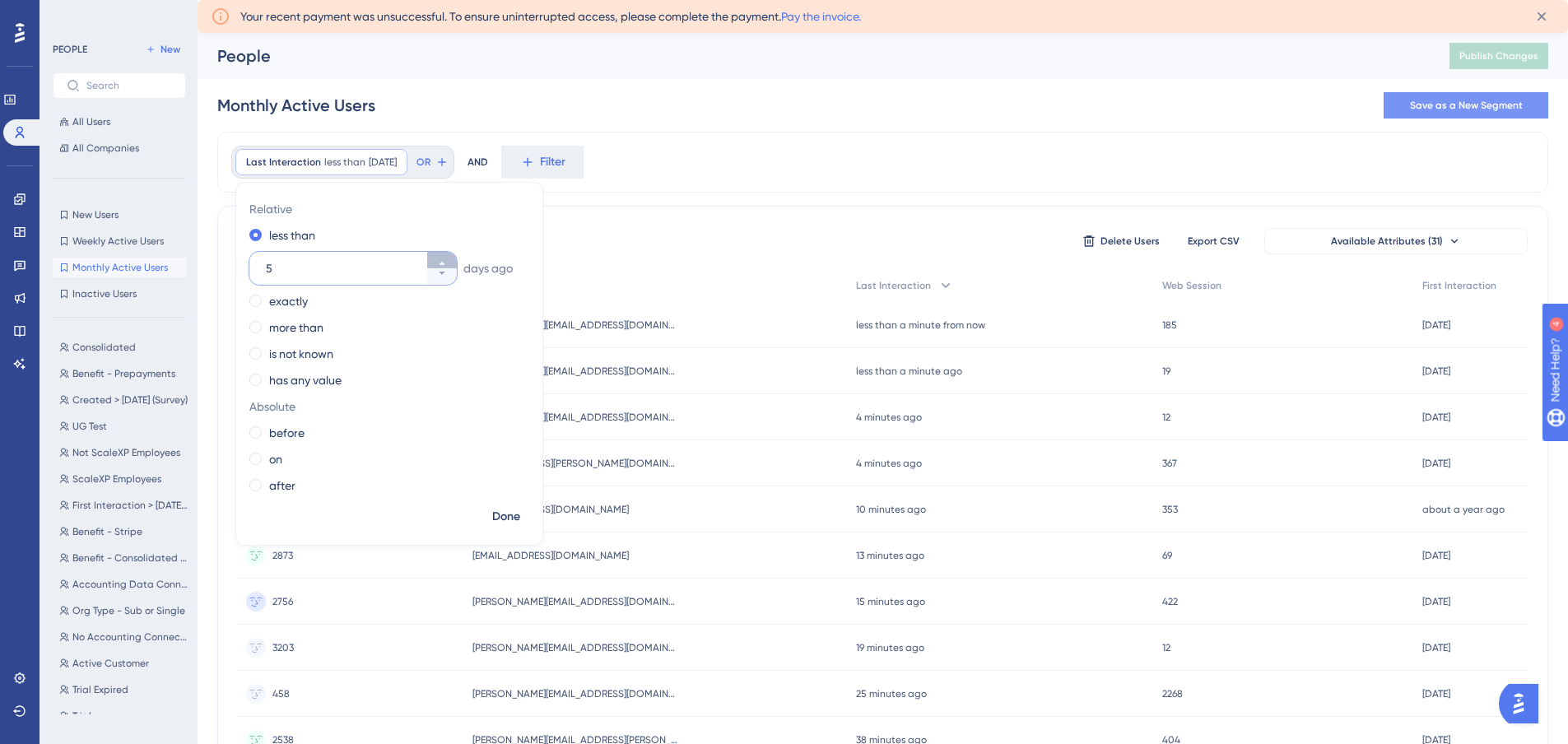
click at [439, 267] on icon at bounding box center [443, 263] width 10 height 10
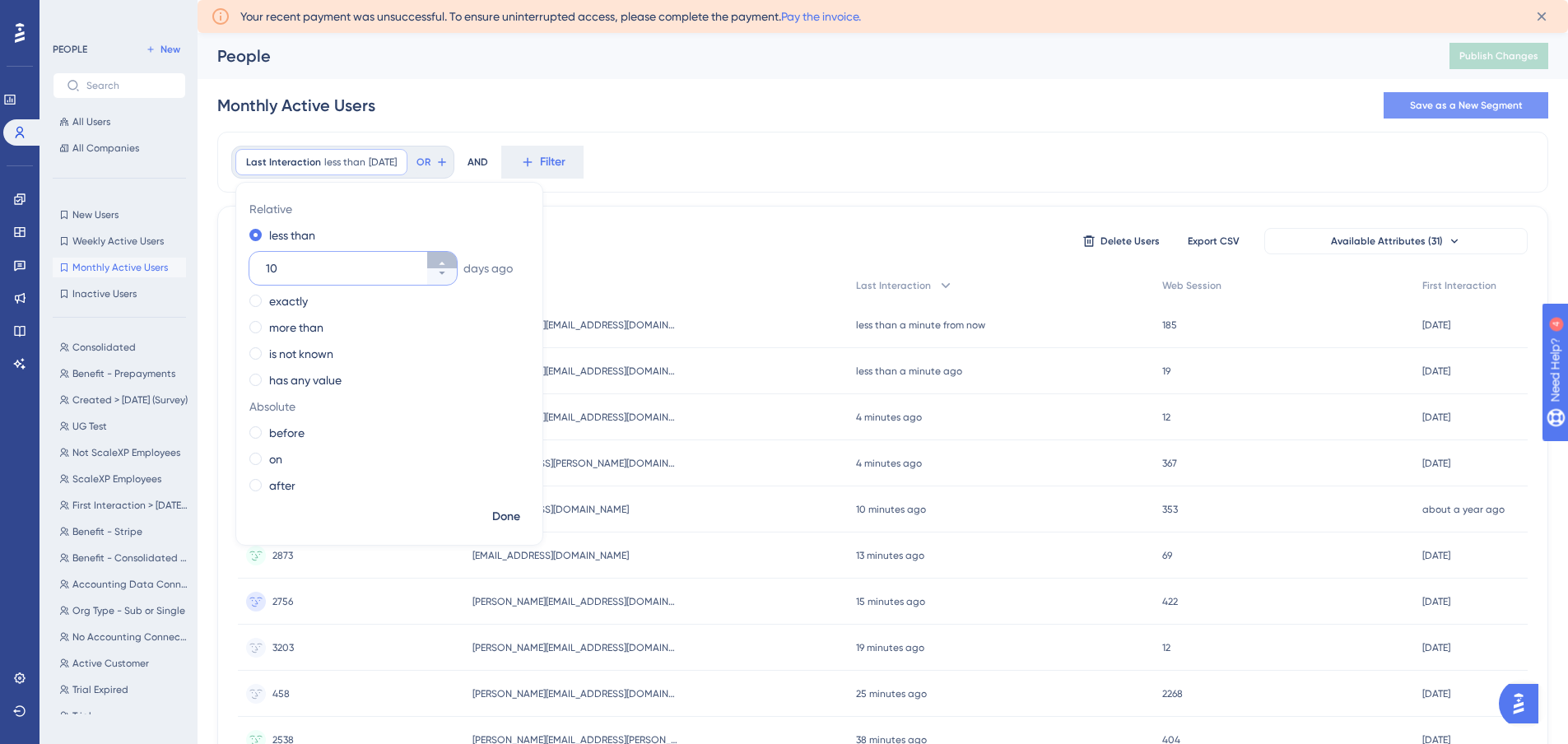
click at [439, 267] on icon at bounding box center [443, 263] width 10 height 10
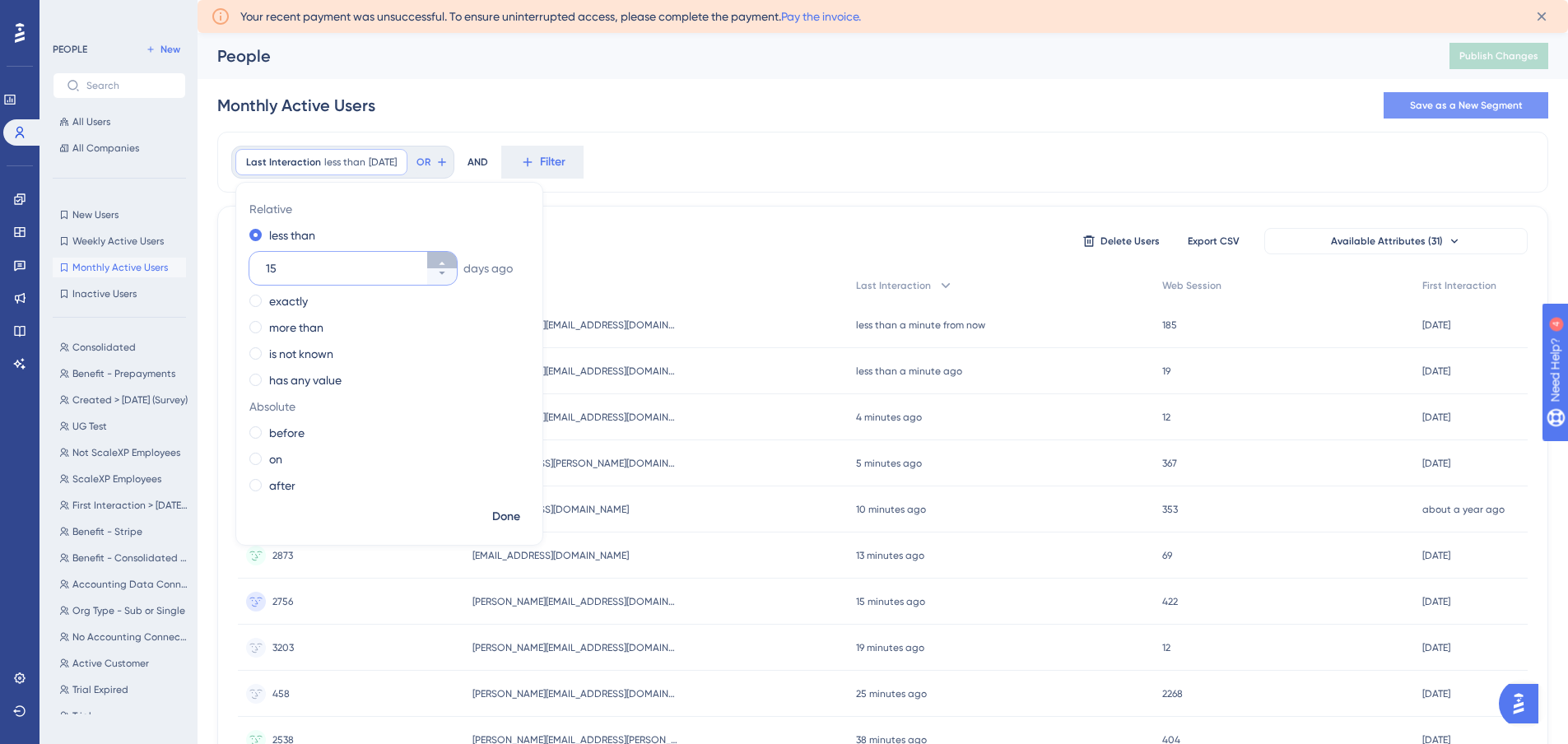
click at [439, 267] on icon at bounding box center [443, 263] width 10 height 10
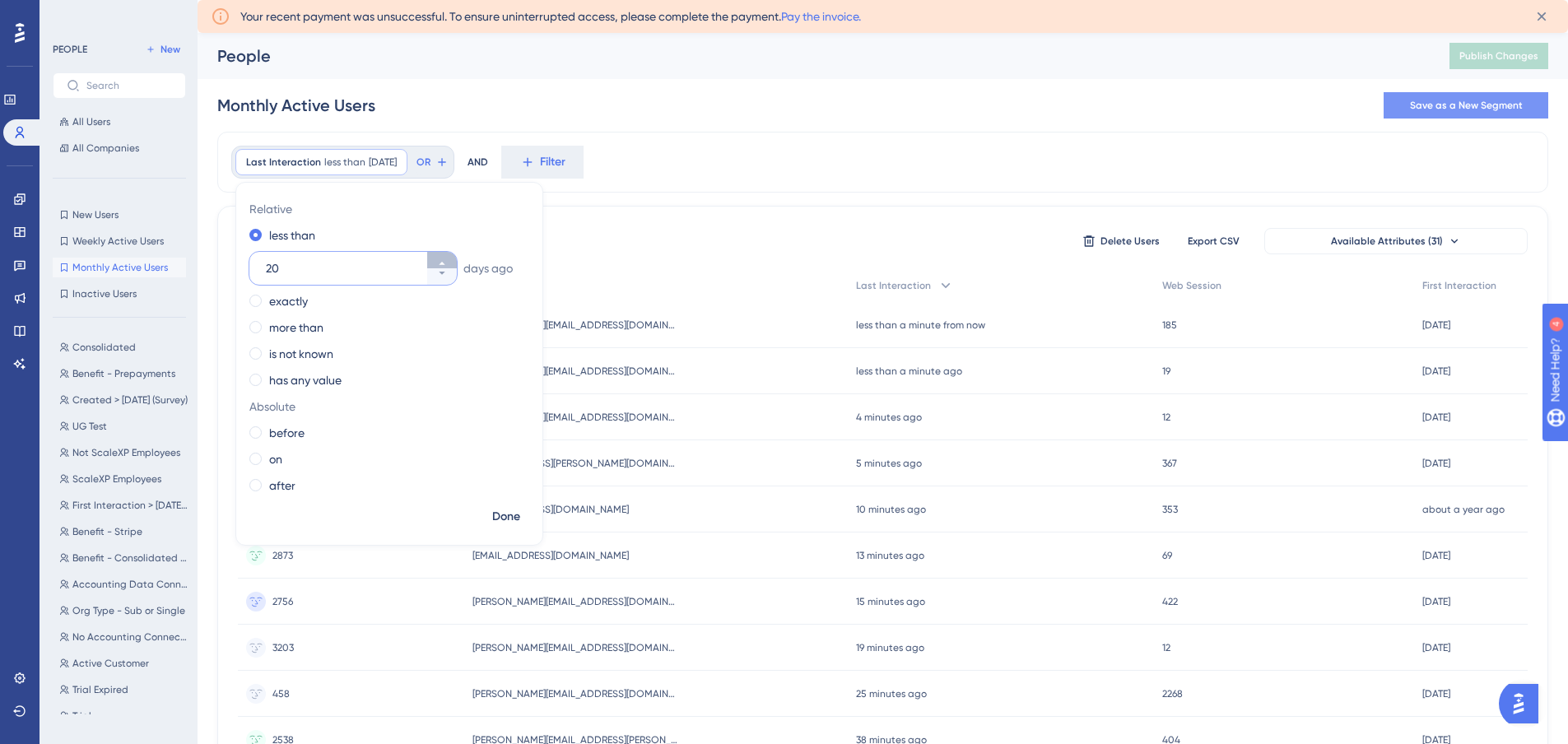
click at [439, 267] on icon at bounding box center [443, 263] width 10 height 10
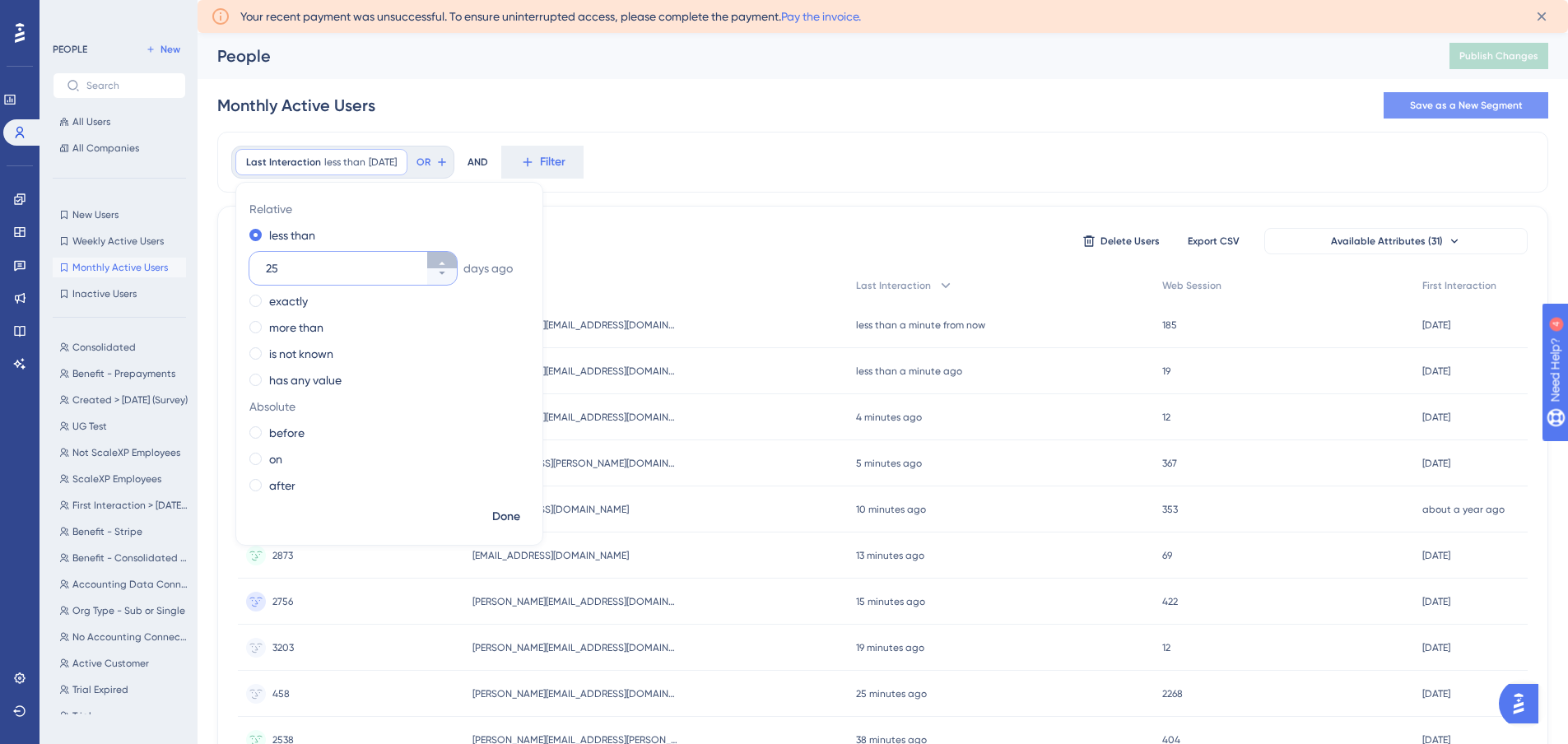
click at [439, 267] on icon at bounding box center [443, 263] width 10 height 10
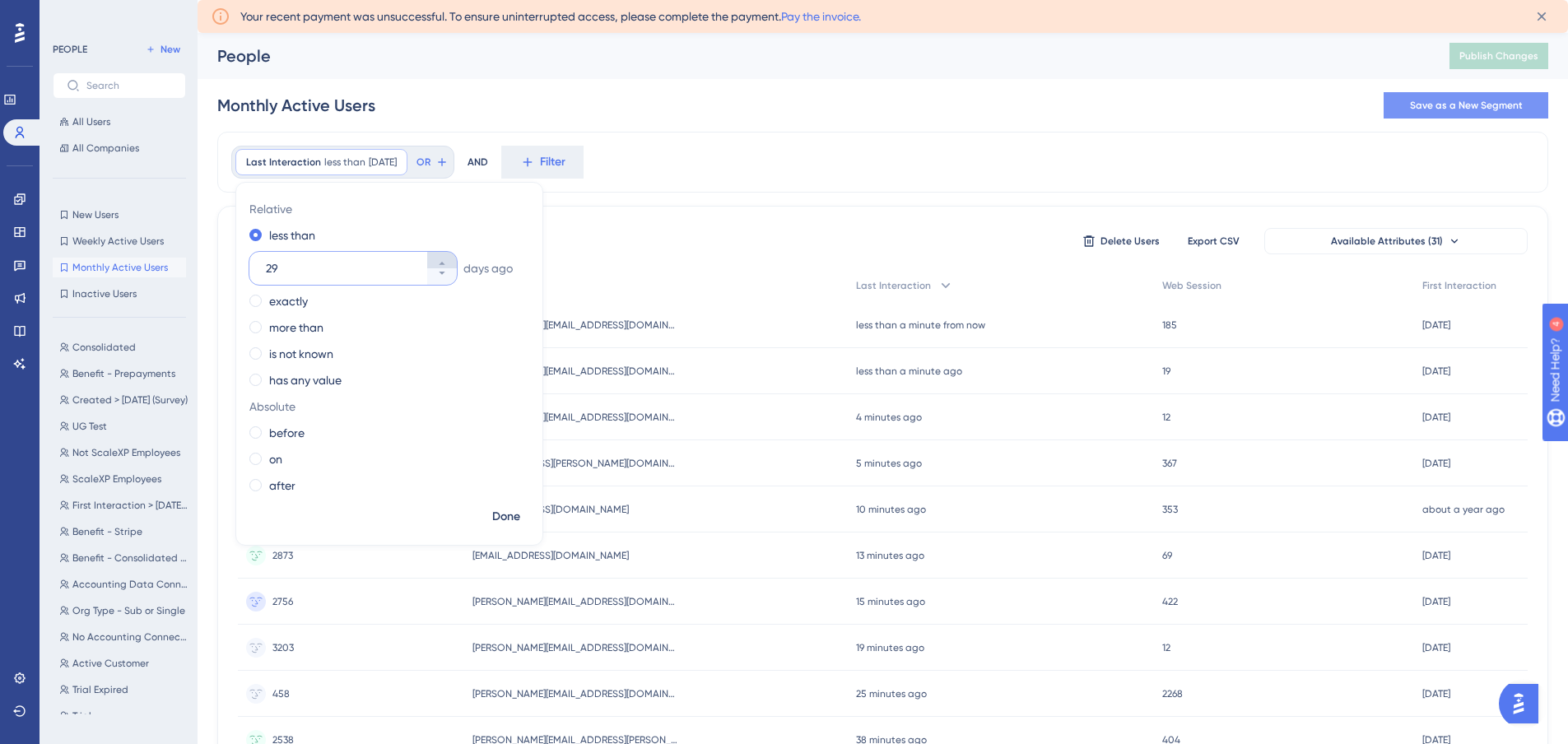
type input "30"
click at [502, 516] on span "Done" at bounding box center [506, 516] width 28 height 20
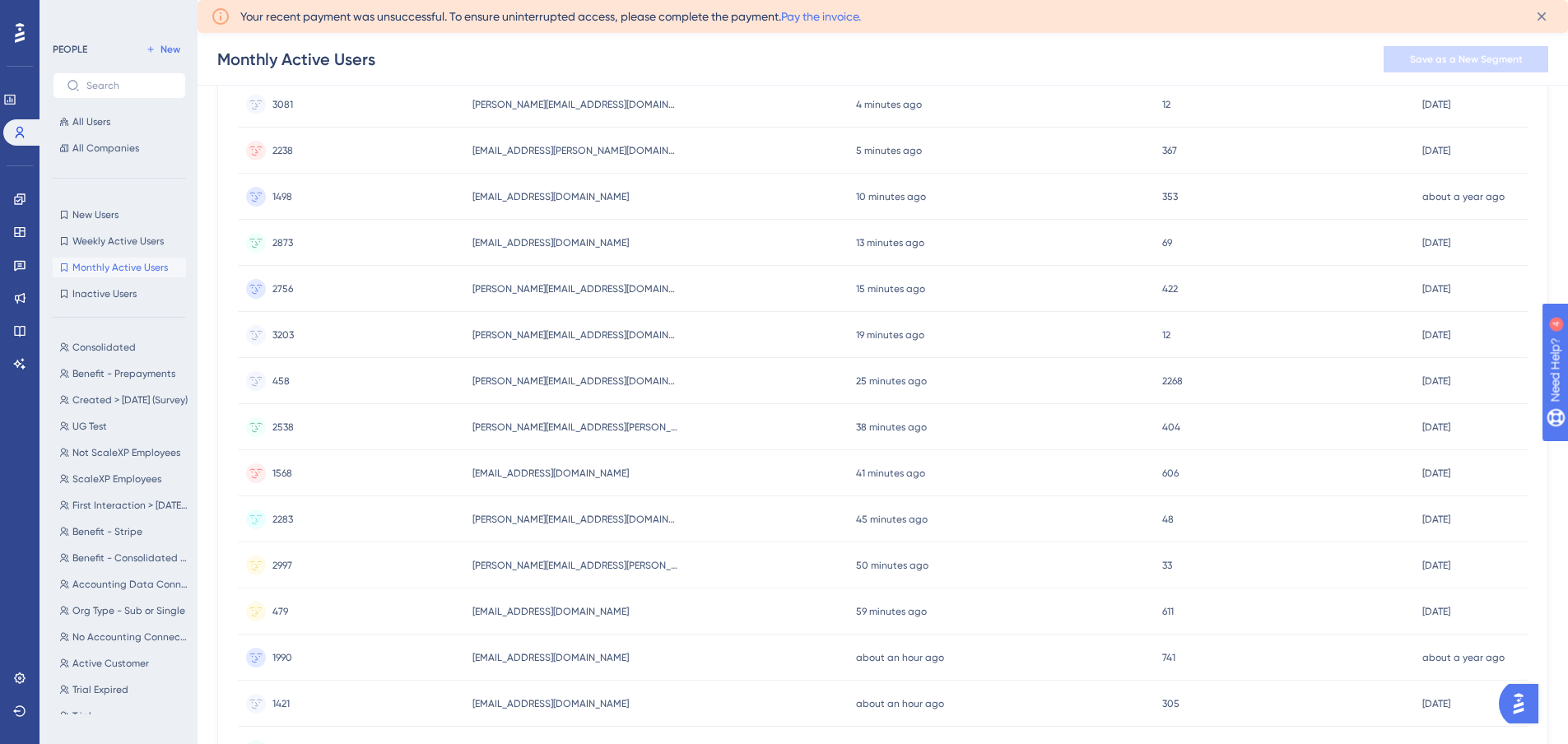
scroll to position [0, 0]
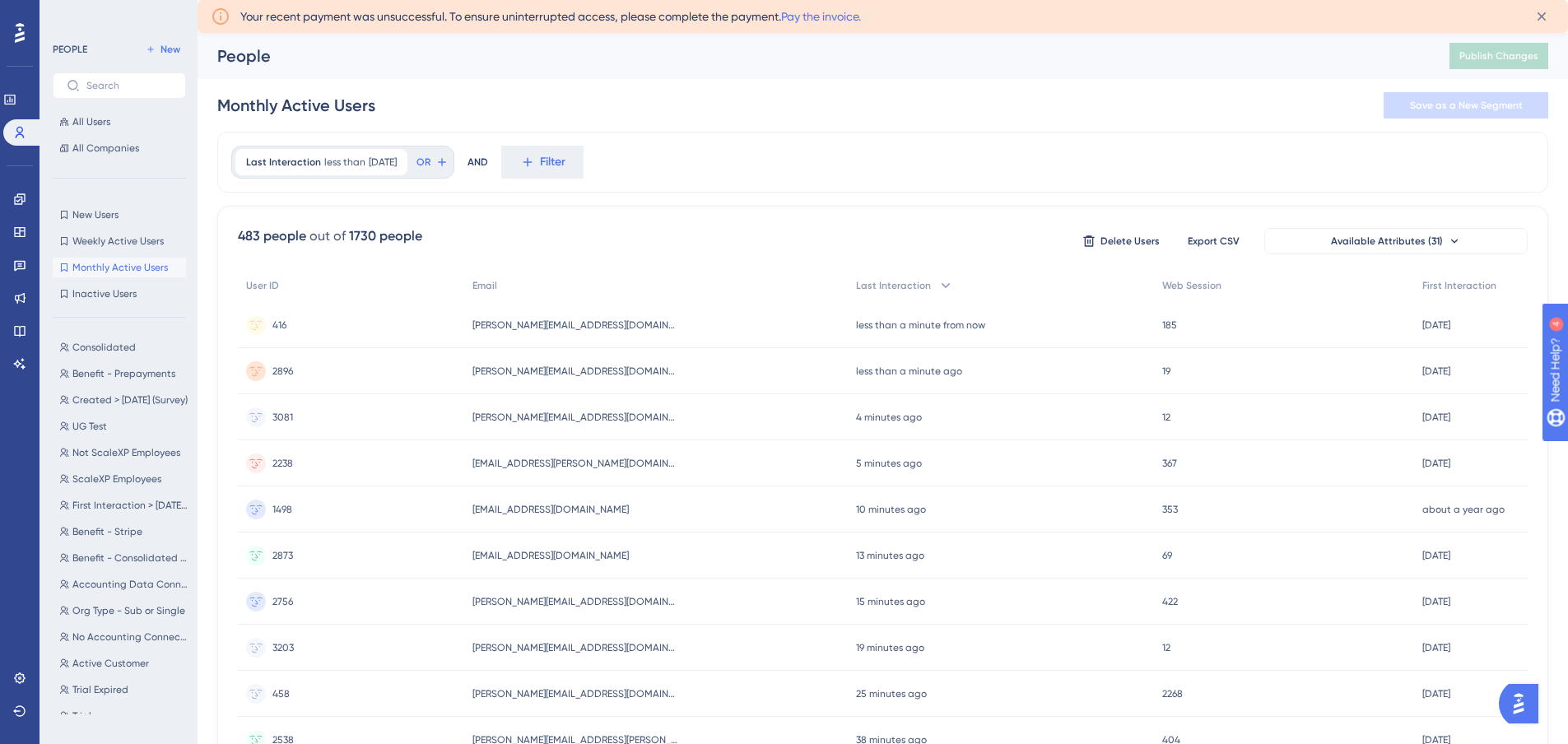
click at [100, 267] on span "Monthly Active Users" at bounding box center [120, 268] width 95 height 14
click at [324, 161] on span "less than" at bounding box center [345, 162] width 41 height 14
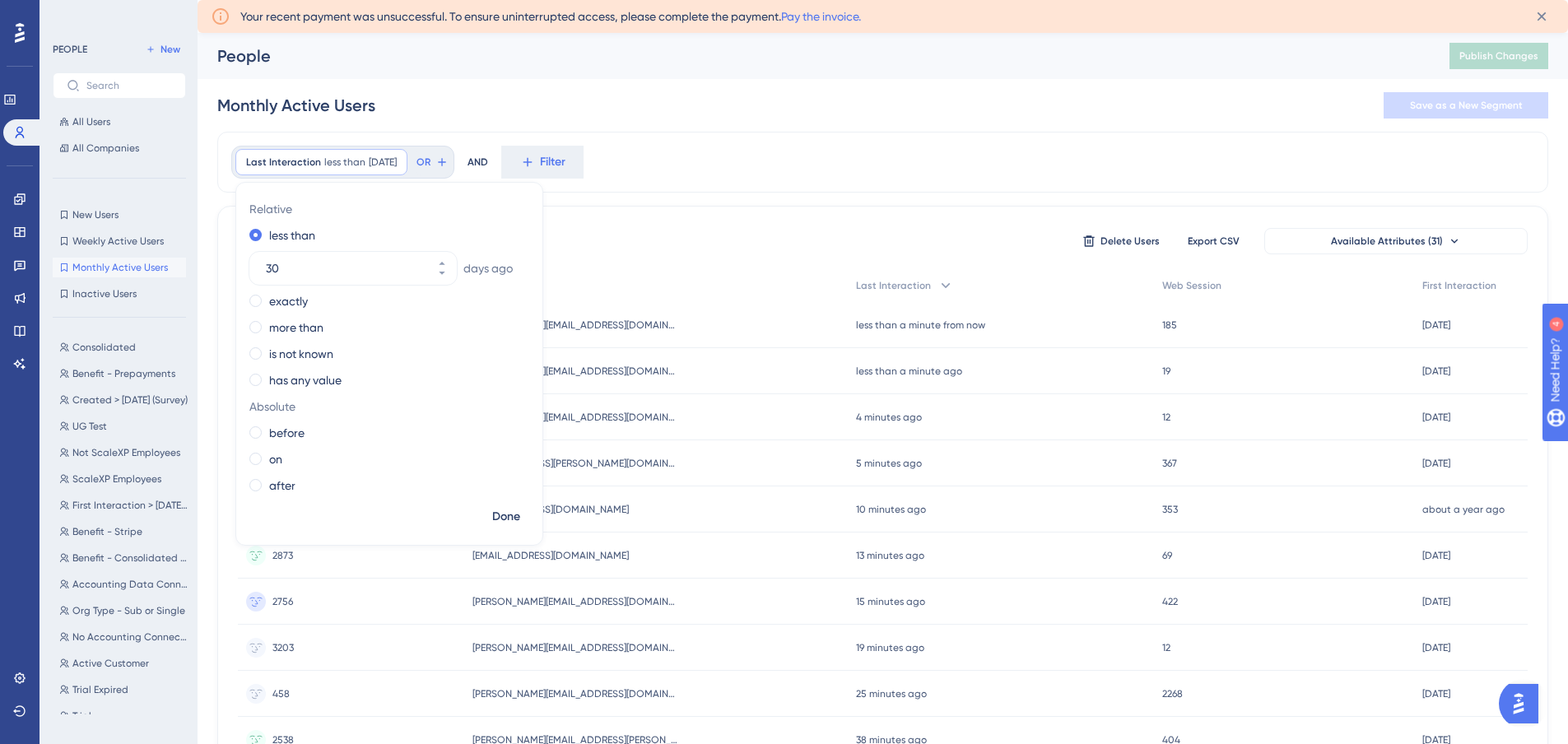
click at [620, 201] on div "Last Interaction less than 30 days ago 30 days ago Remove Relative less than 30…" at bounding box center [883, 714] width 1331 height 1165
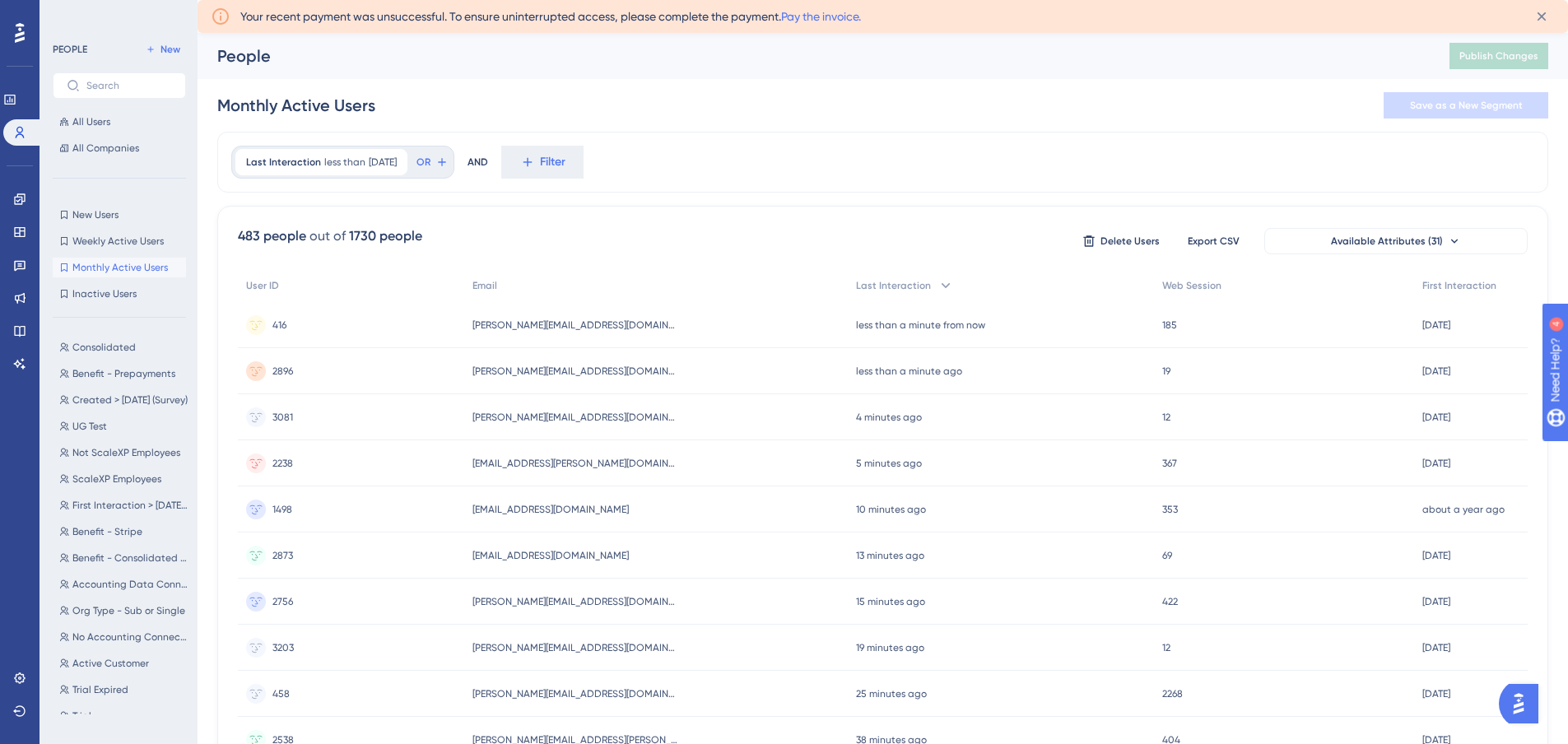
click at [620, 201] on div "Last Interaction less than 30 days ago 30 days ago Remove OR AND Filter 483 peo…" at bounding box center [883, 714] width 1331 height 1165
